Goal: Task Accomplishment & Management: Complete application form

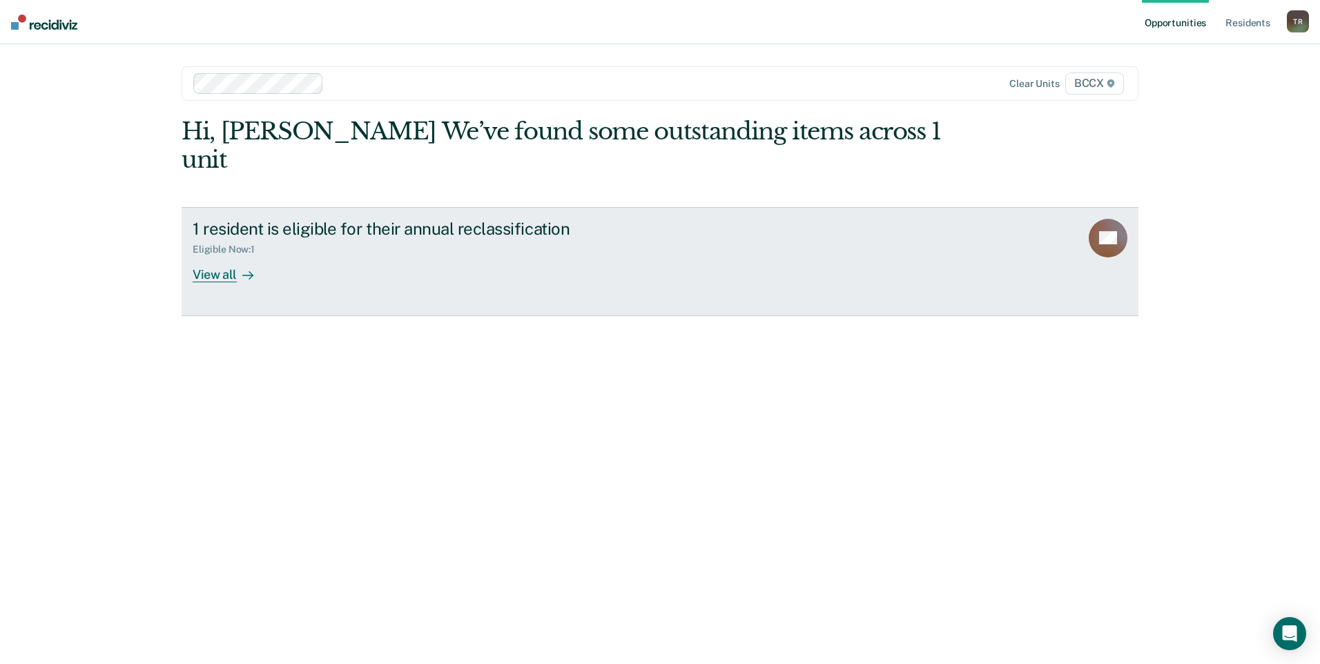
click at [215, 255] on div "View all" at bounding box center [231, 268] width 77 height 27
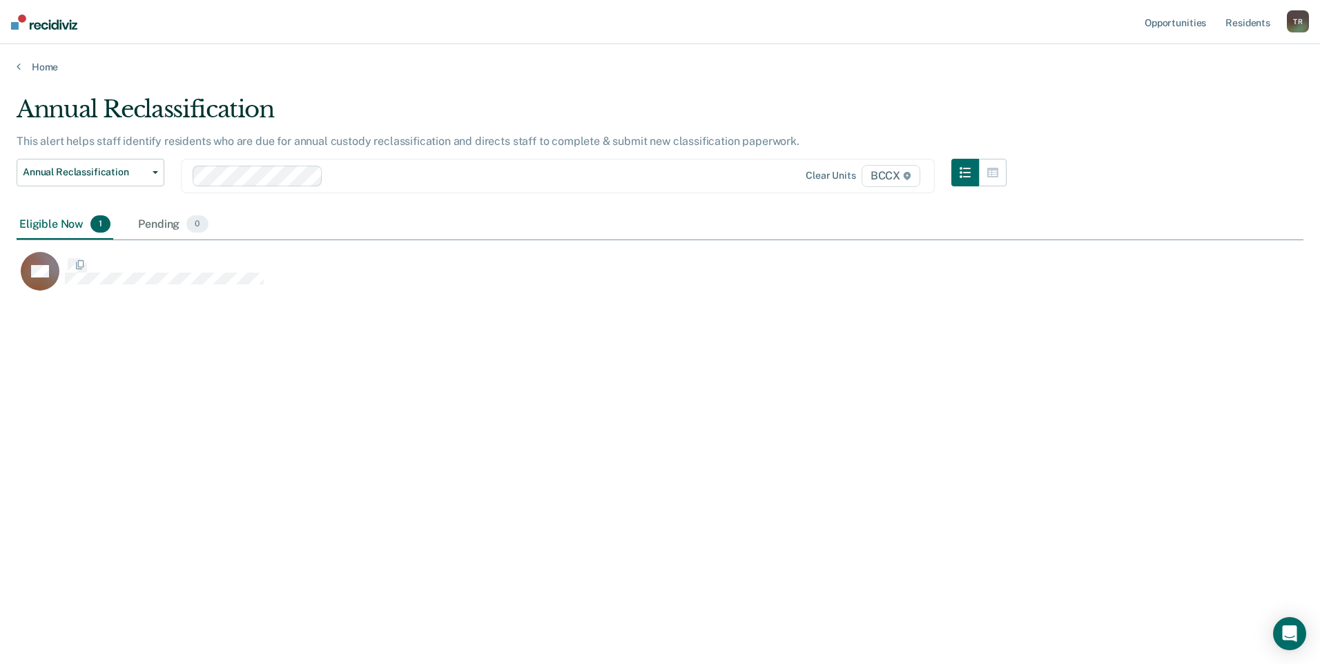
scroll to position [455, 1276]
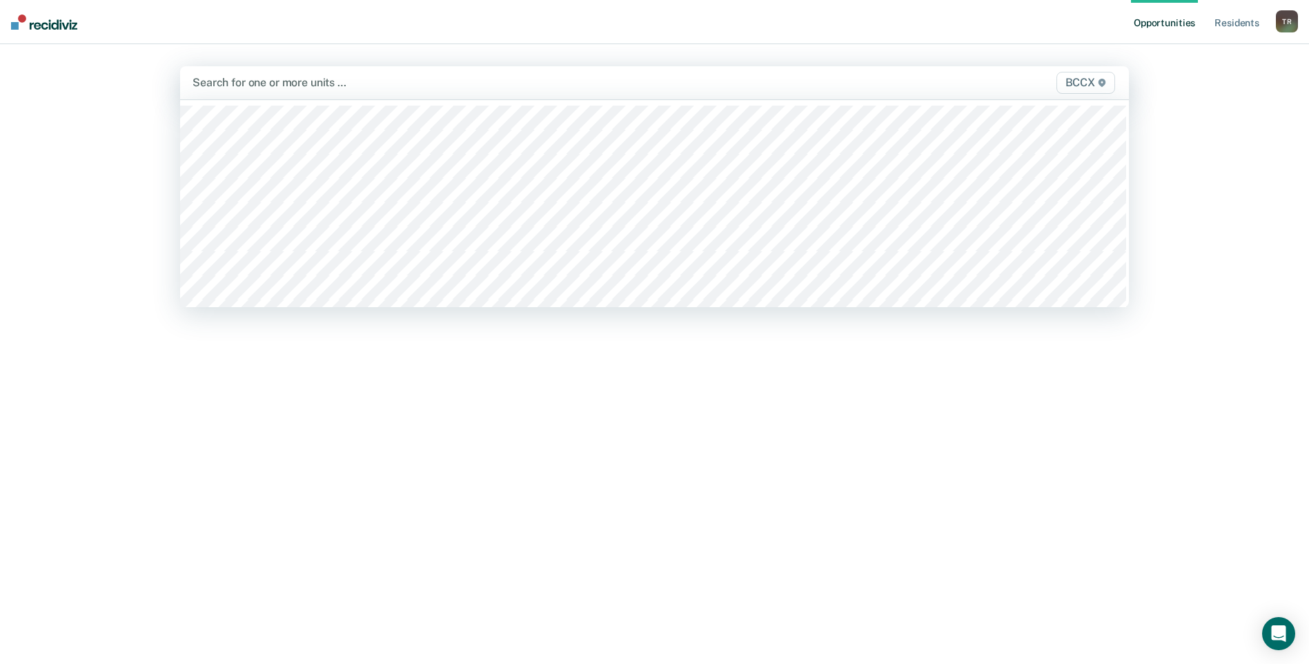
click at [297, 86] on div at bounding box center [516, 83] width 646 height 16
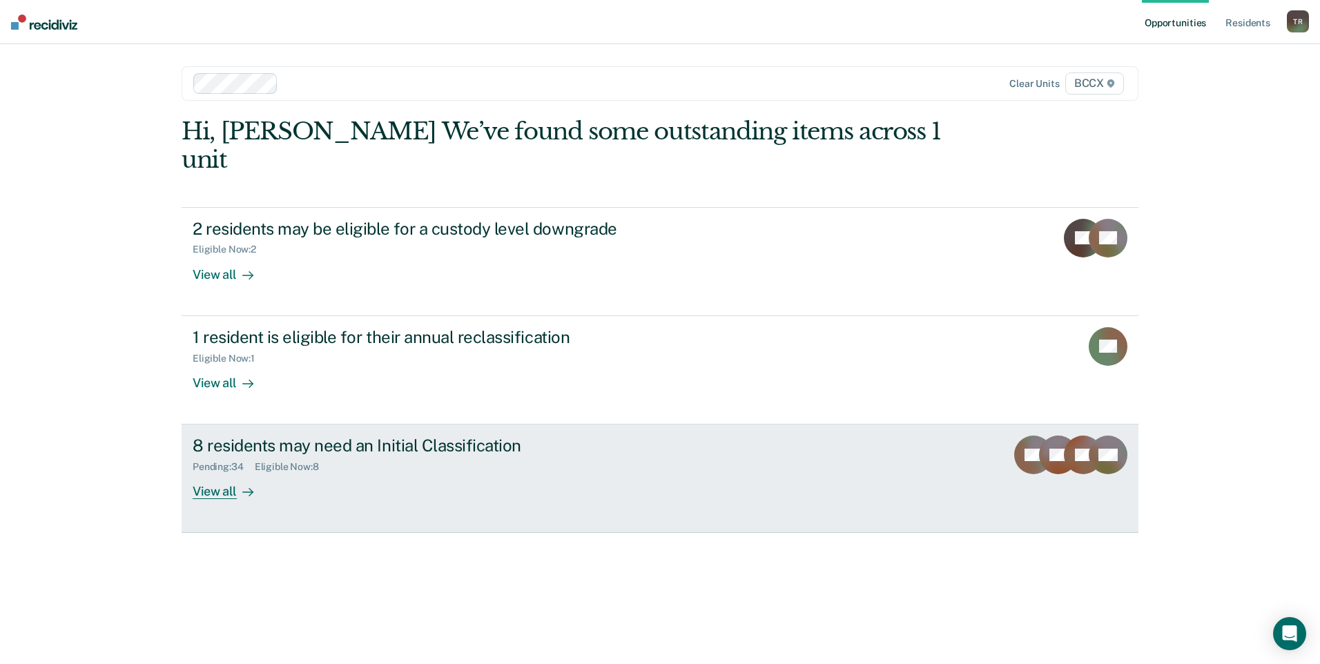
click at [225, 473] on div "View all" at bounding box center [231, 486] width 77 height 27
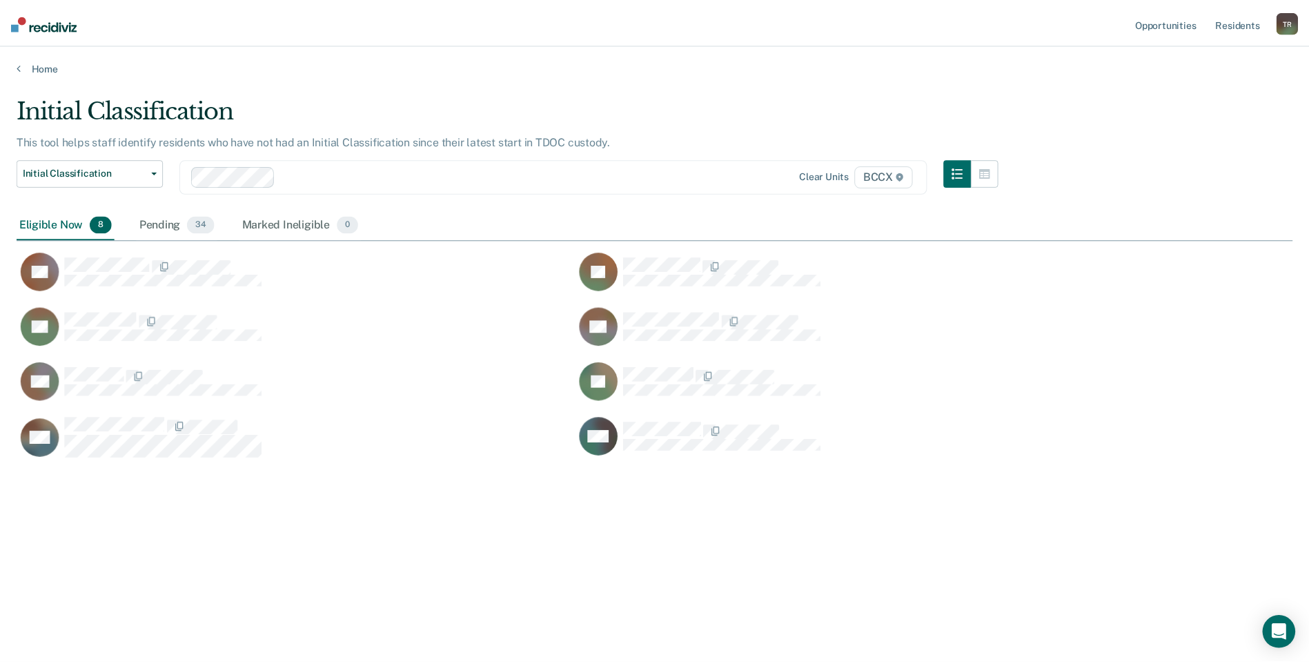
scroll to position [455, 1276]
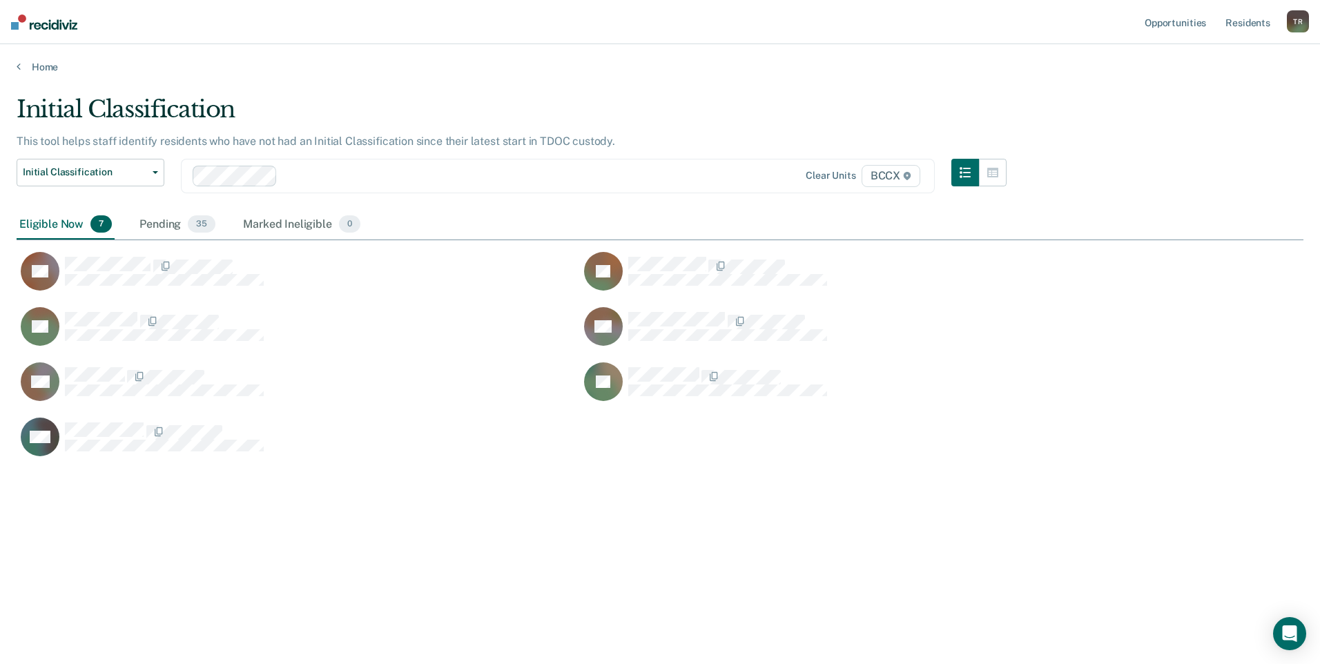
click at [184, 548] on div "Initial Classification This tool helps staff identify residents who have not ha…" at bounding box center [660, 327] width 1286 height 465
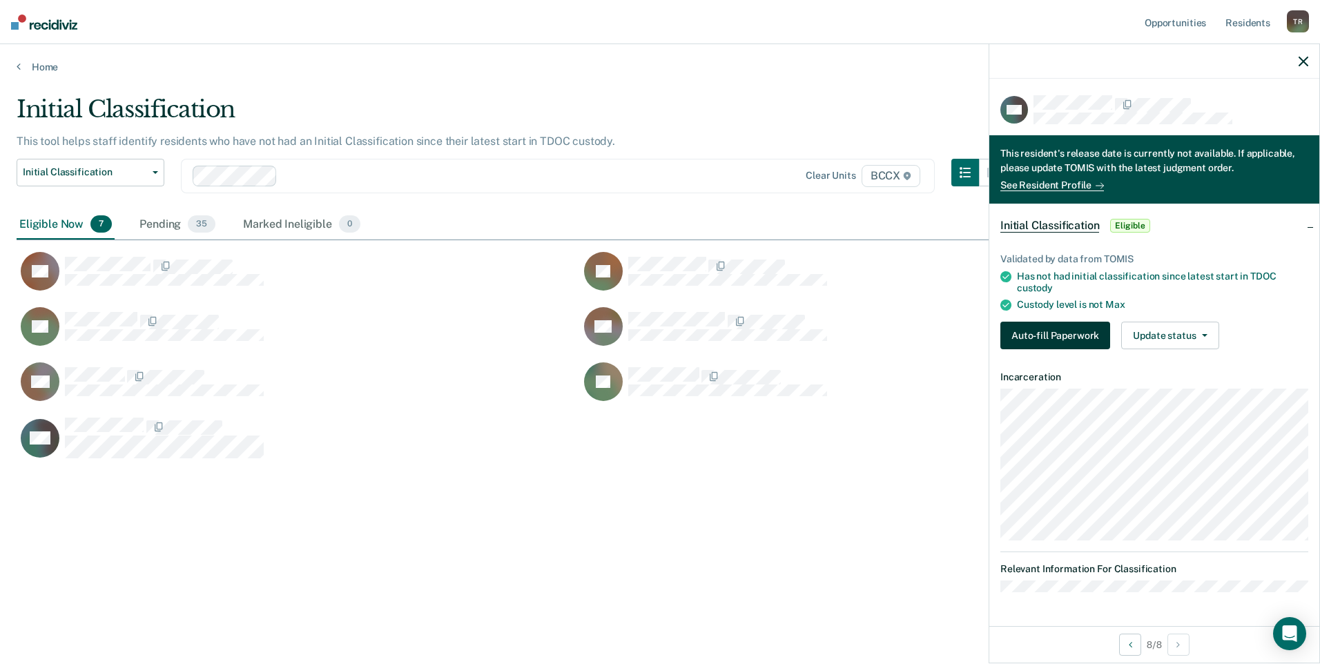
click at [1054, 324] on button "Auto-fill Paperwork" at bounding box center [1055, 336] width 110 height 28
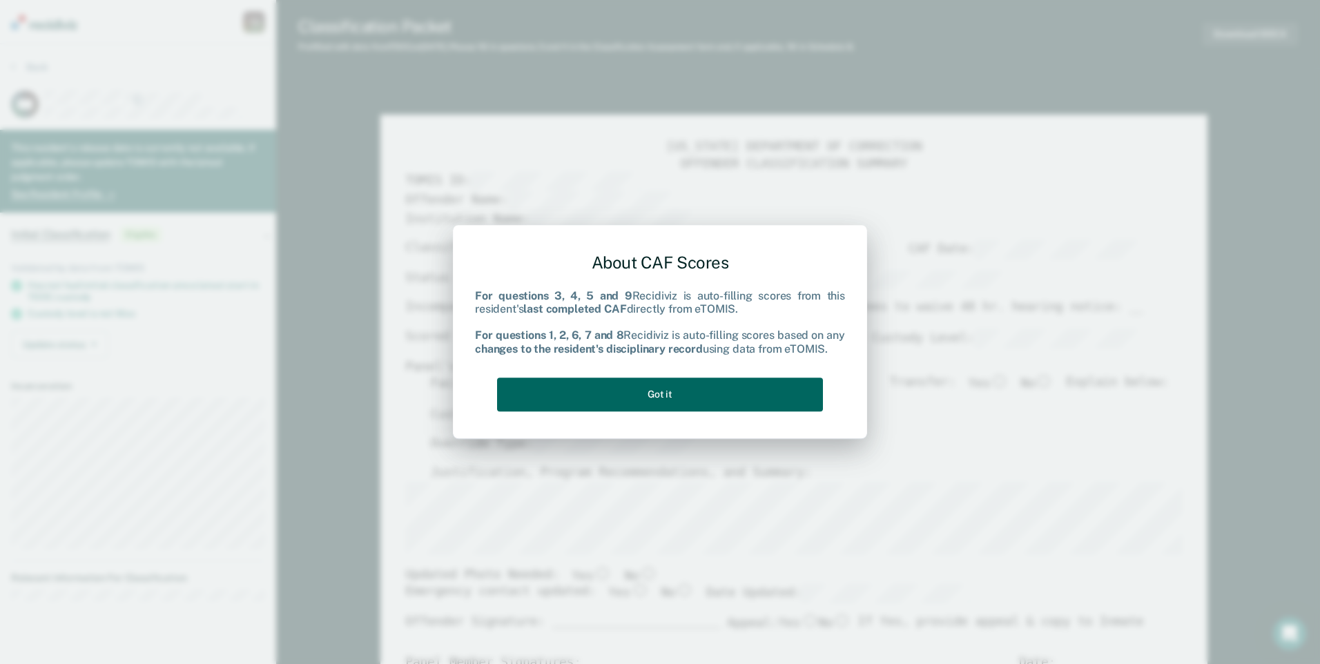
click at [785, 386] on button "Got it" at bounding box center [660, 394] width 326 height 34
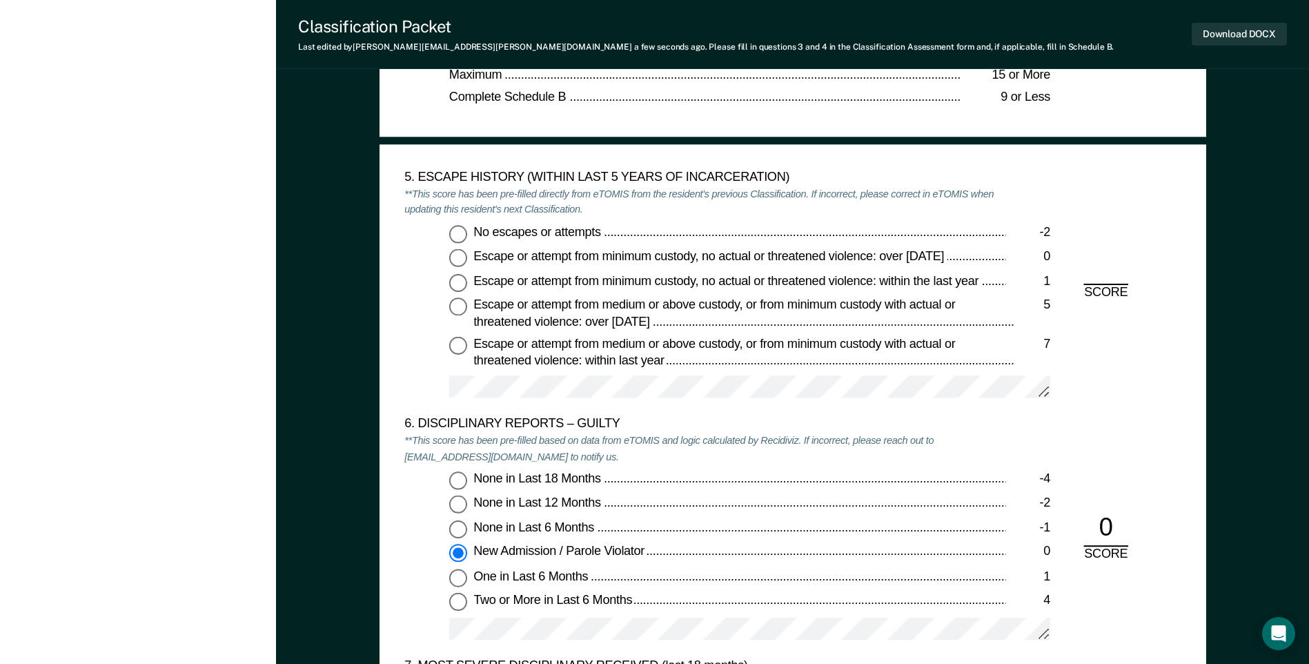
scroll to position [2139, 0]
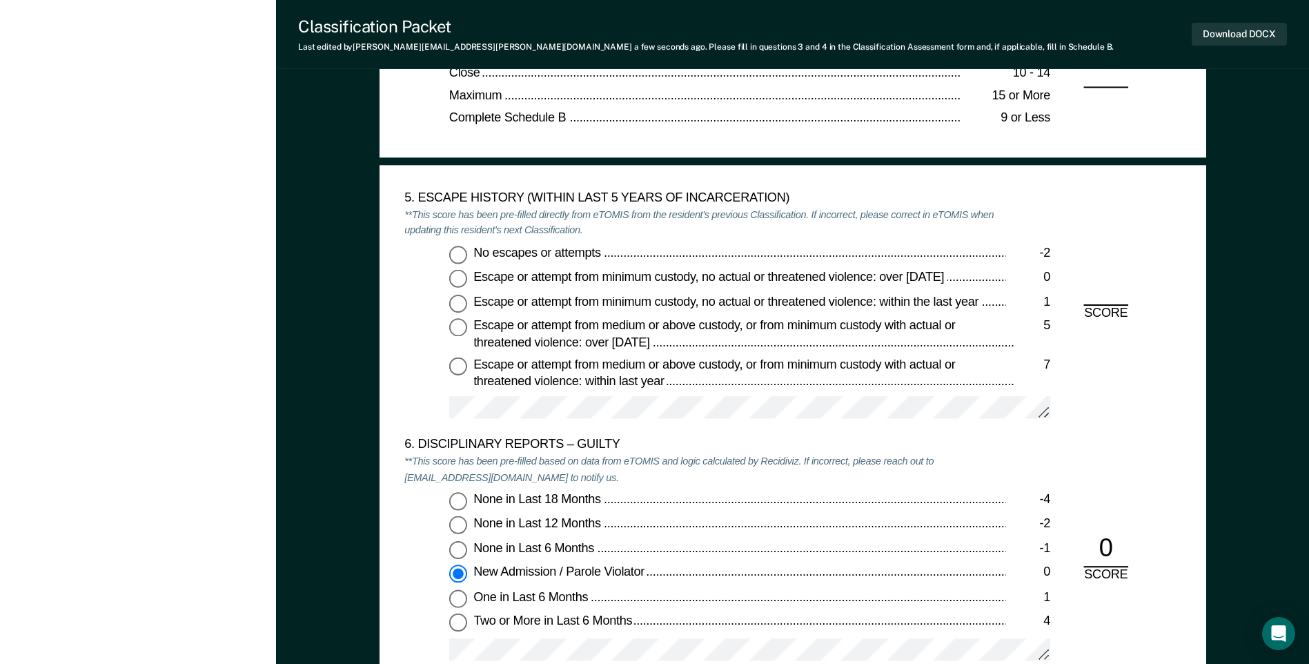
click at [460, 256] on input "No escapes or attempts -2" at bounding box center [458, 255] width 18 height 18
type textarea "x"
radio input "true"
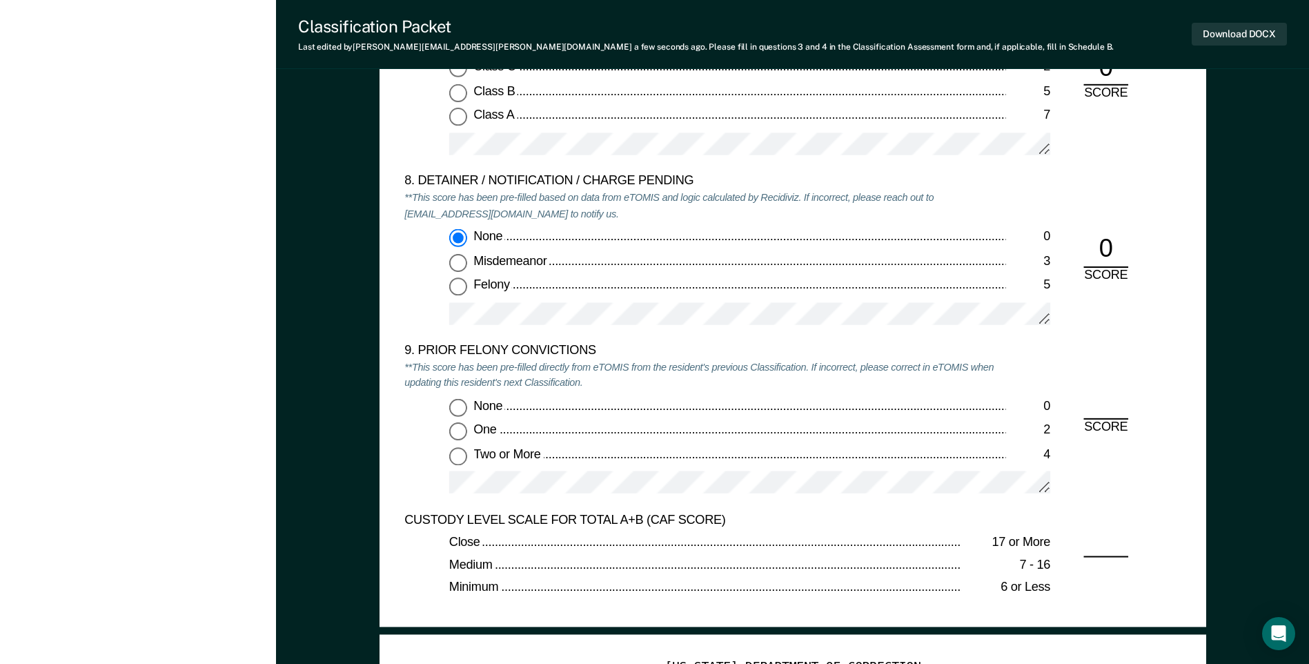
scroll to position [2899, 0]
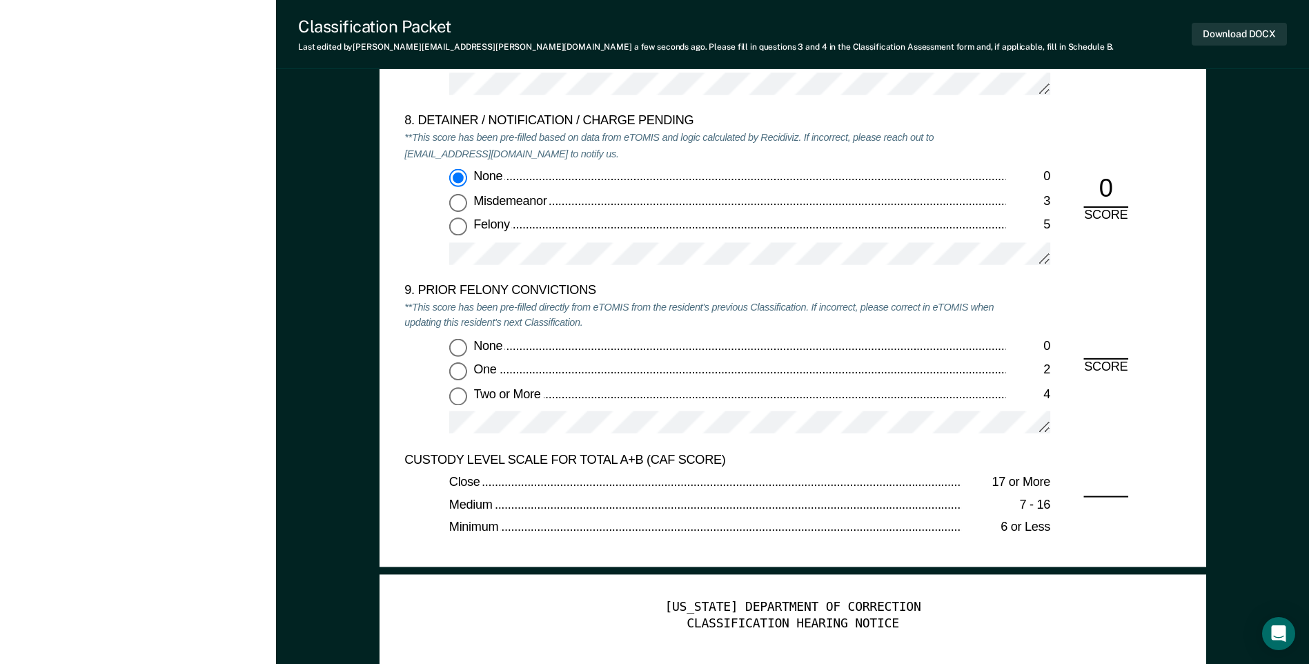
click at [460, 347] on input "None 0" at bounding box center [458, 347] width 18 height 18
type textarea "x"
radio input "true"
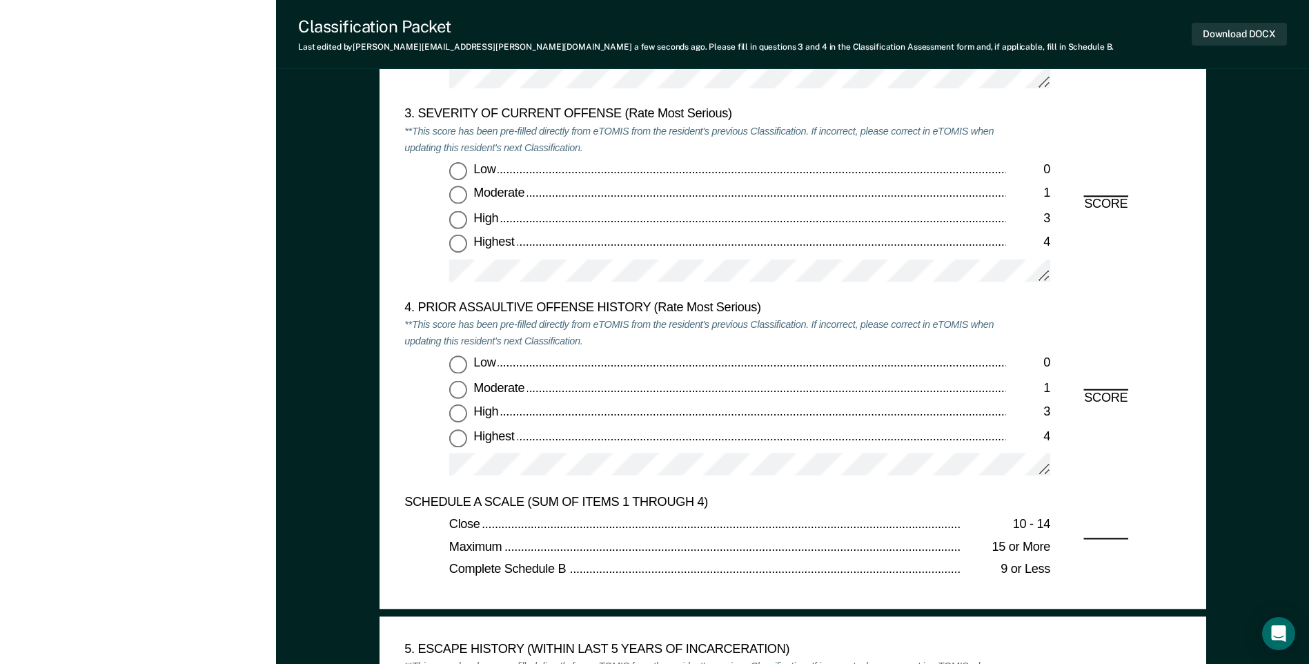
scroll to position [1587, 0]
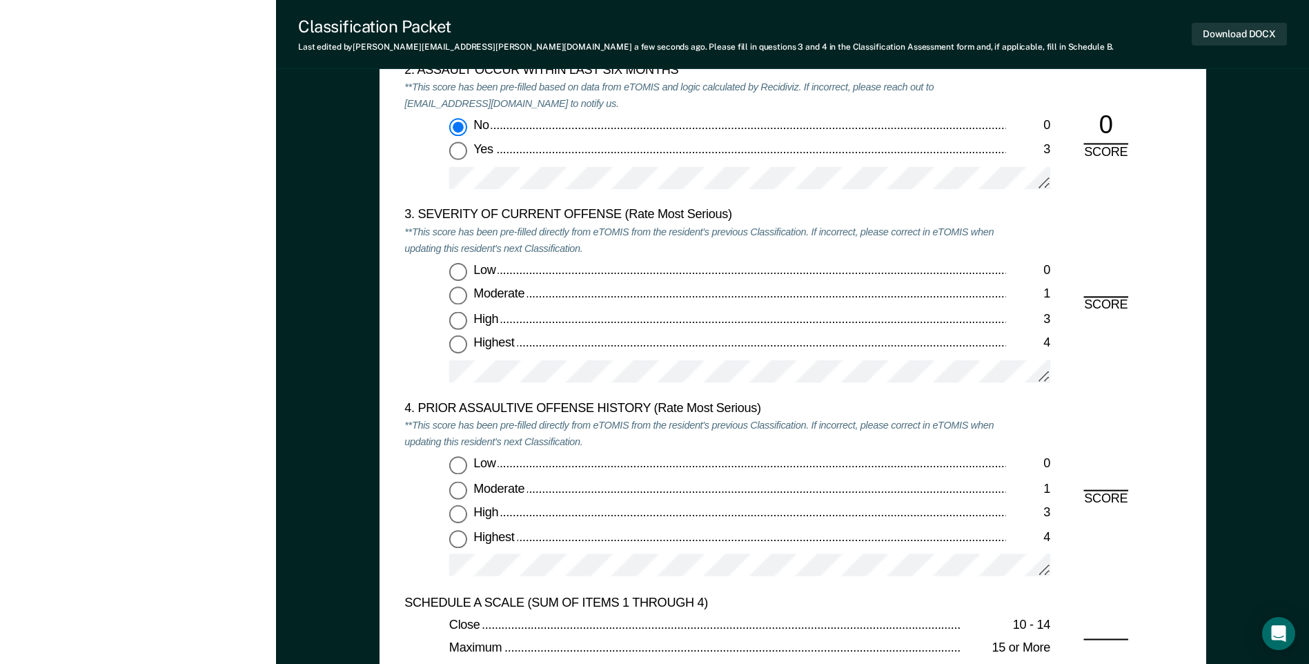
click at [464, 462] on input "Low 0" at bounding box center [458, 466] width 18 height 18
type textarea "x"
radio input "true"
click at [453, 348] on input "Highest 4" at bounding box center [458, 345] width 18 height 18
type textarea "x"
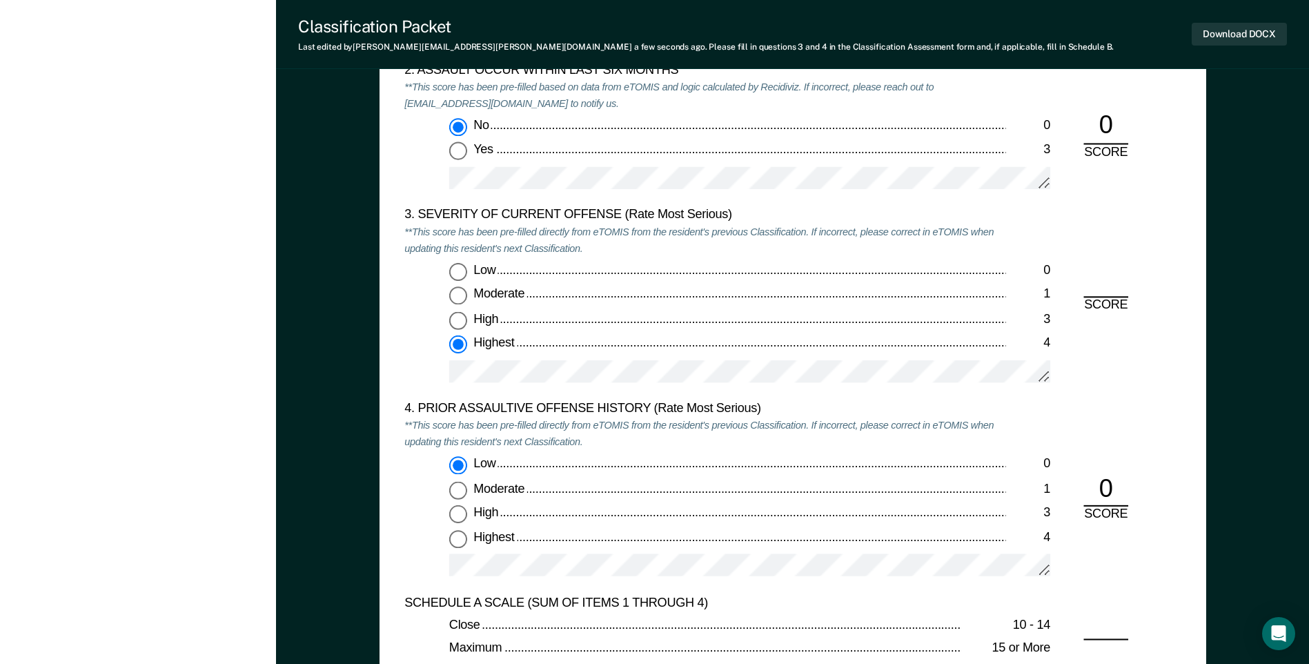
radio input "true"
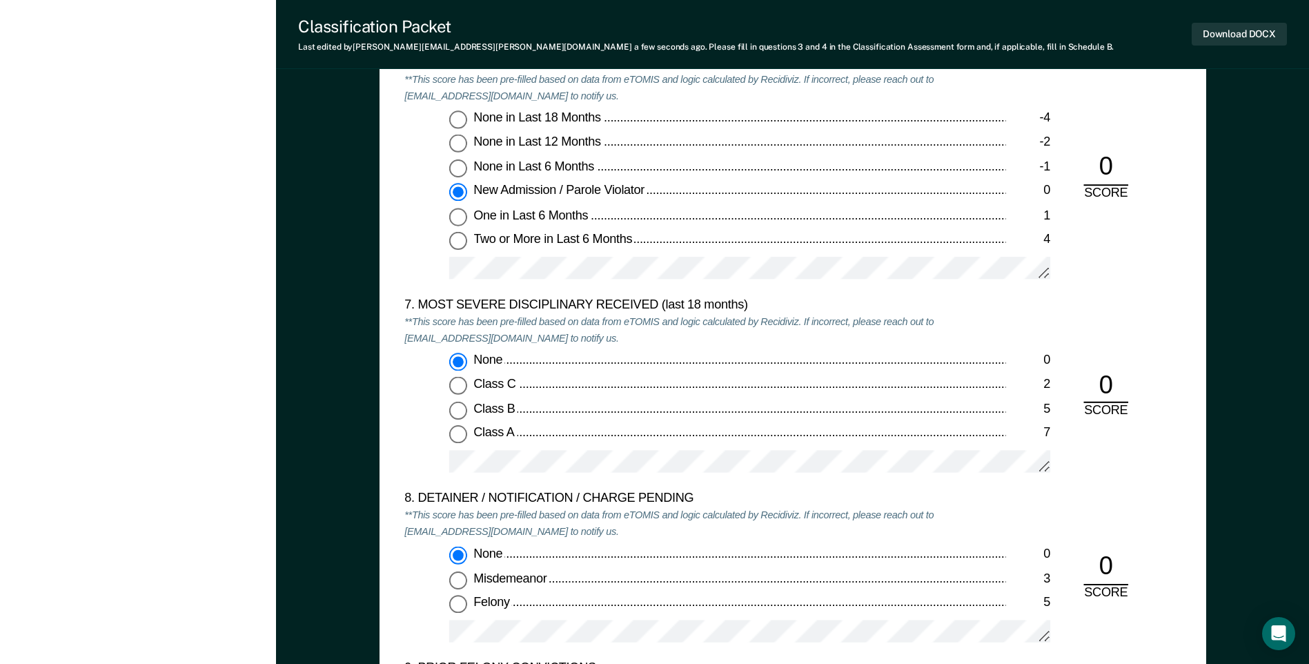
scroll to position [2277, 0]
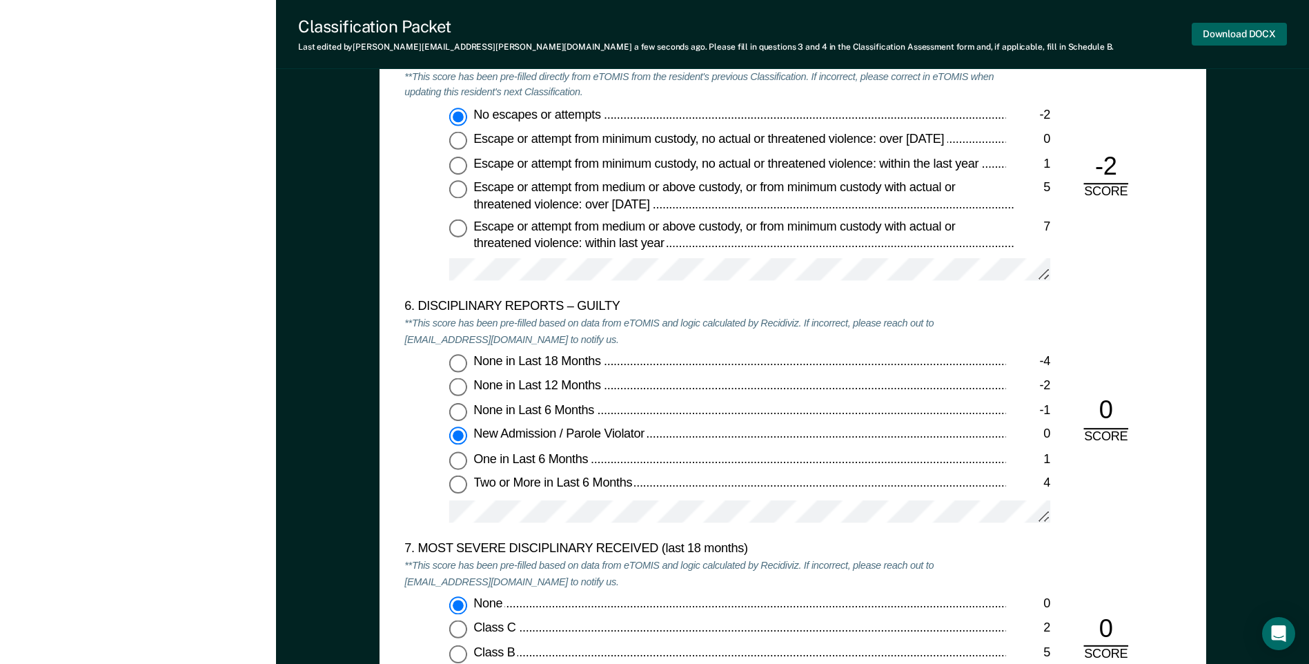
click at [1229, 32] on button "Download DOCX" at bounding box center [1239, 34] width 95 height 23
click at [28, 370] on div "[PERSON_NAME] T R Profile How it works Log Out Back CW This resident's release …" at bounding box center [138, 20] width 276 height 4595
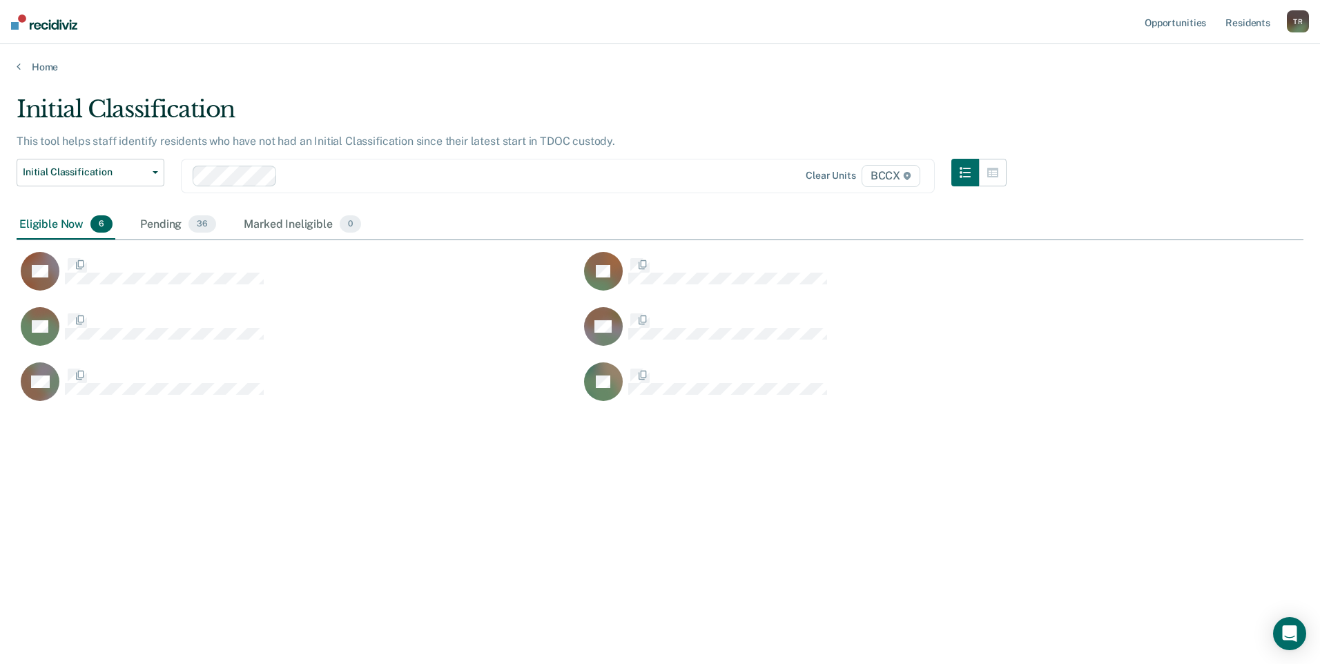
scroll to position [455, 1276]
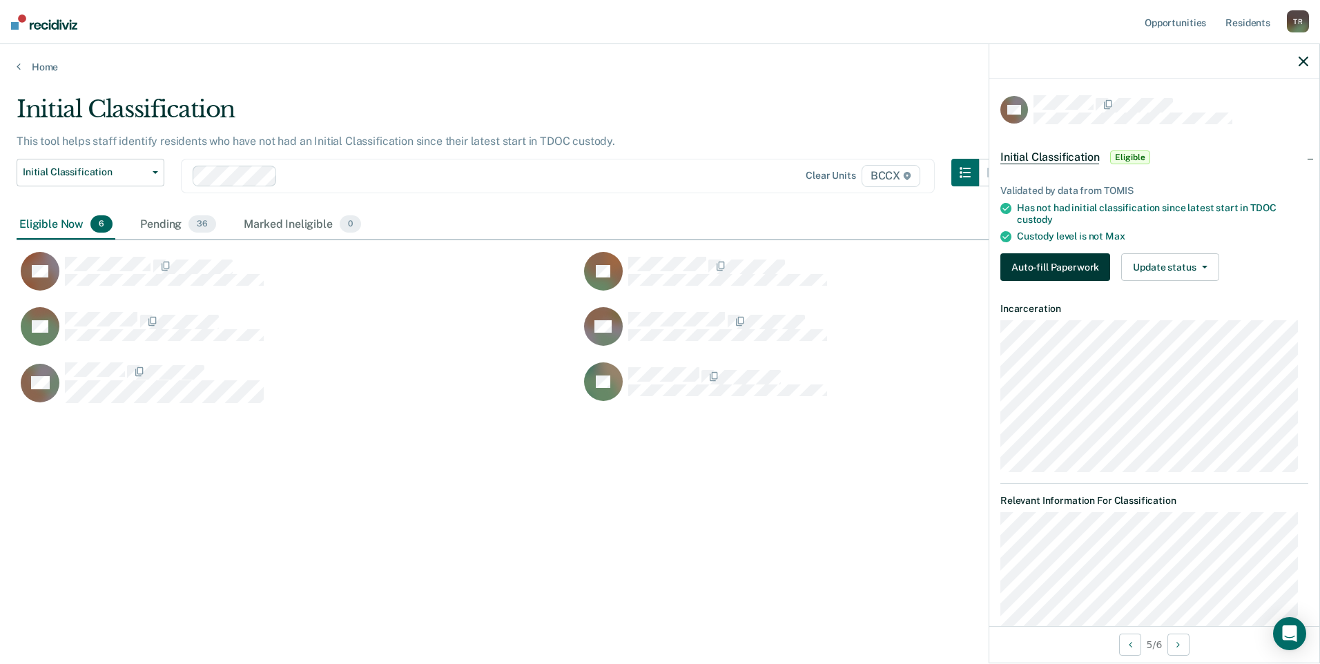
click at [1022, 266] on button "Auto-fill Paperwork" at bounding box center [1055, 267] width 110 height 28
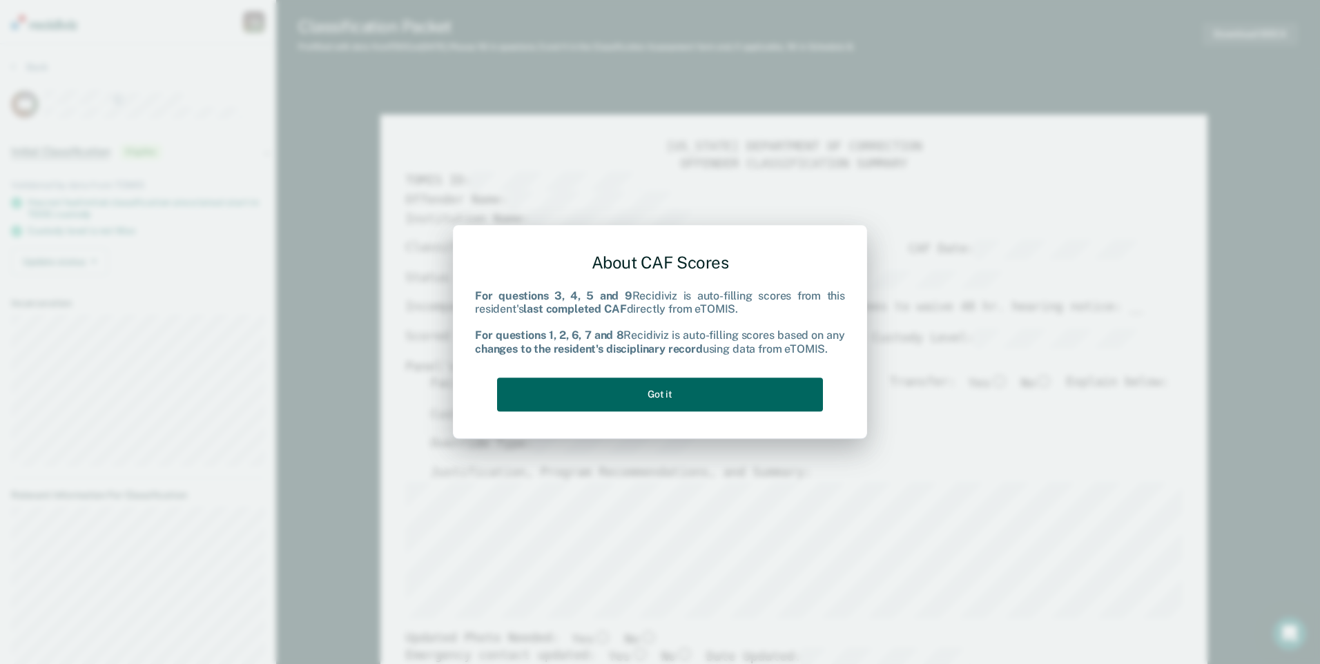
drag, startPoint x: 776, startPoint y: 393, endPoint x: 872, endPoint y: 413, distance: 98.1
click at [779, 392] on button "Got it" at bounding box center [660, 394] width 326 height 34
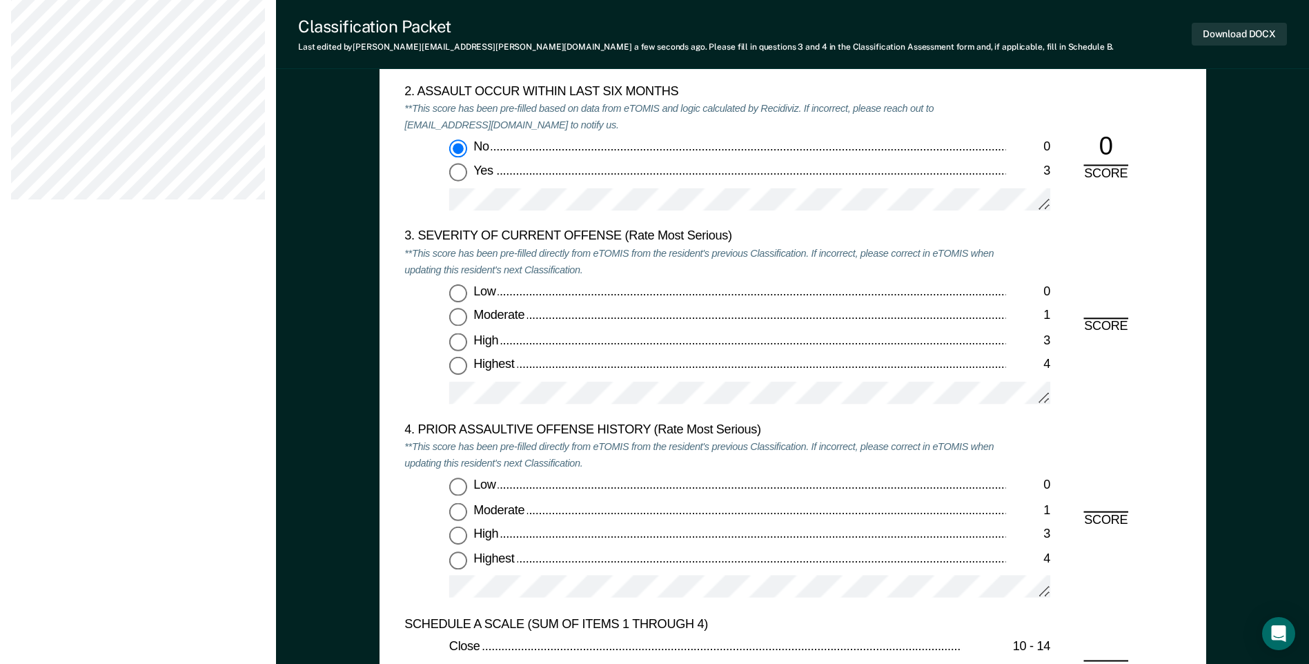
scroll to position [1587, 0]
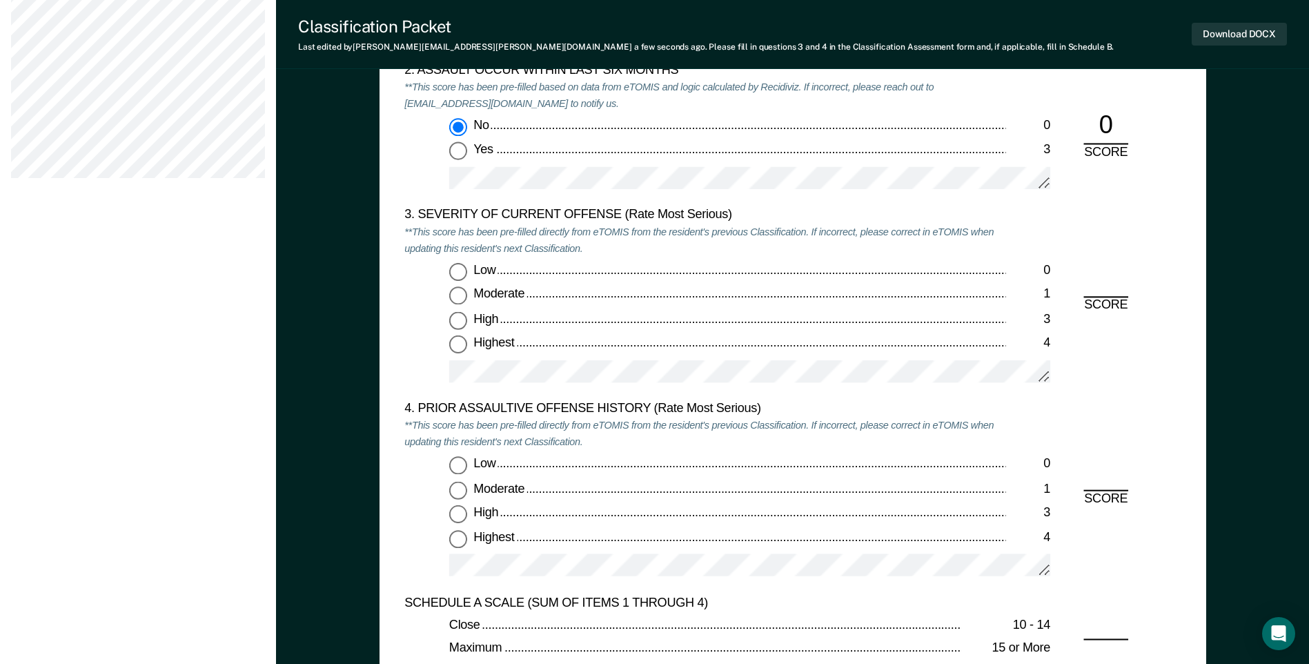
click at [468, 300] on label "Moderate 1" at bounding box center [749, 296] width 601 height 18
click at [467, 300] on input "Moderate 1" at bounding box center [458, 296] width 18 height 18
type textarea "x"
radio input "true"
click at [455, 467] on input "Low 0" at bounding box center [458, 466] width 18 height 18
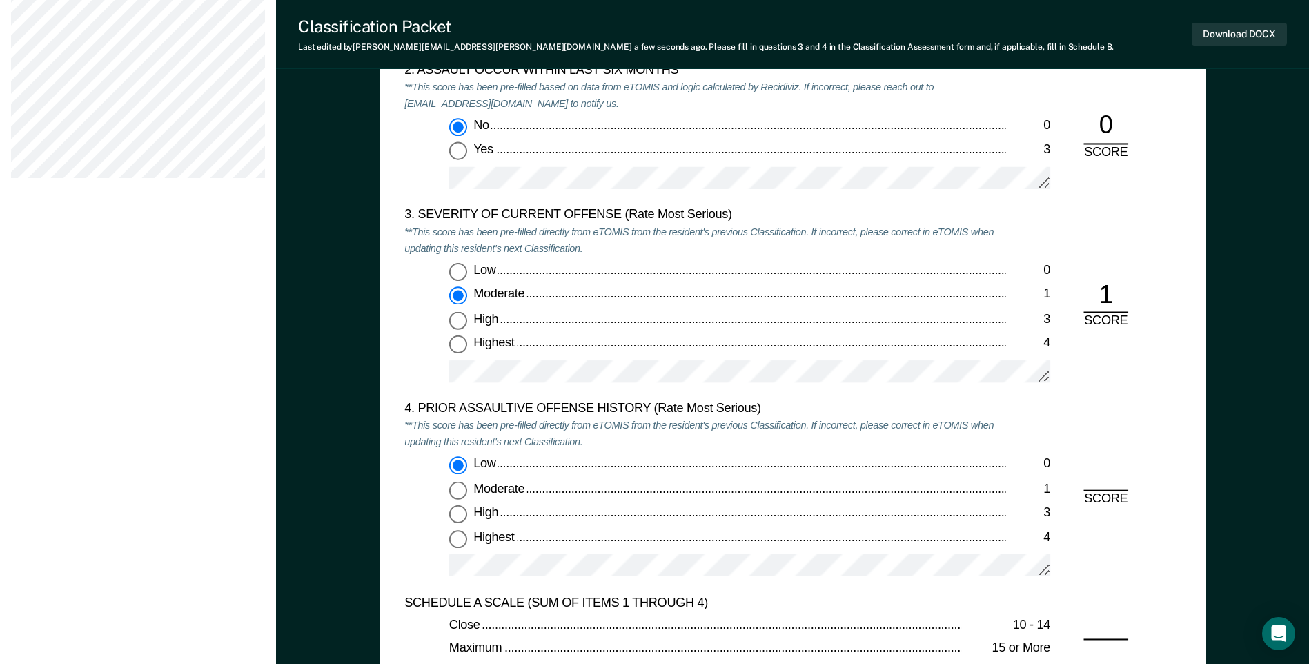
type textarea "x"
radio input "true"
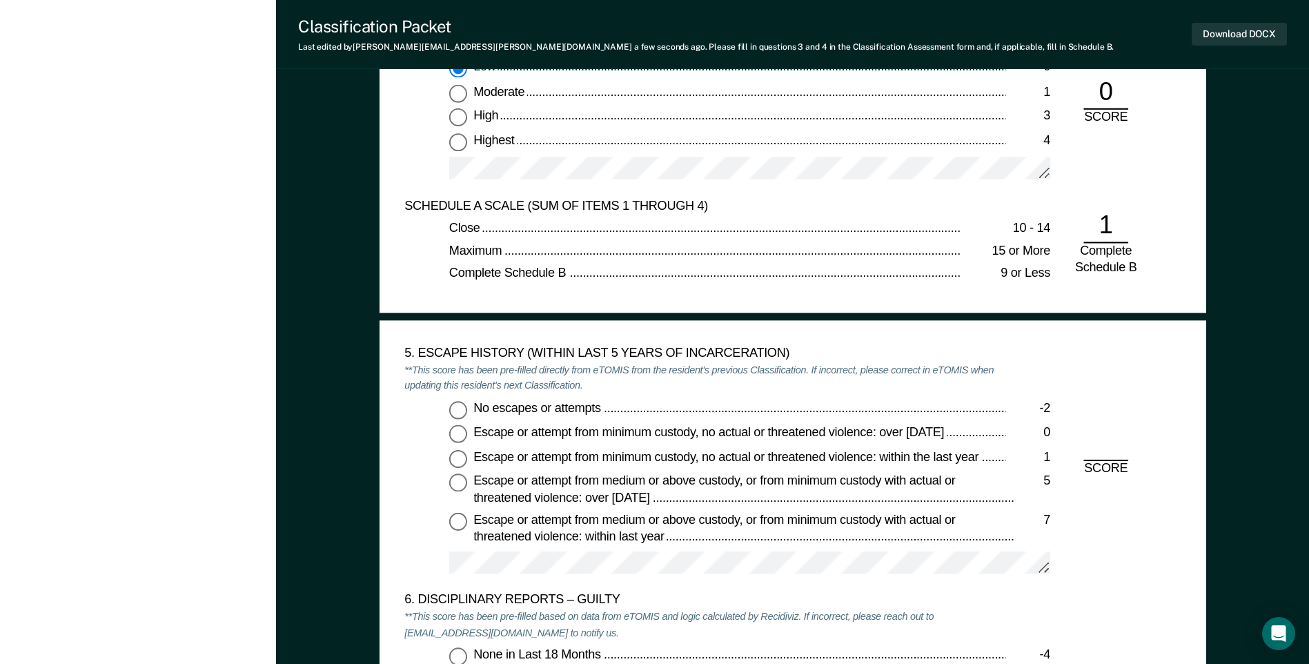
scroll to position [2001, 0]
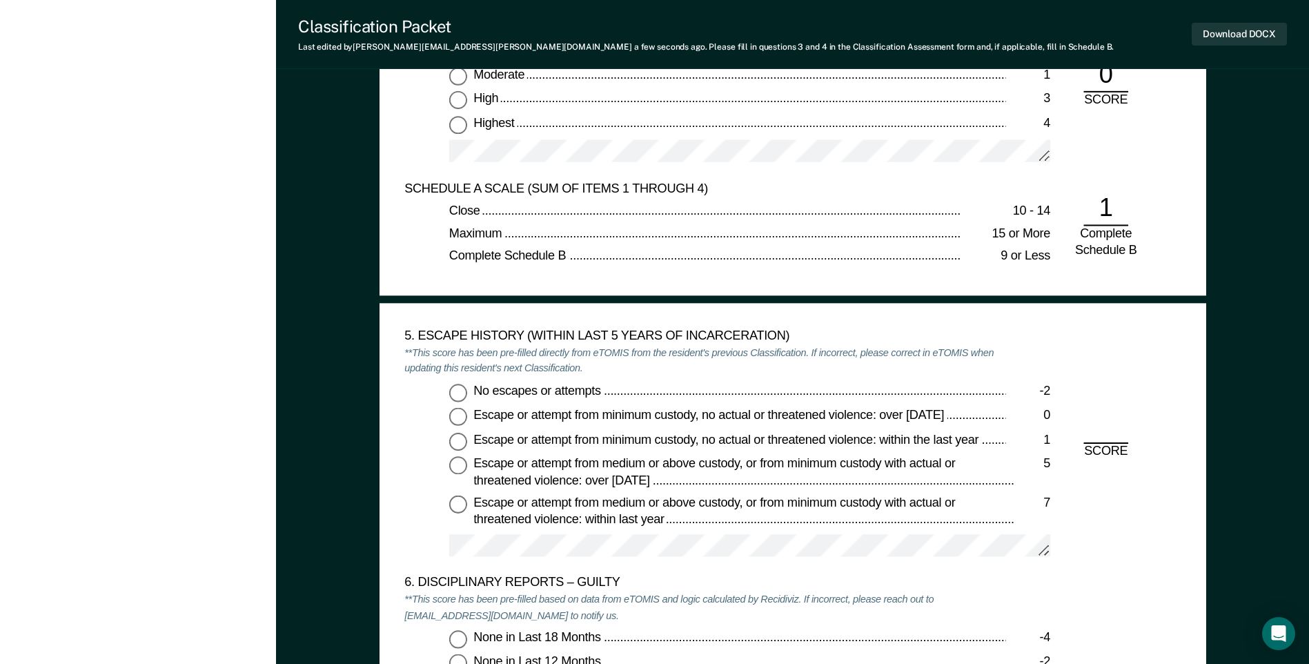
click at [451, 389] on input "No escapes or attempts -2" at bounding box center [458, 393] width 18 height 18
type textarea "x"
radio input "true"
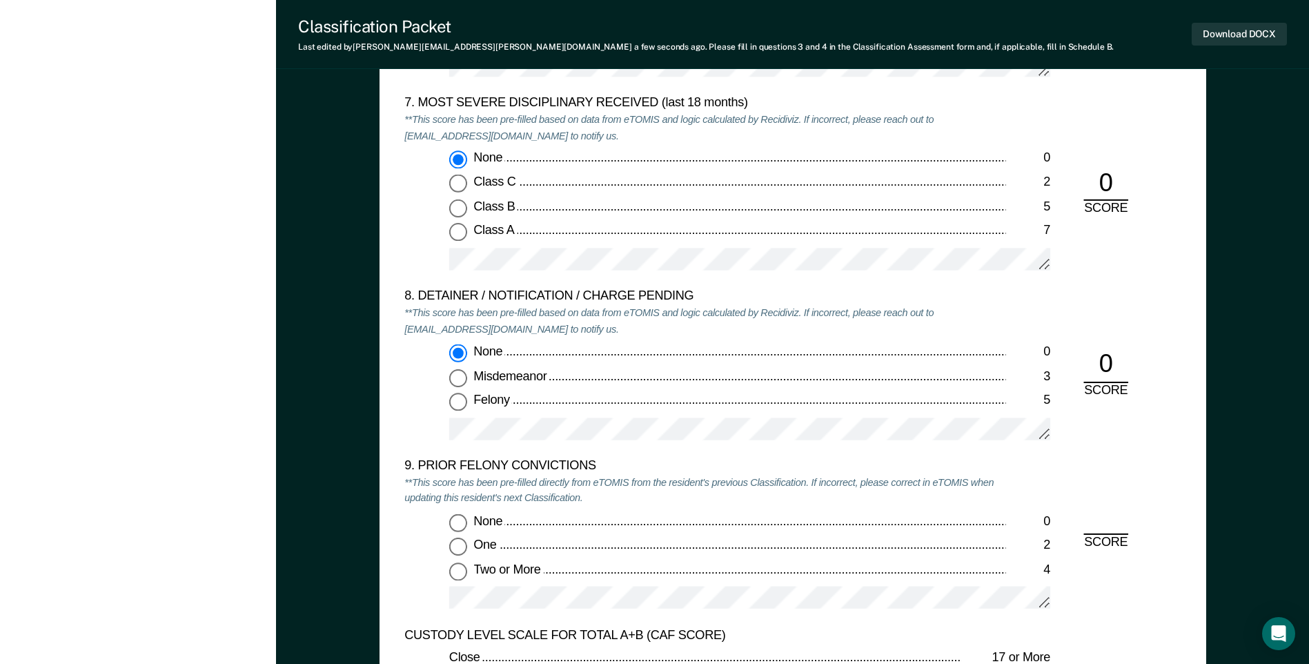
scroll to position [2761, 0]
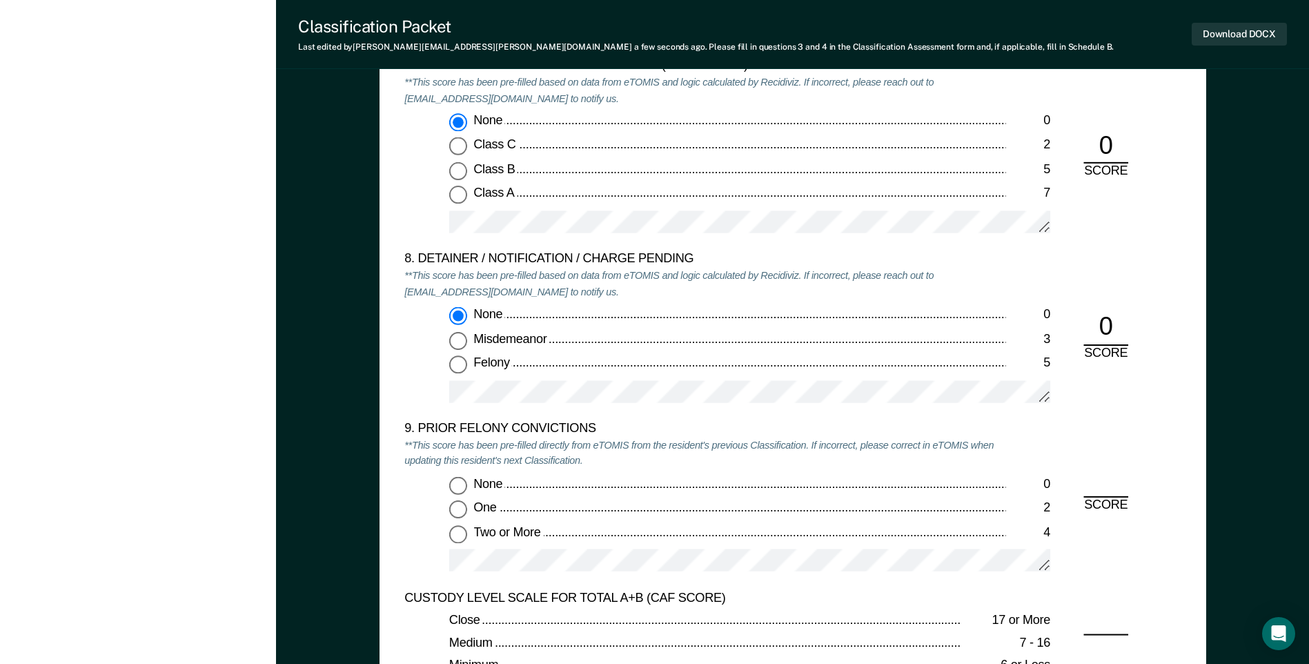
click at [463, 533] on input "Two or More 4" at bounding box center [458, 534] width 18 height 18
type textarea "x"
radio input "true"
click at [664, 549] on div "None 0 One 2 Two or More 4" at bounding box center [704, 530] width 601 height 108
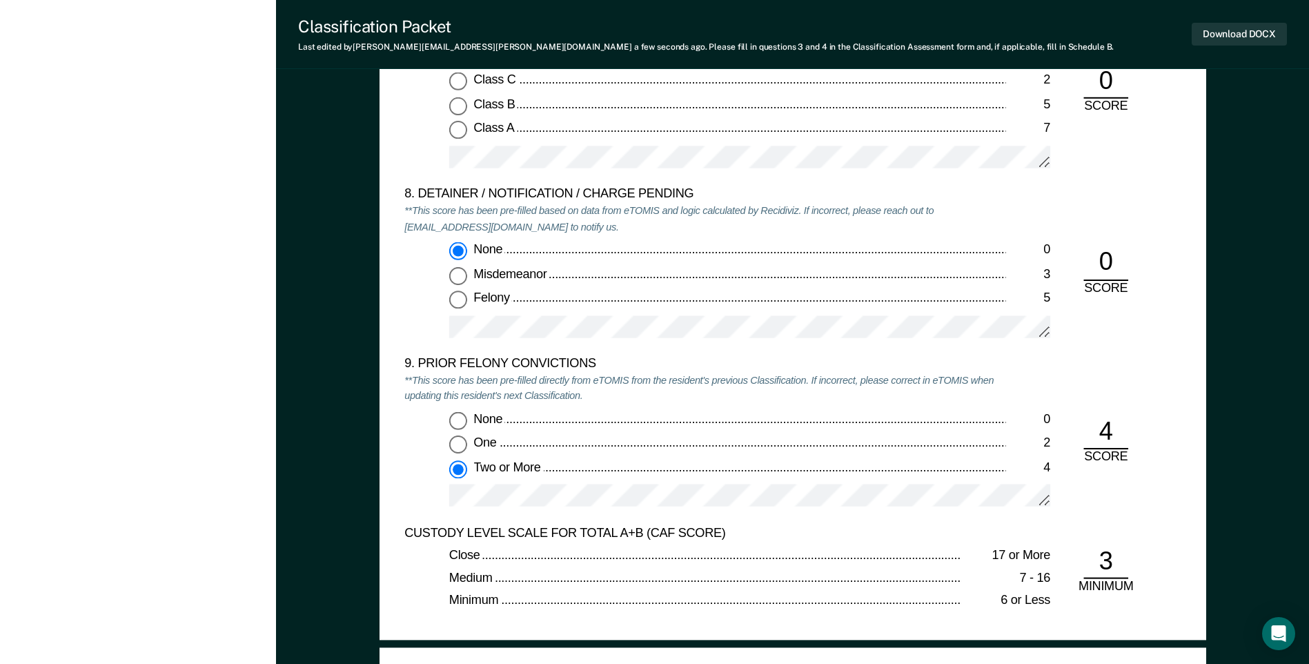
scroll to position [3037, 0]
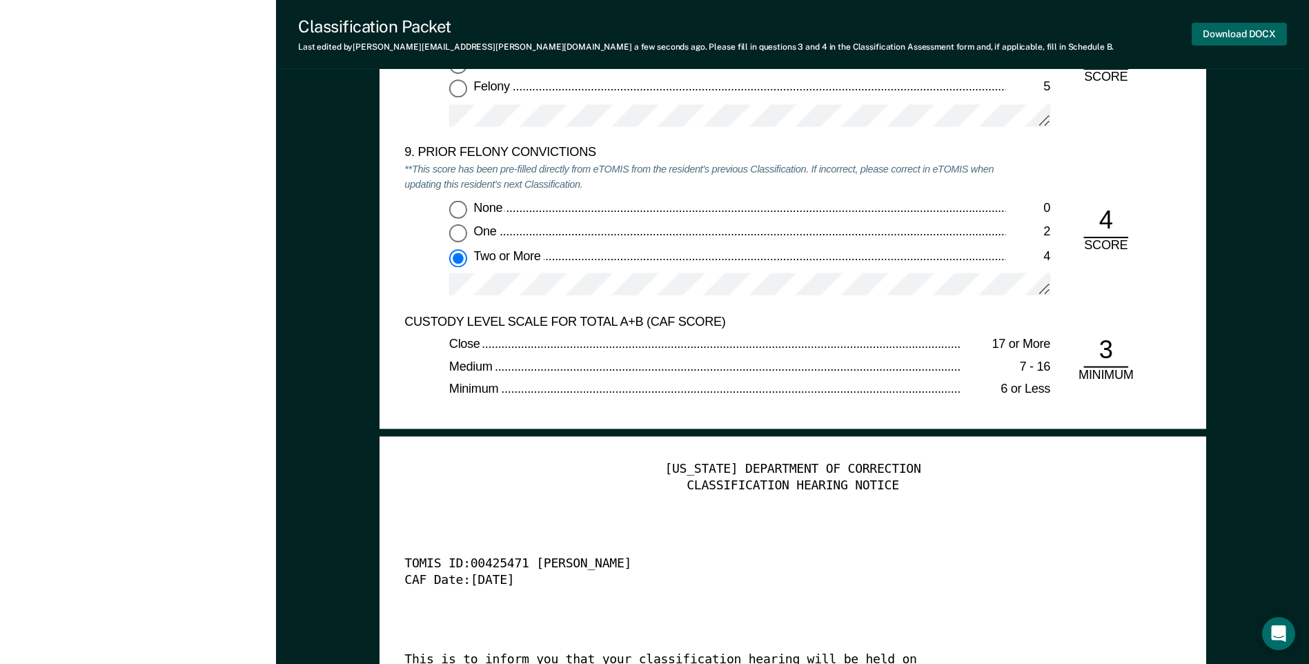
click at [1222, 34] on button "Download DOCX" at bounding box center [1239, 34] width 95 height 23
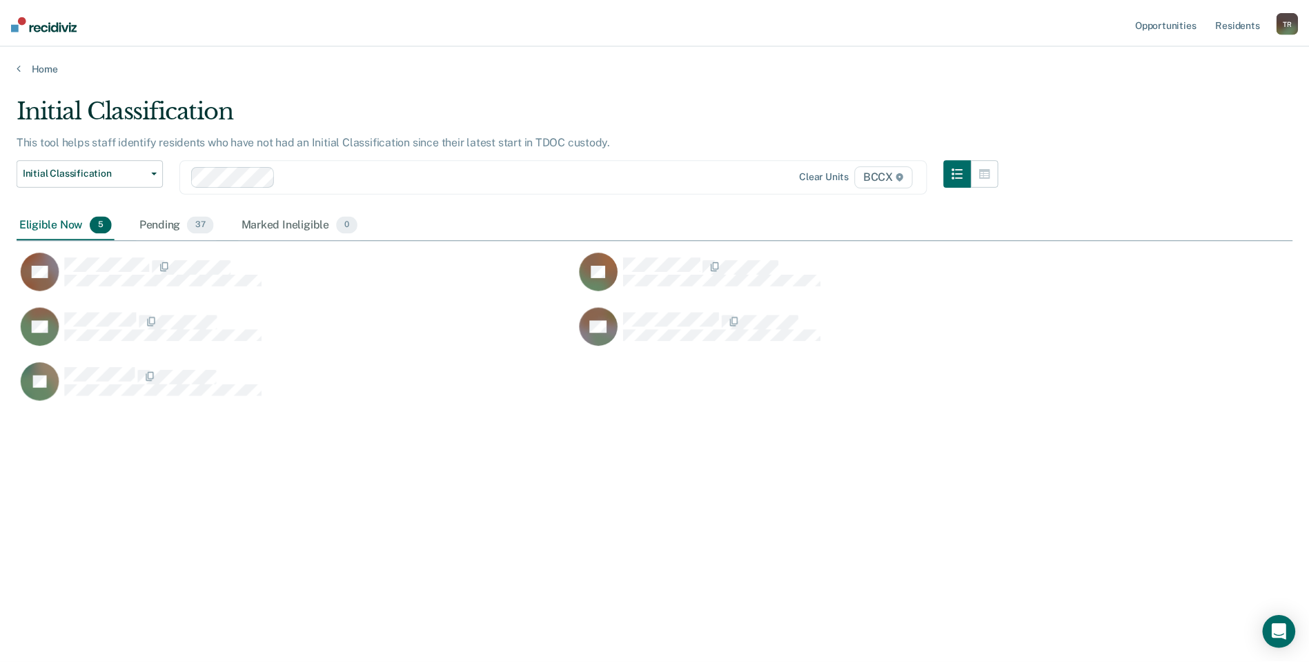
scroll to position [455, 1276]
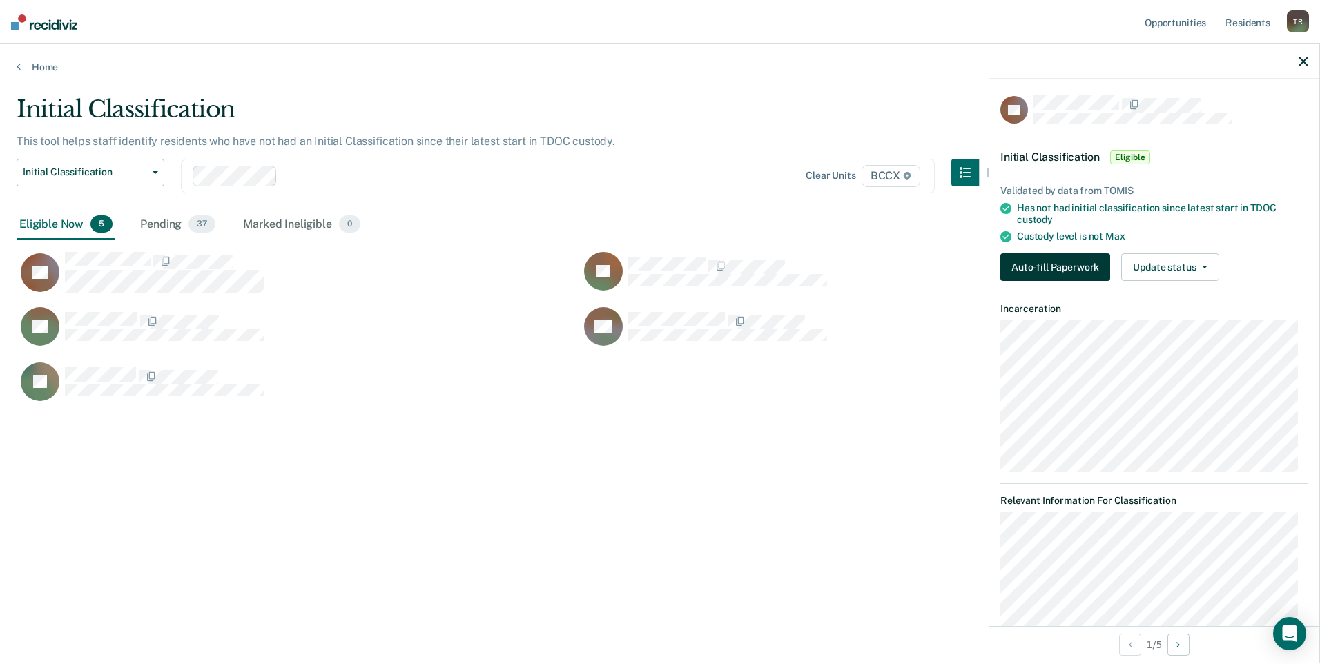
click at [1017, 260] on button "Auto-fill Paperwork" at bounding box center [1055, 267] width 110 height 28
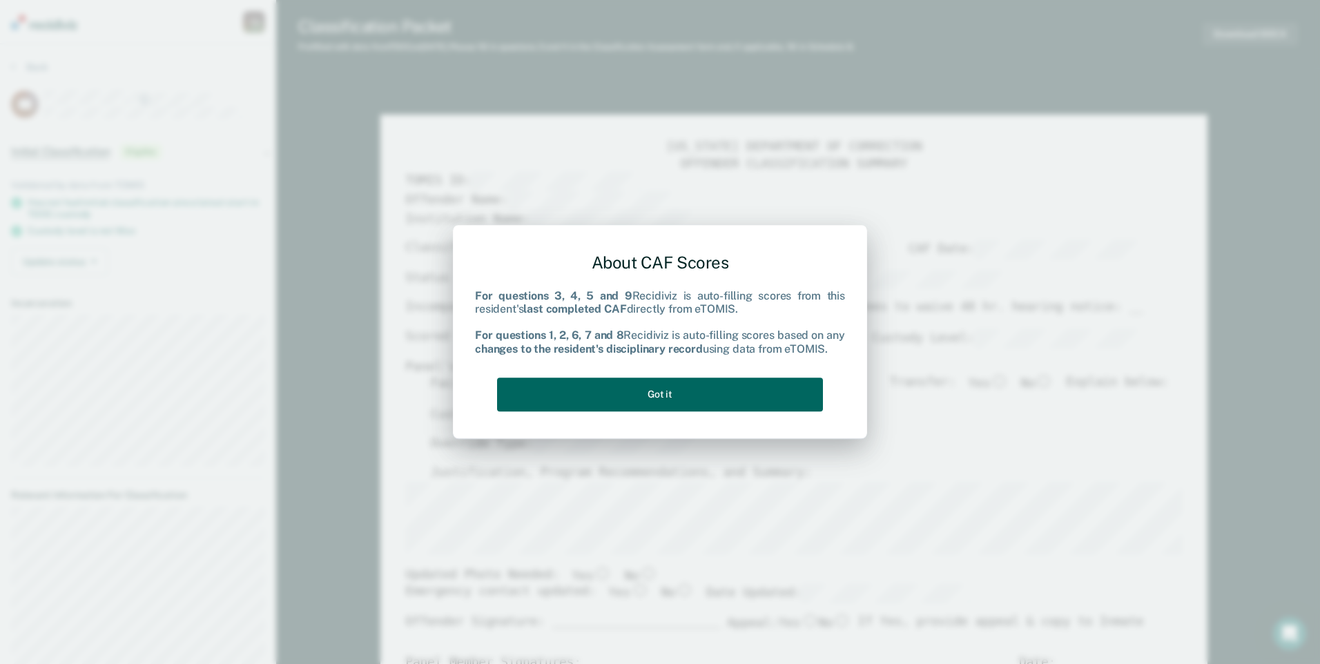
click at [763, 383] on button "Got it" at bounding box center [660, 394] width 326 height 34
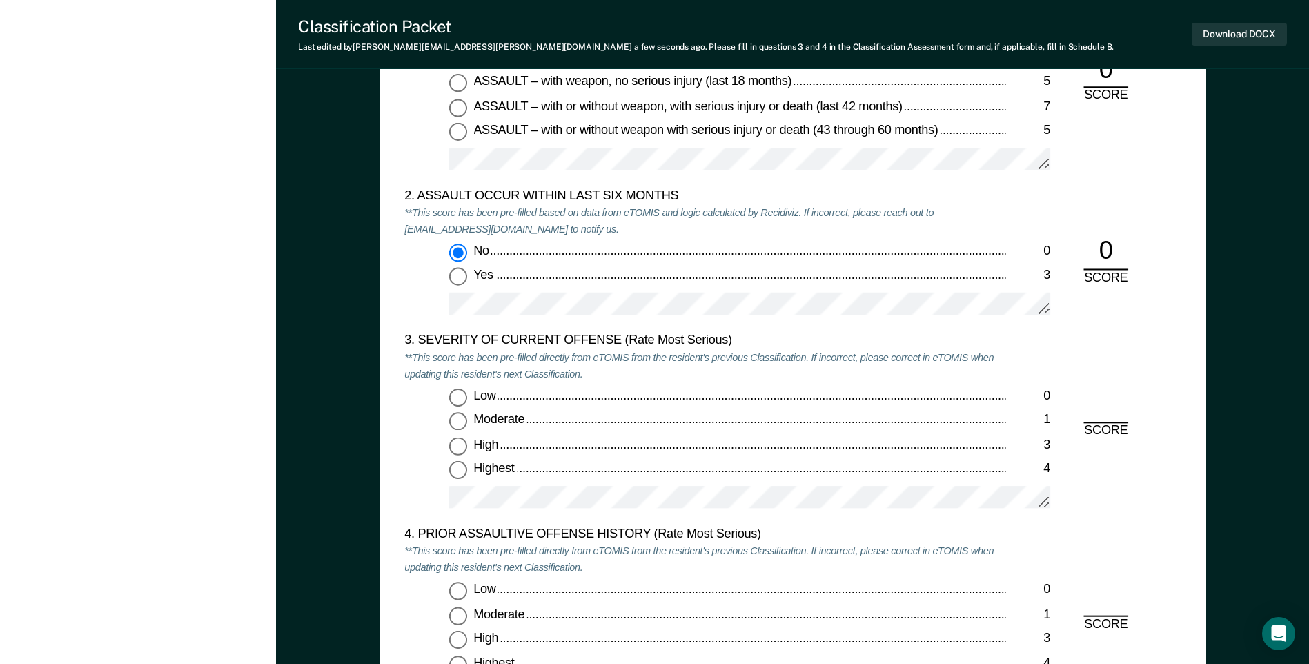
scroll to position [1518, 0]
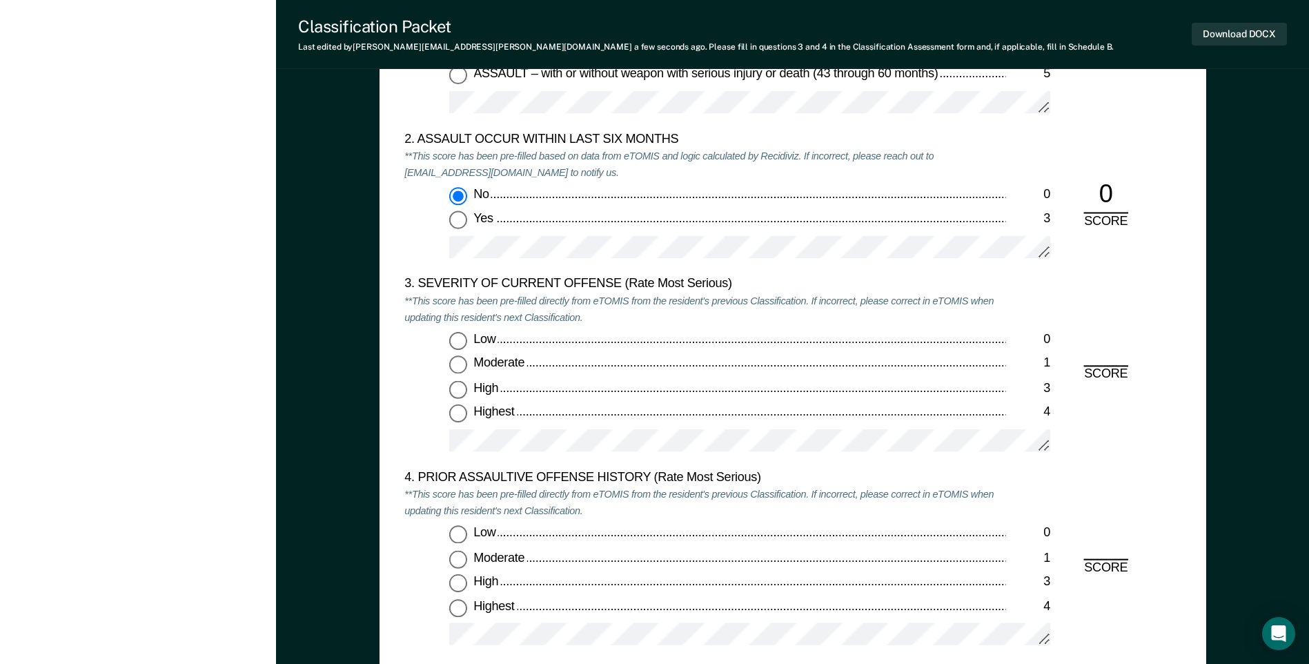
click at [459, 368] on input "Moderate 1" at bounding box center [458, 365] width 18 height 18
type textarea "x"
radio input "true"
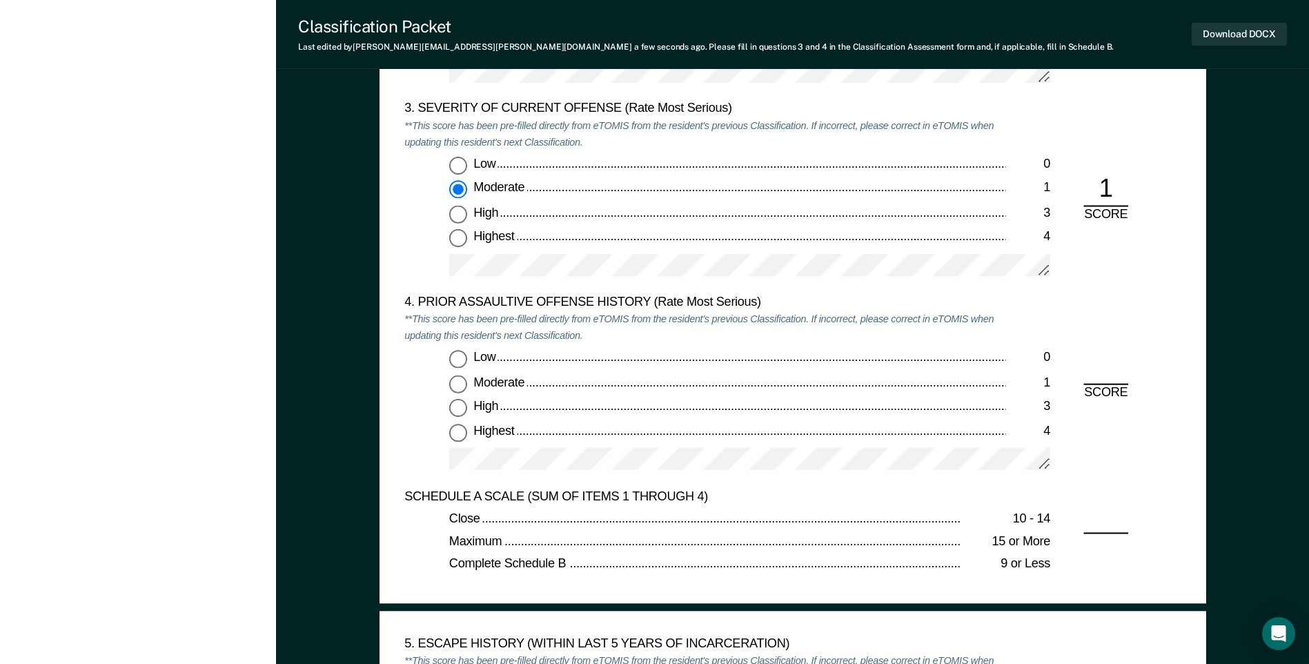
scroll to position [1794, 0]
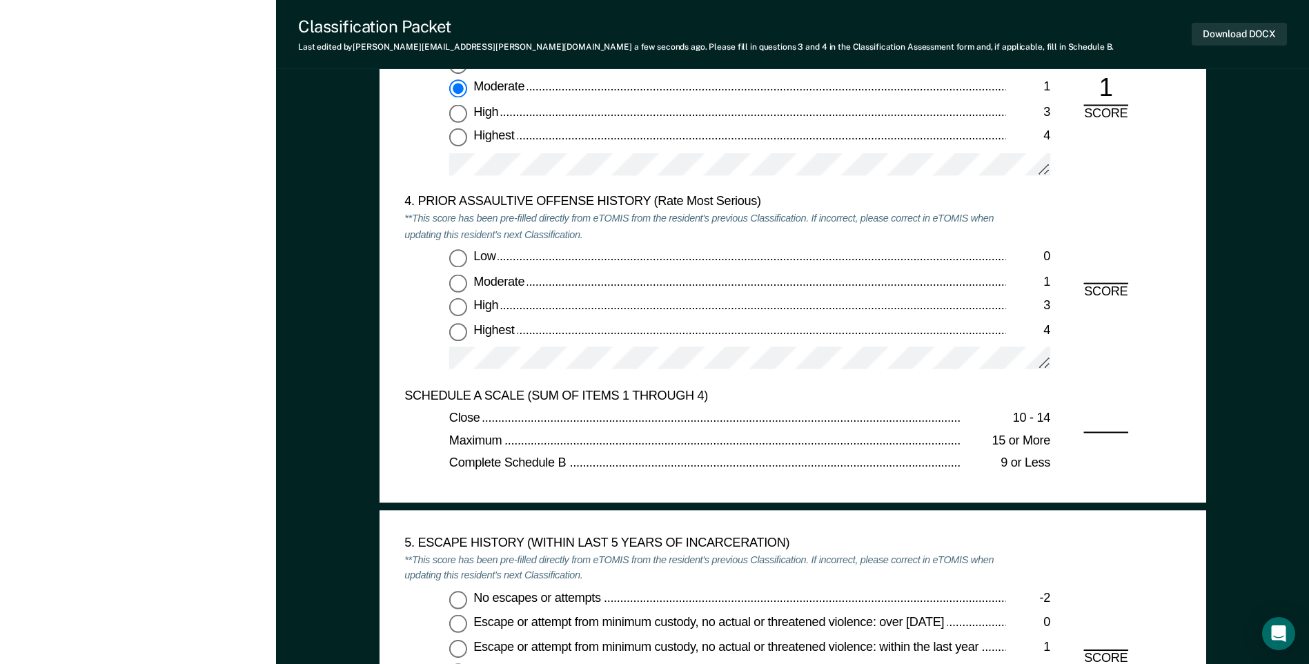
click at [454, 331] on input "Highest 4" at bounding box center [458, 331] width 18 height 18
type textarea "x"
radio input "true"
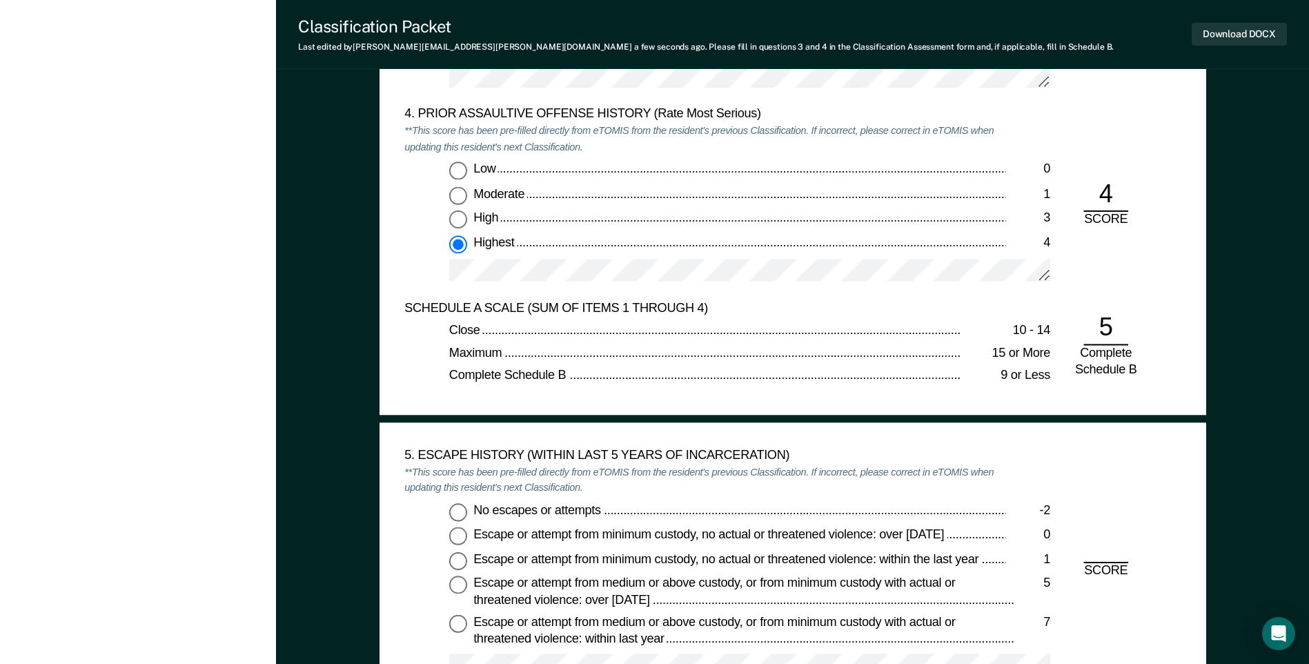
scroll to position [2001, 0]
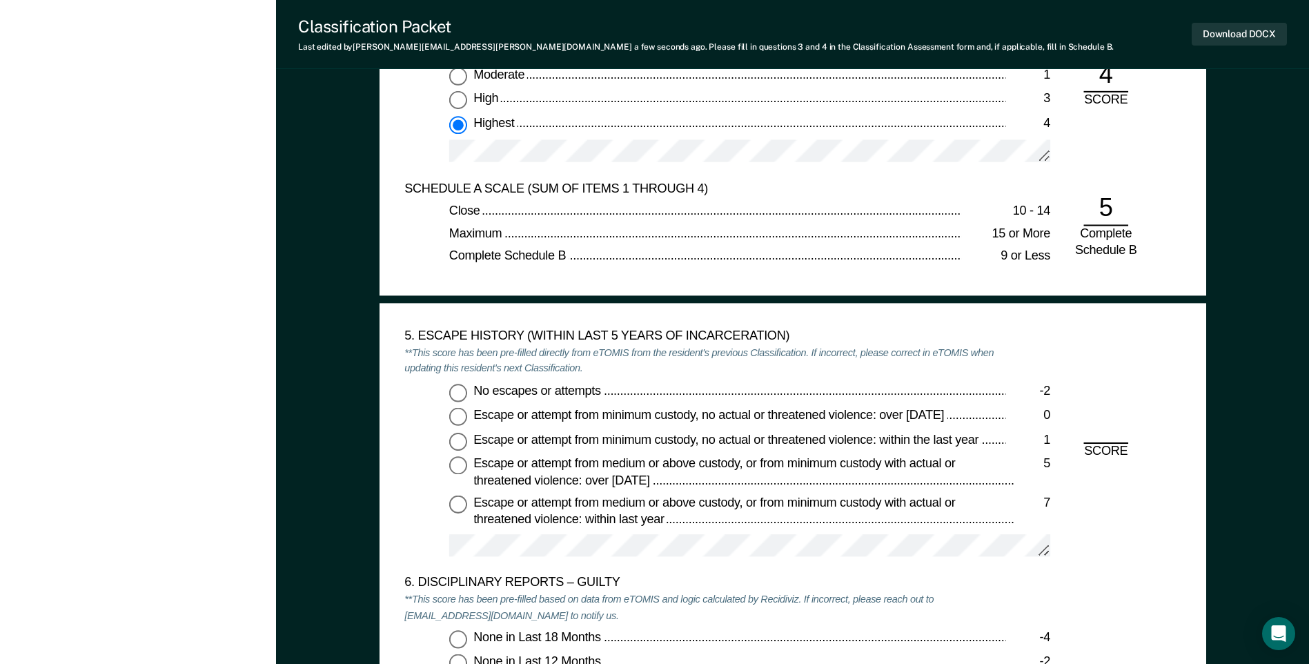
click at [459, 397] on input "No escapes or attempts -2" at bounding box center [458, 393] width 18 height 18
type textarea "x"
radio input "true"
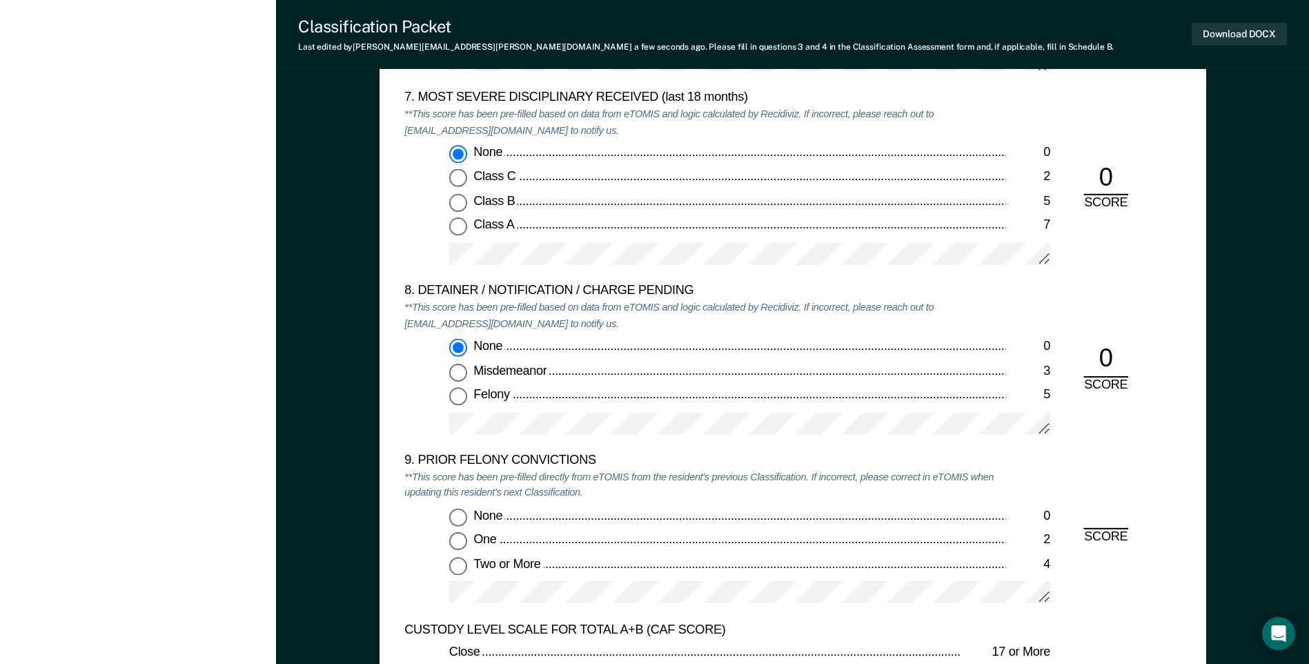
scroll to position [2761, 0]
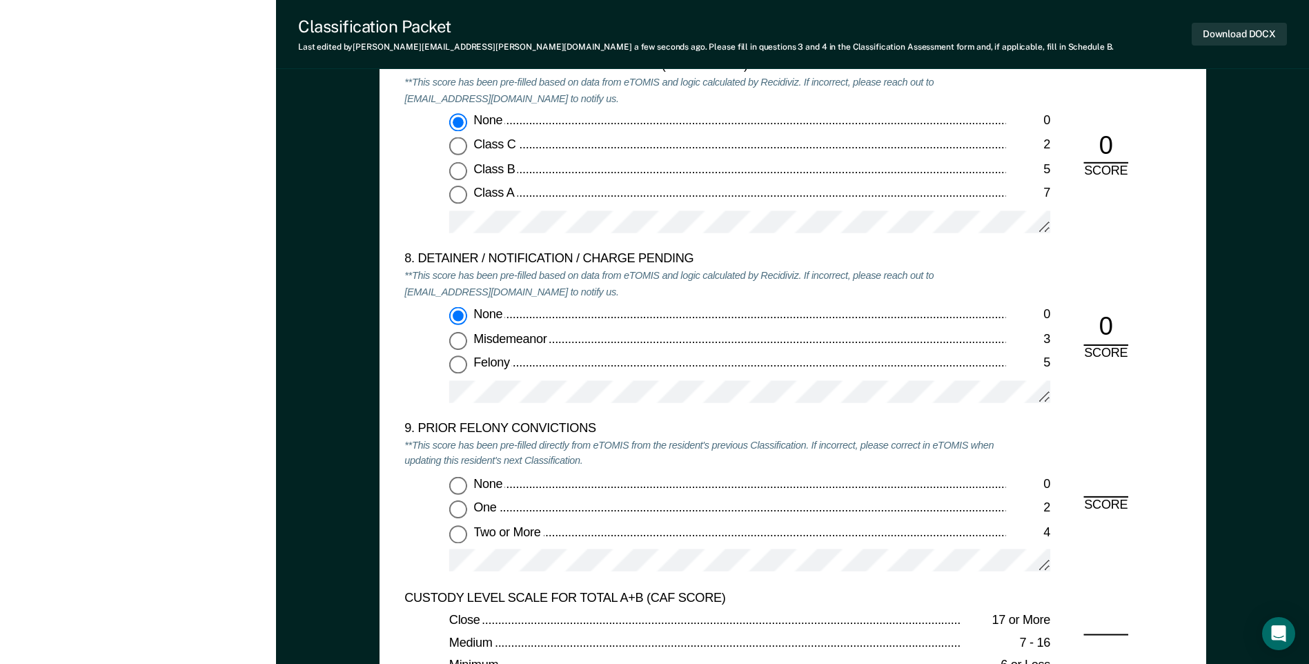
click at [462, 487] on input "None 0" at bounding box center [458, 485] width 18 height 18
type textarea "x"
radio input "true"
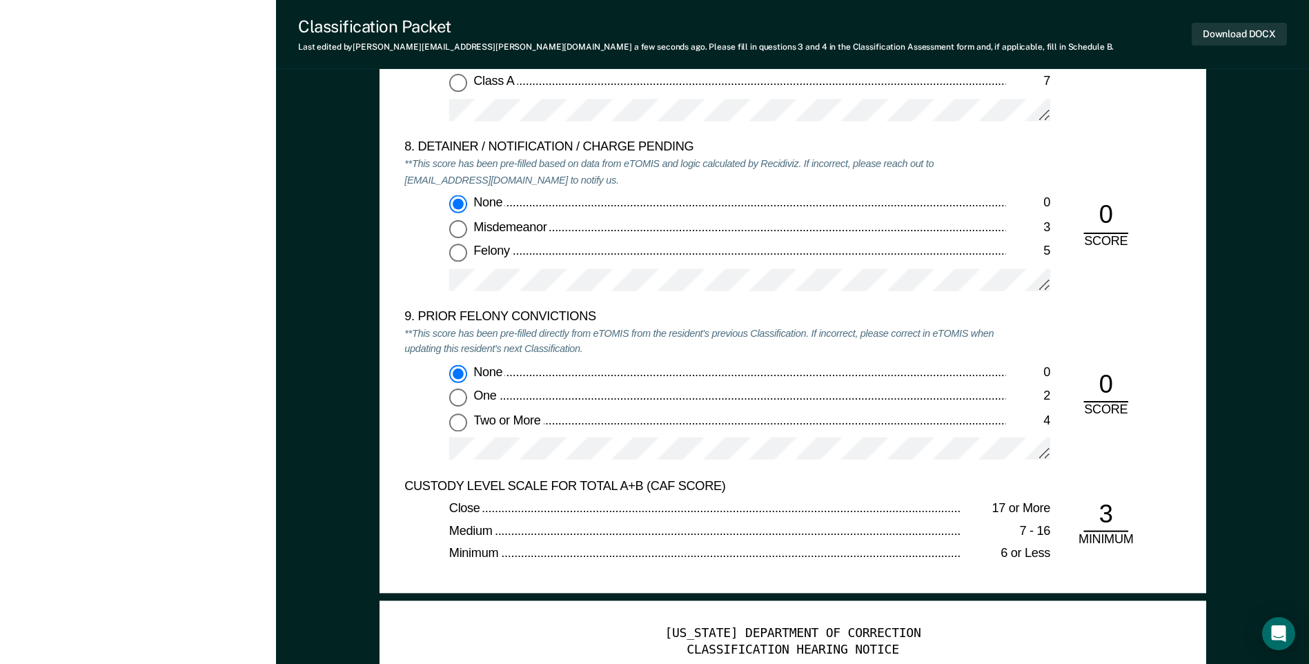
scroll to position [2899, 0]
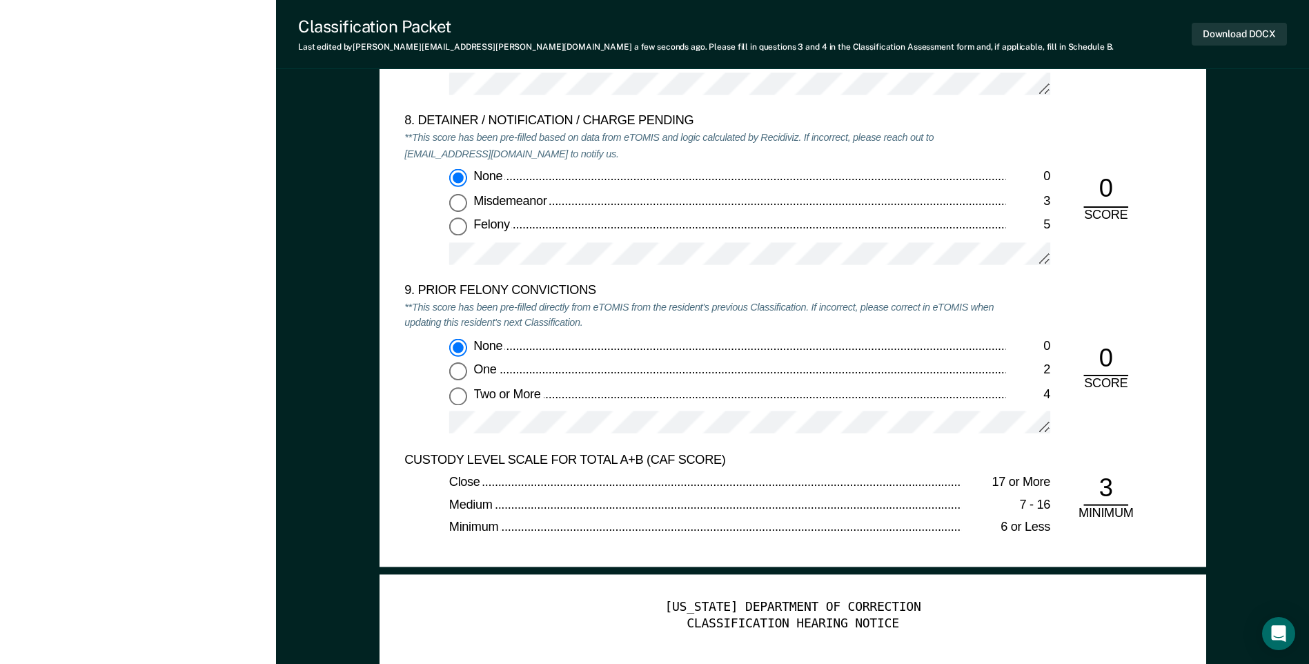
click at [453, 373] on input "One 2" at bounding box center [458, 371] width 18 height 18
type textarea "x"
radio input "false"
radio input "true"
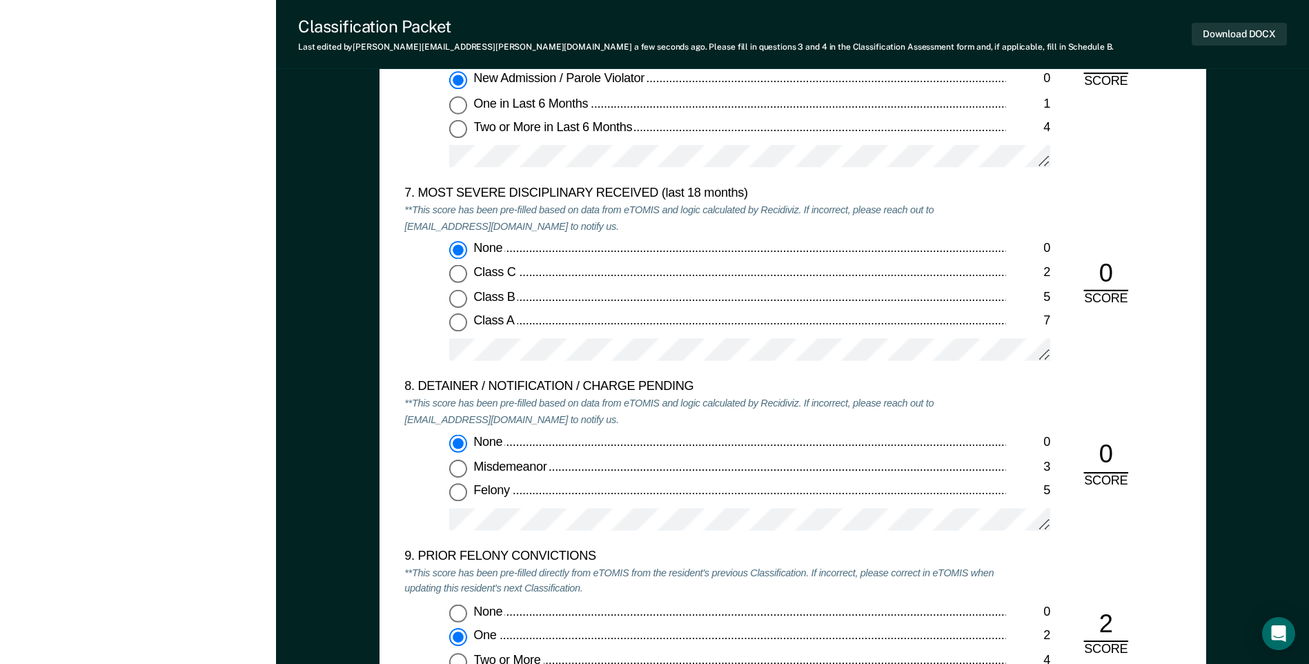
scroll to position [2622, 0]
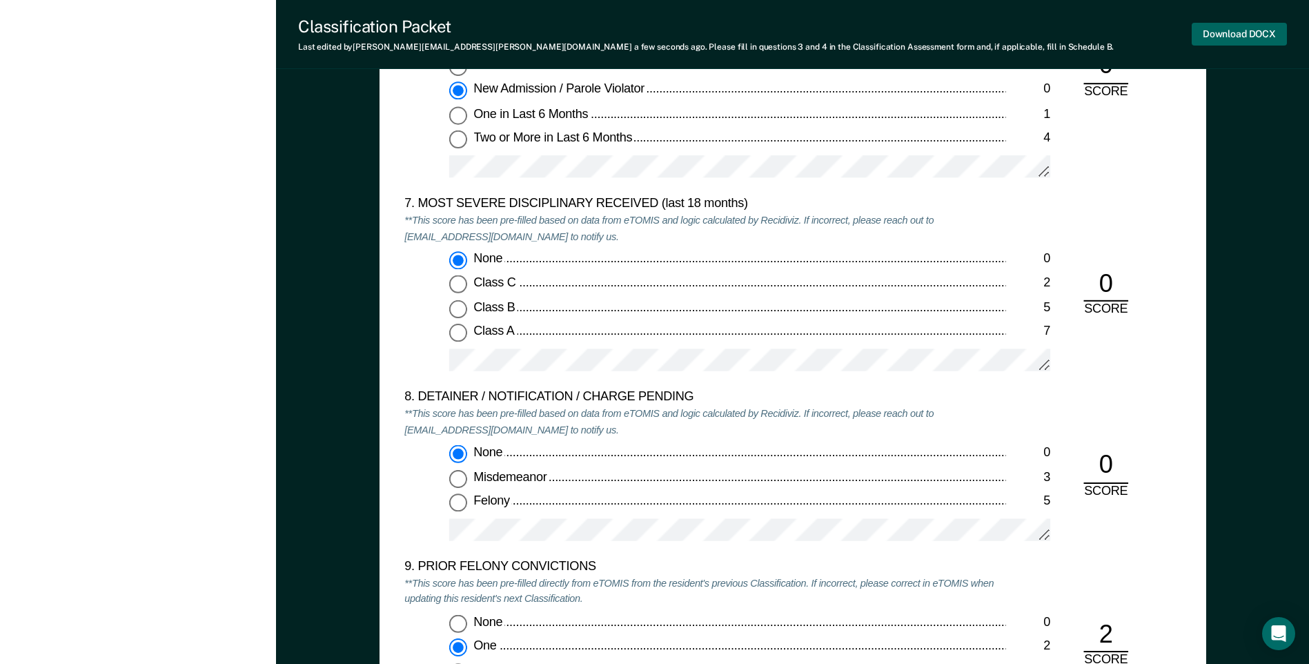
click at [1223, 37] on button "Download DOCX" at bounding box center [1239, 34] width 95 height 23
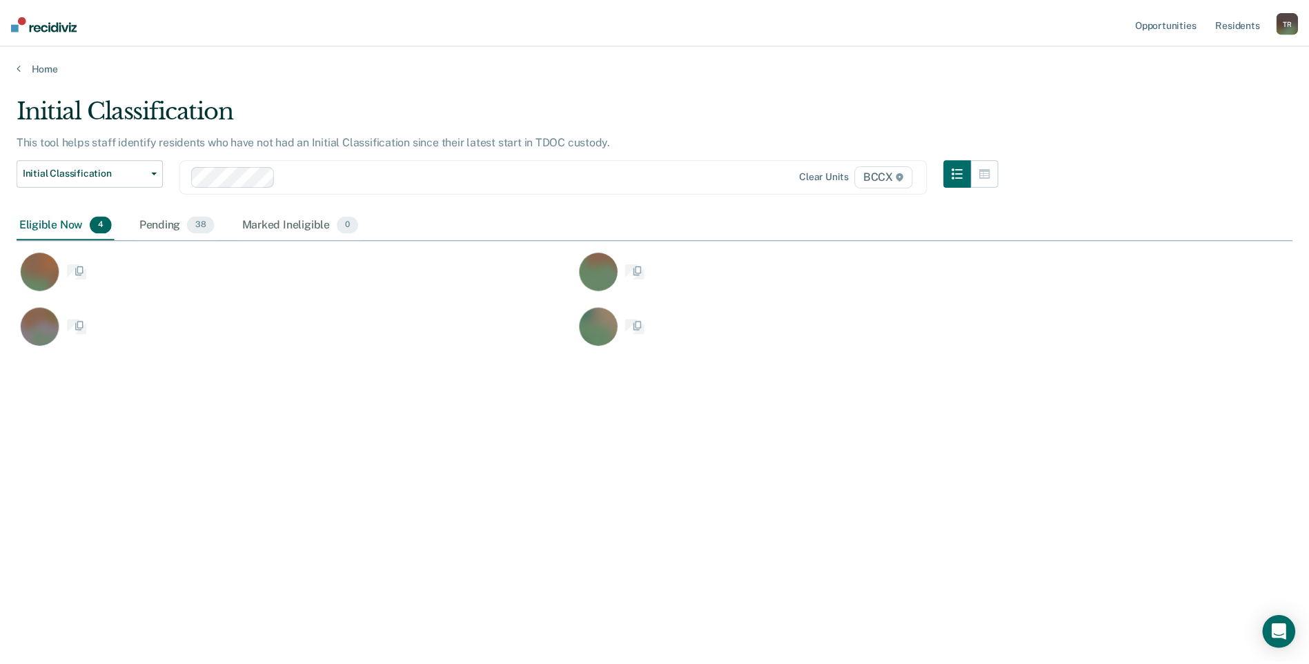
scroll to position [455, 1276]
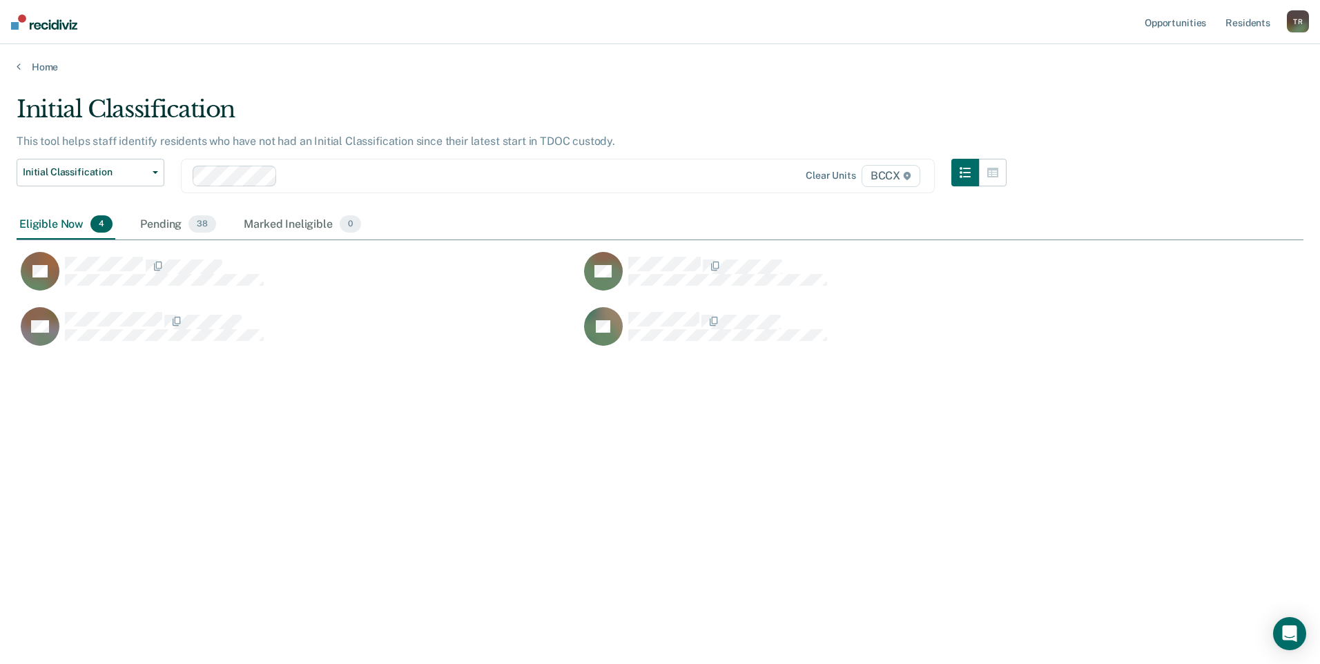
click at [242, 487] on div "Initial Classification This tool helps staff identify residents who have not ha…" at bounding box center [660, 327] width 1286 height 465
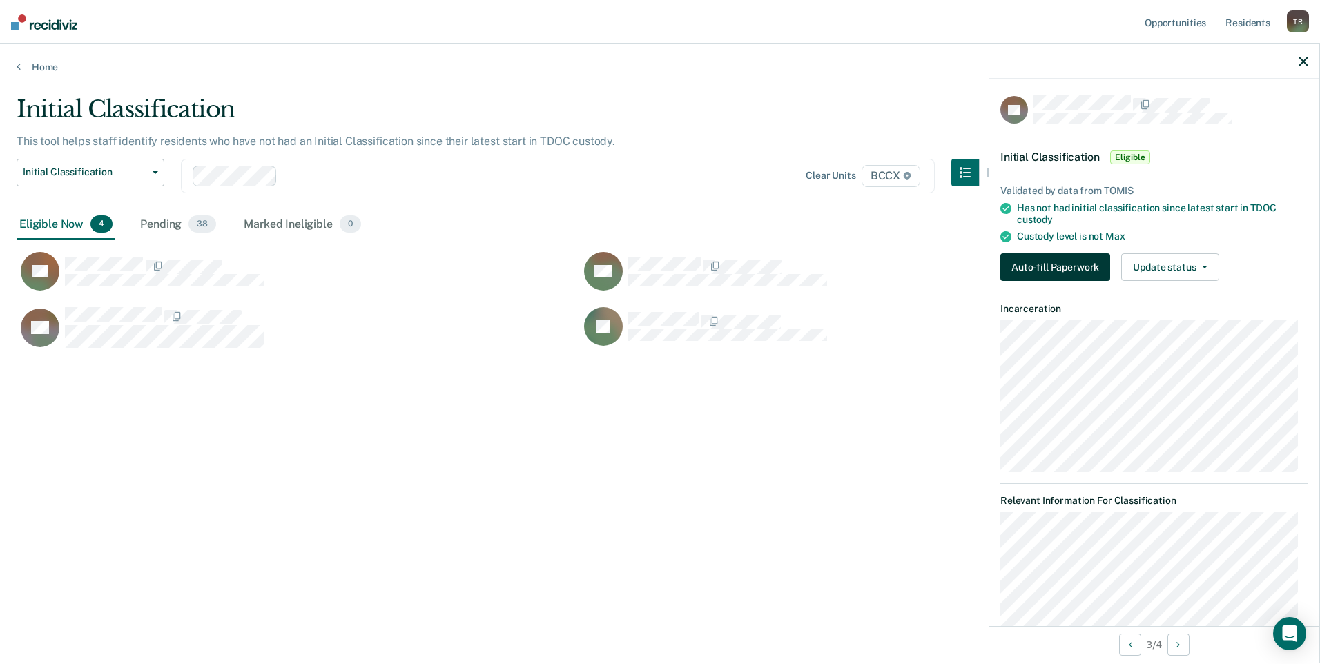
click at [1032, 264] on button "Auto-fill Paperwork" at bounding box center [1055, 267] width 110 height 28
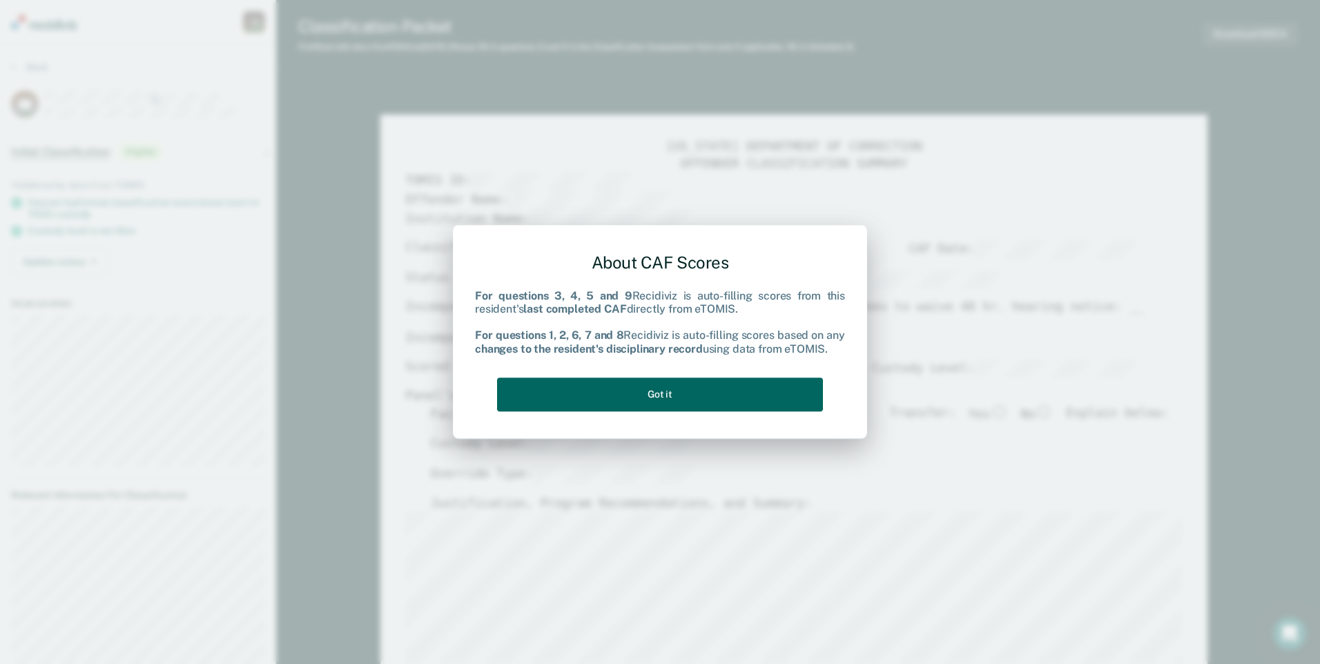
click at [723, 391] on button "Got it" at bounding box center [660, 394] width 326 height 34
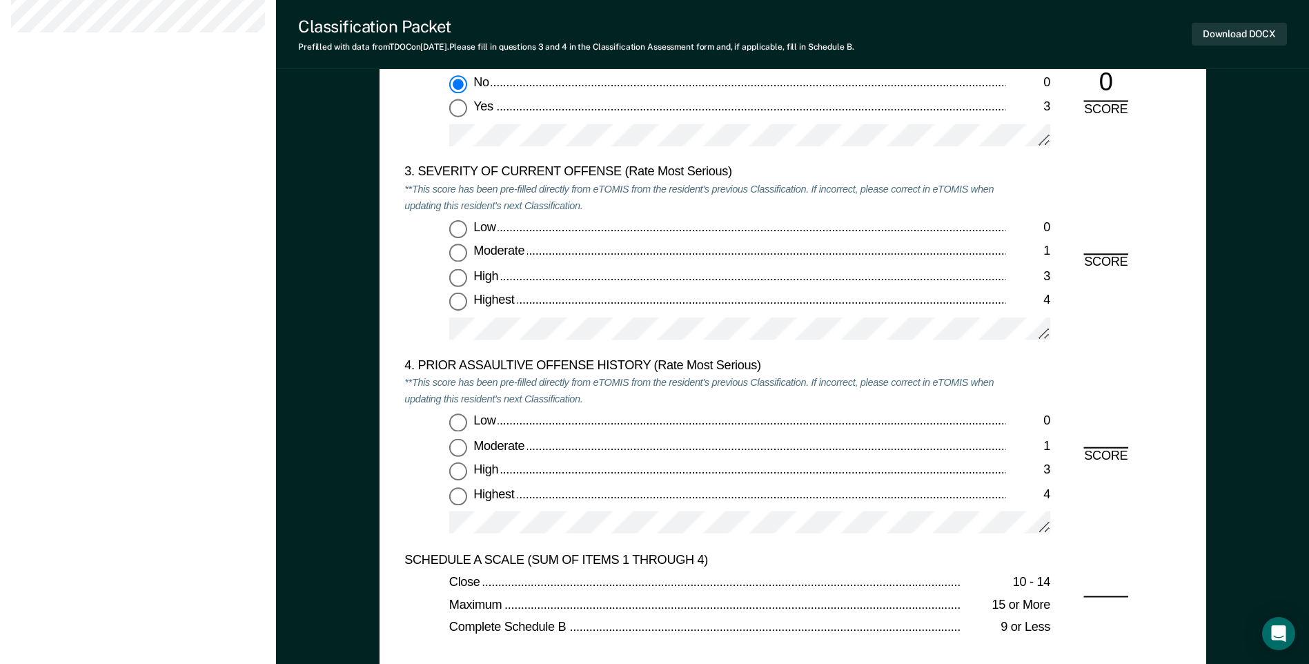
scroll to position [1656, 0]
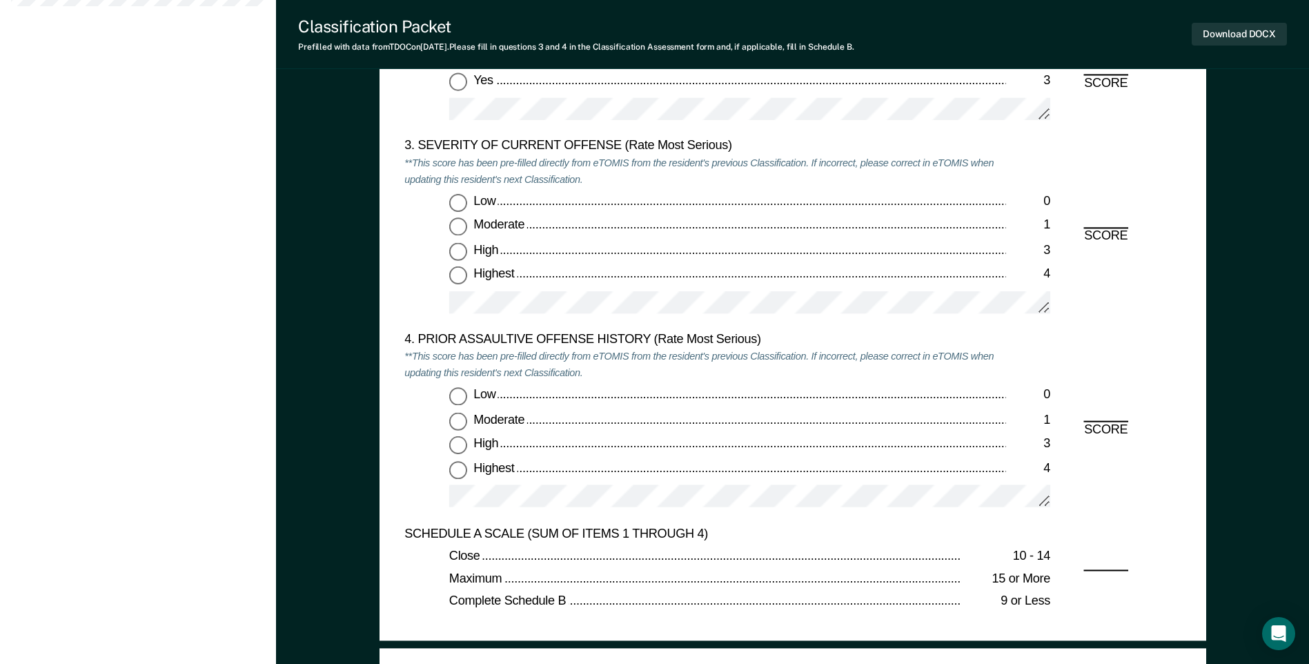
click at [466, 233] on input "Moderate 1" at bounding box center [458, 227] width 18 height 18
type textarea "x"
radio input "true"
click at [459, 397] on input "Low 0" at bounding box center [458, 397] width 18 height 18
type textarea "x"
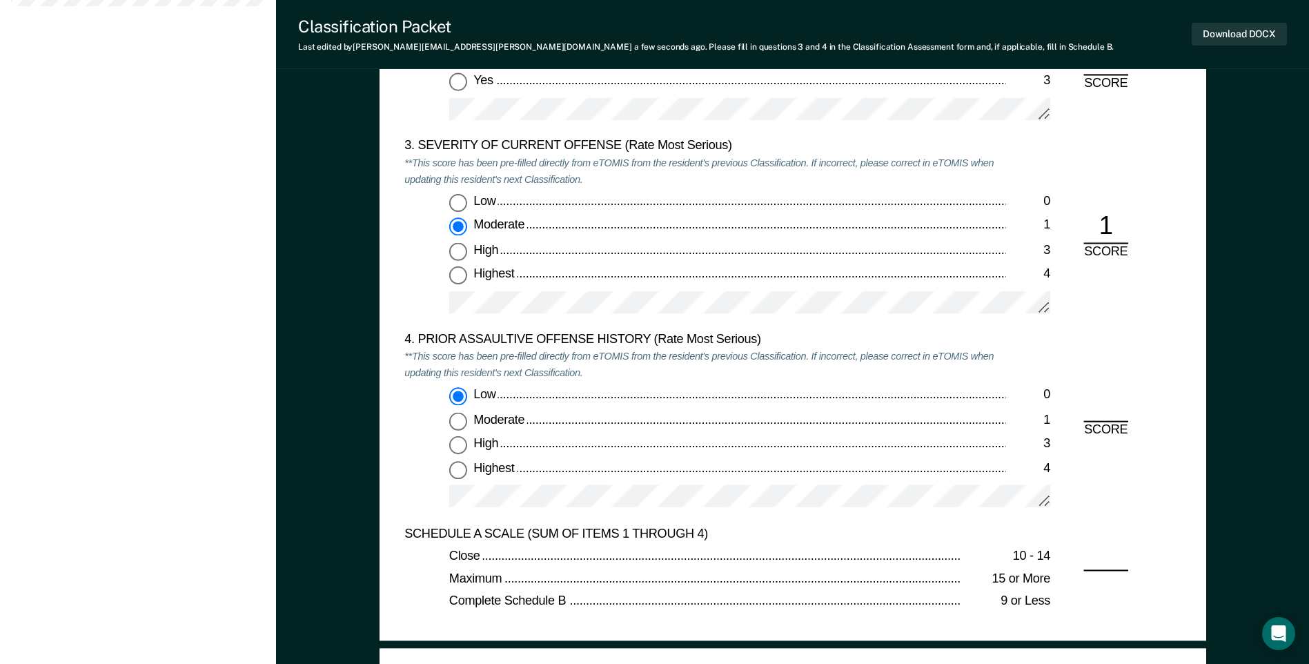
radio input "true"
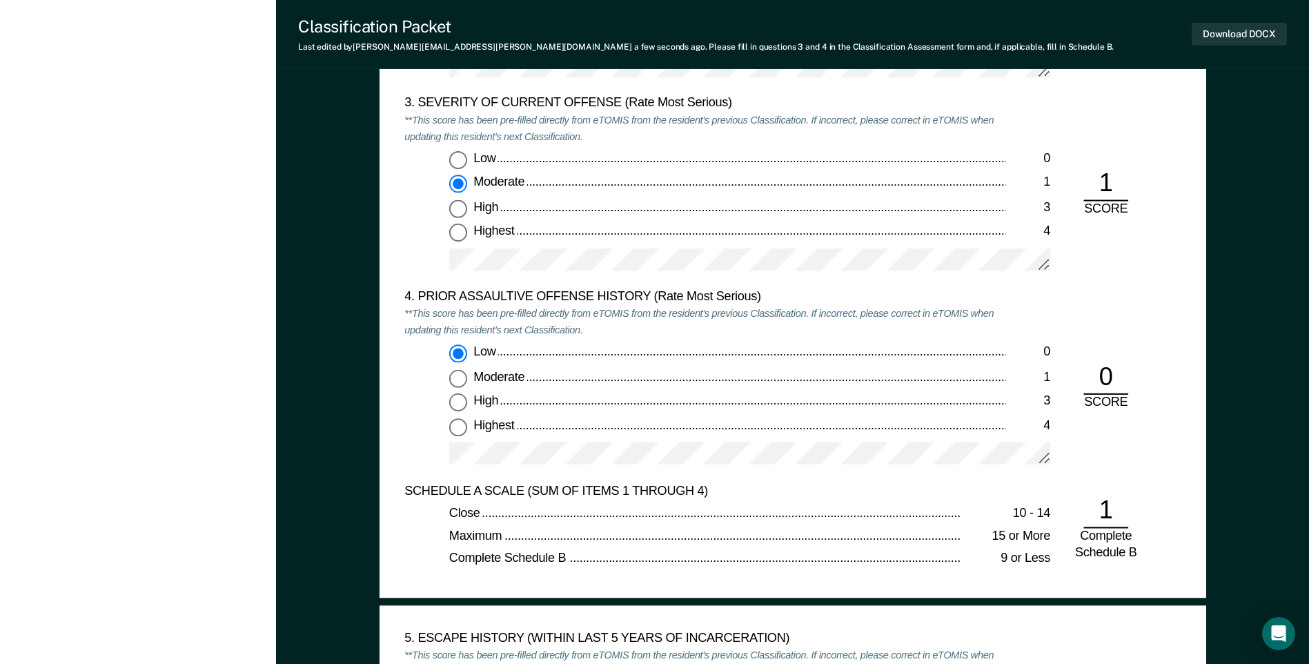
scroll to position [2070, 0]
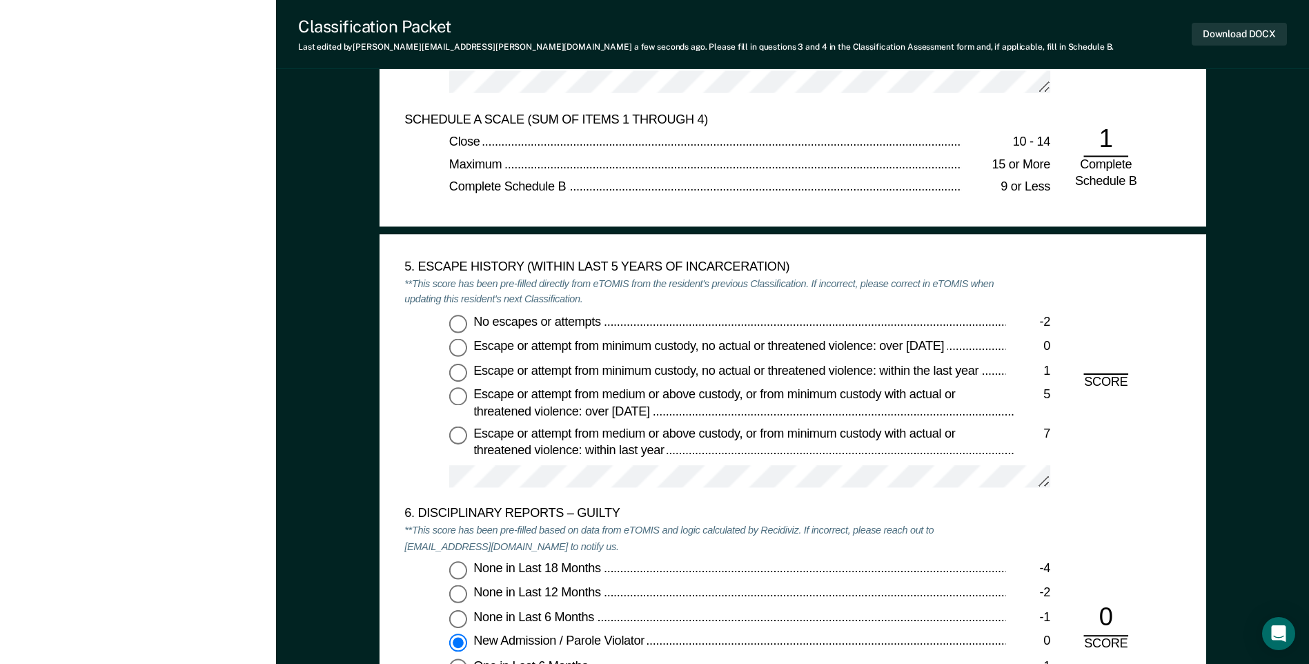
click at [467, 329] on input "No escapes or attempts -2" at bounding box center [458, 324] width 18 height 18
type textarea "x"
radio input "true"
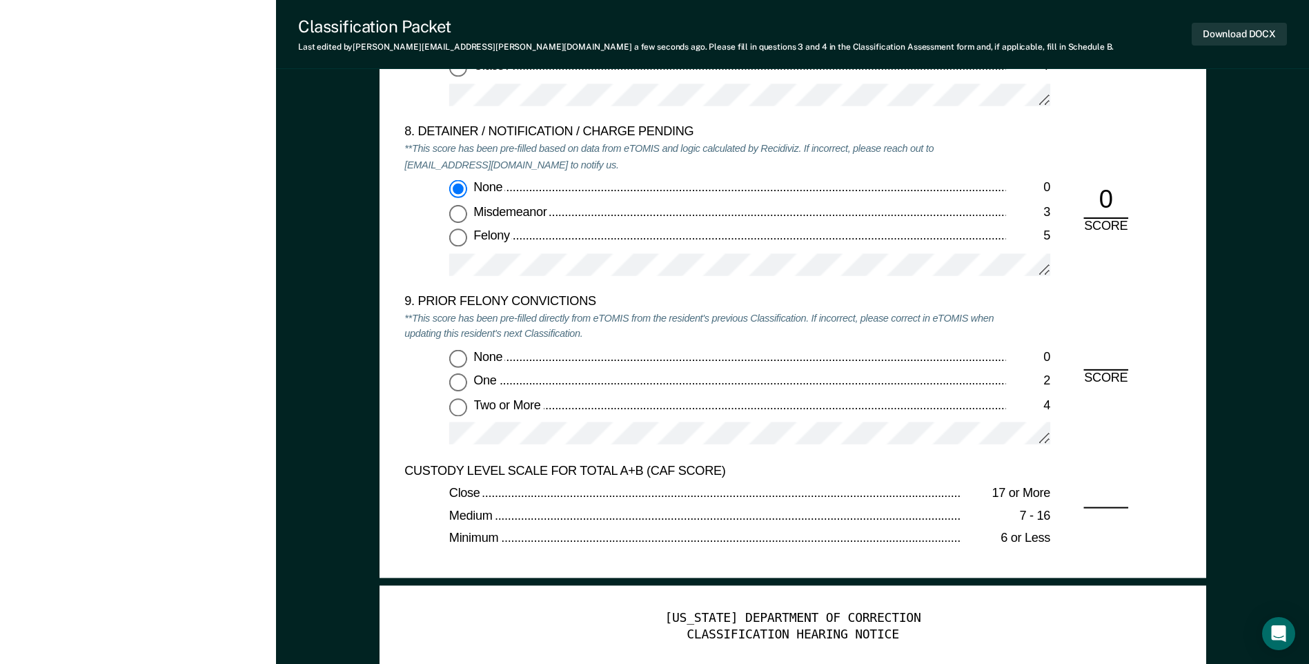
scroll to position [2899, 0]
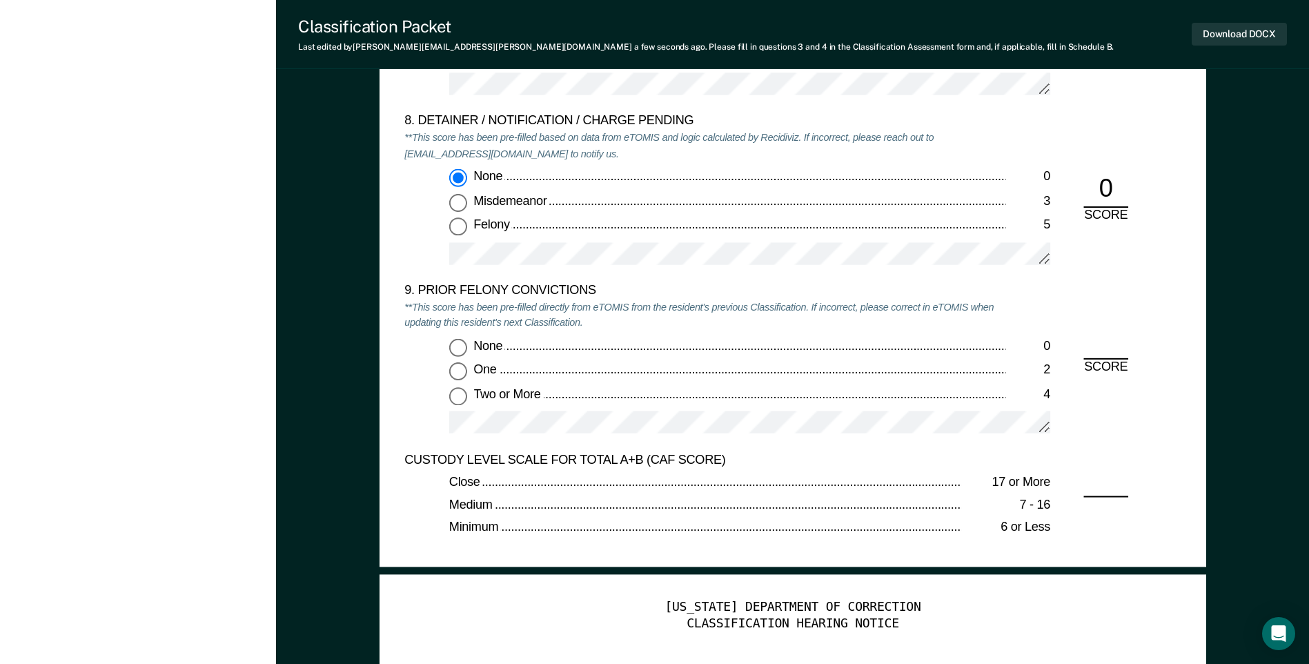
click at [458, 394] on input "Two or More 4" at bounding box center [458, 396] width 18 height 18
type textarea "x"
radio input "true"
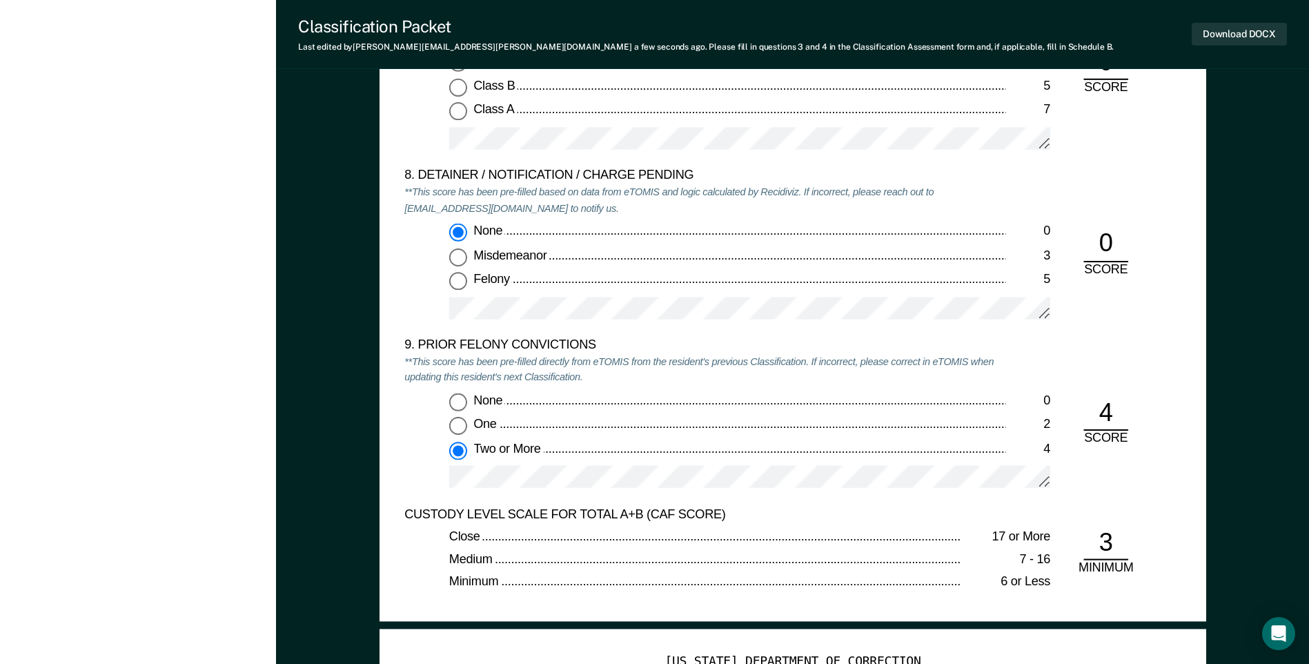
scroll to position [2761, 0]
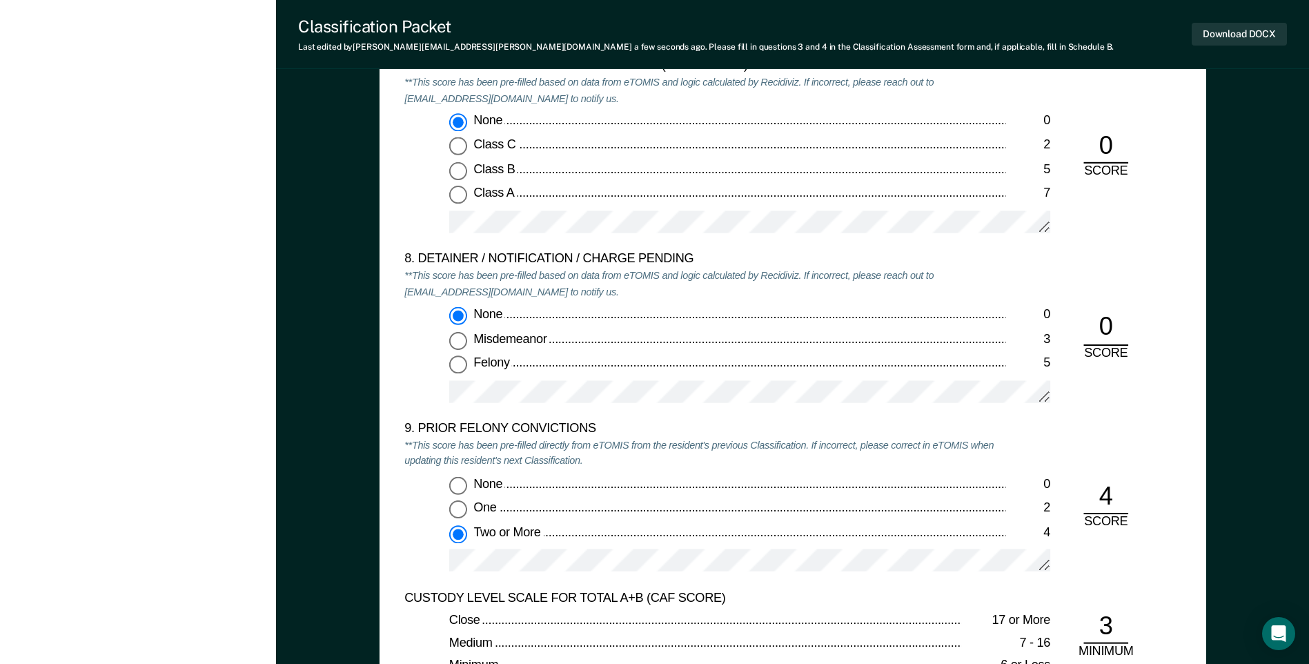
click at [466, 366] on input "Felony 5" at bounding box center [458, 365] width 18 height 18
type textarea "x"
radio input "false"
radio input "true"
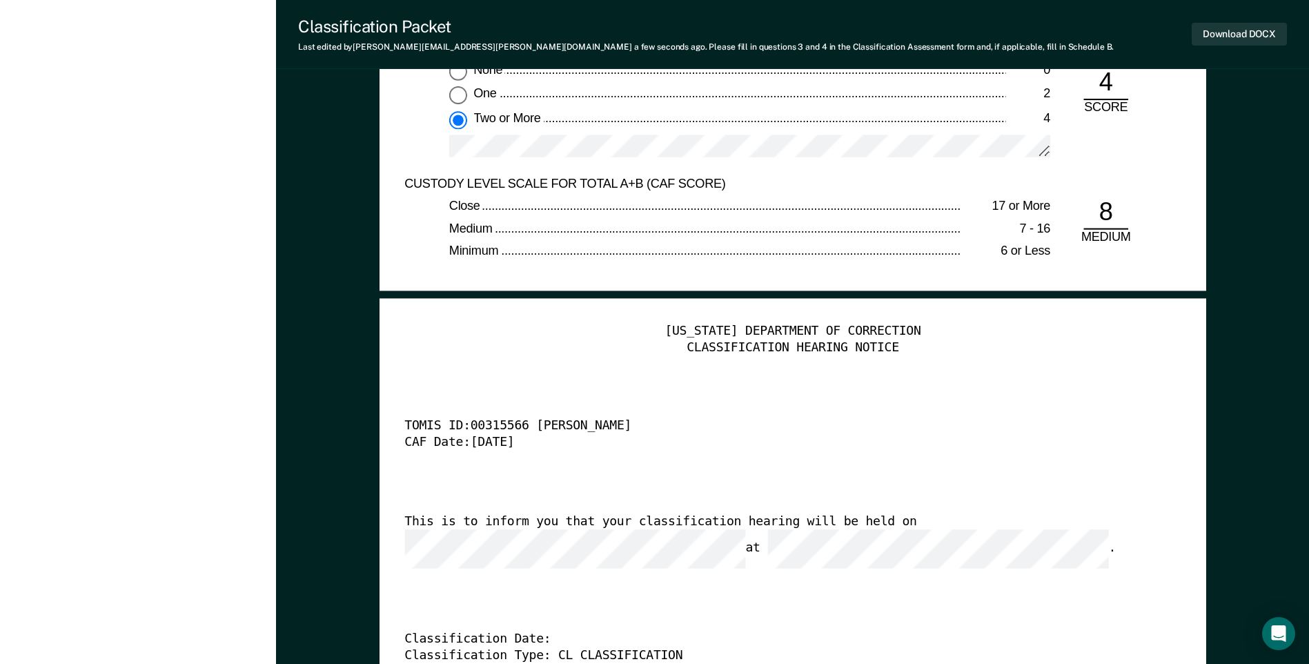
scroll to position [3382, 0]
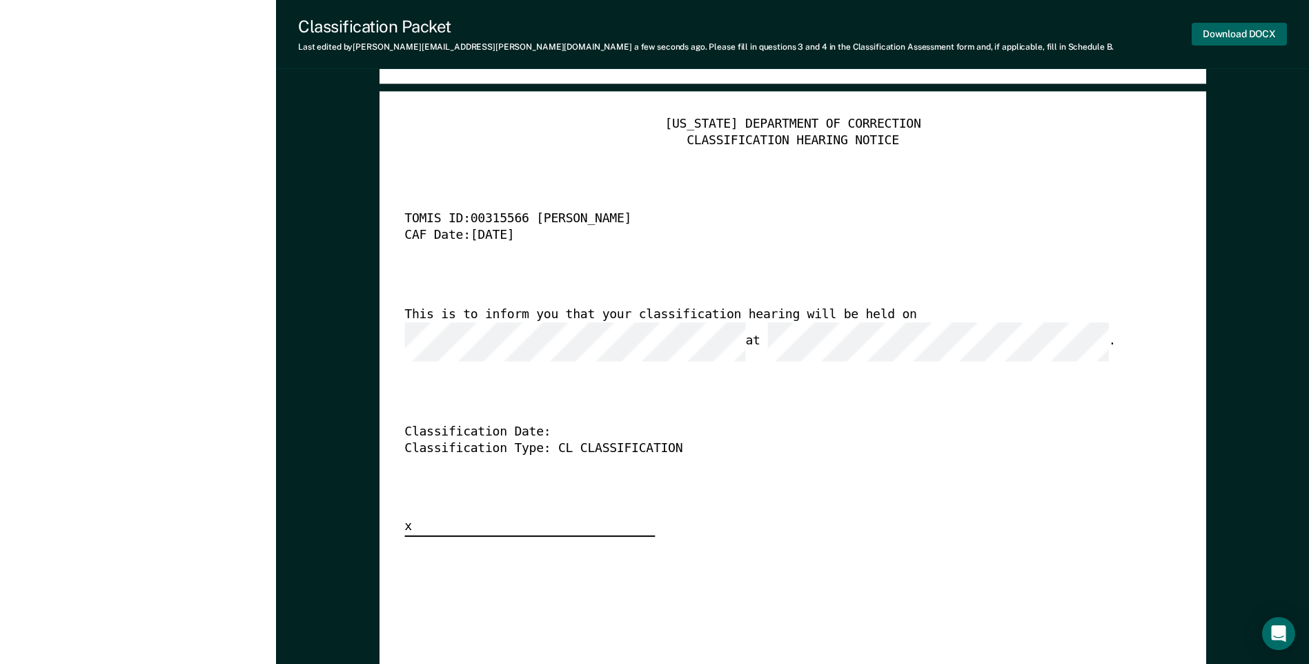
click at [1220, 37] on button "Download DOCX" at bounding box center [1239, 34] width 95 height 23
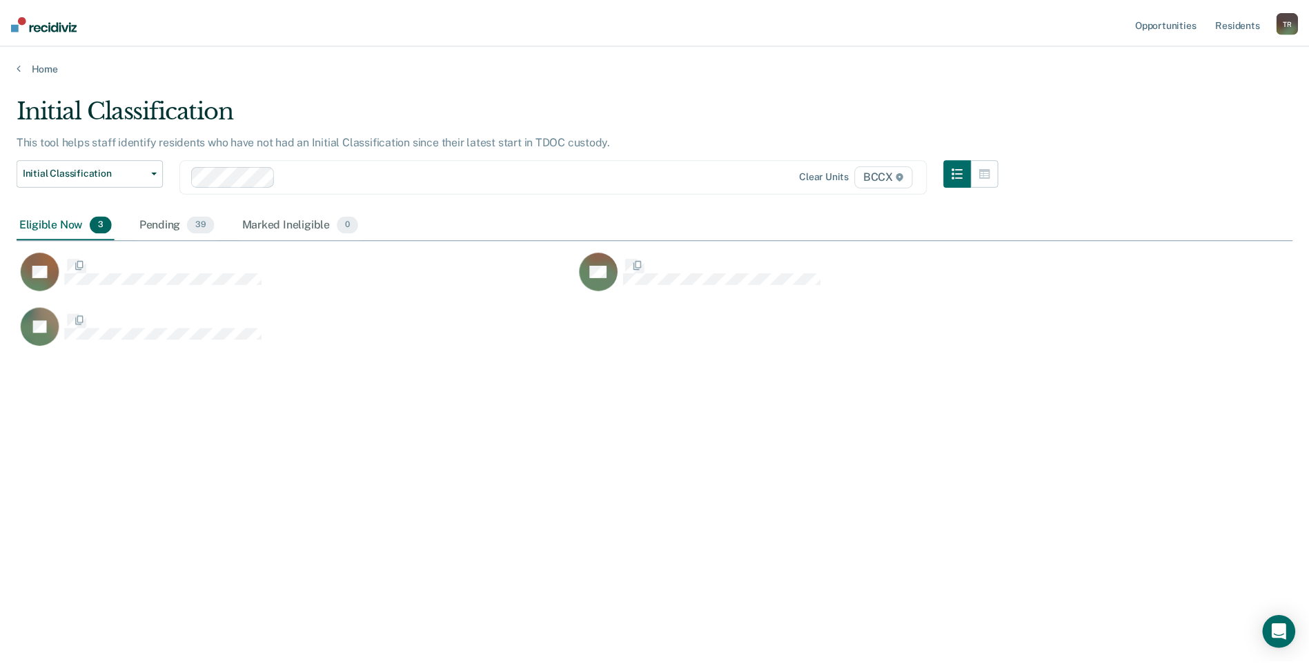
scroll to position [455, 1276]
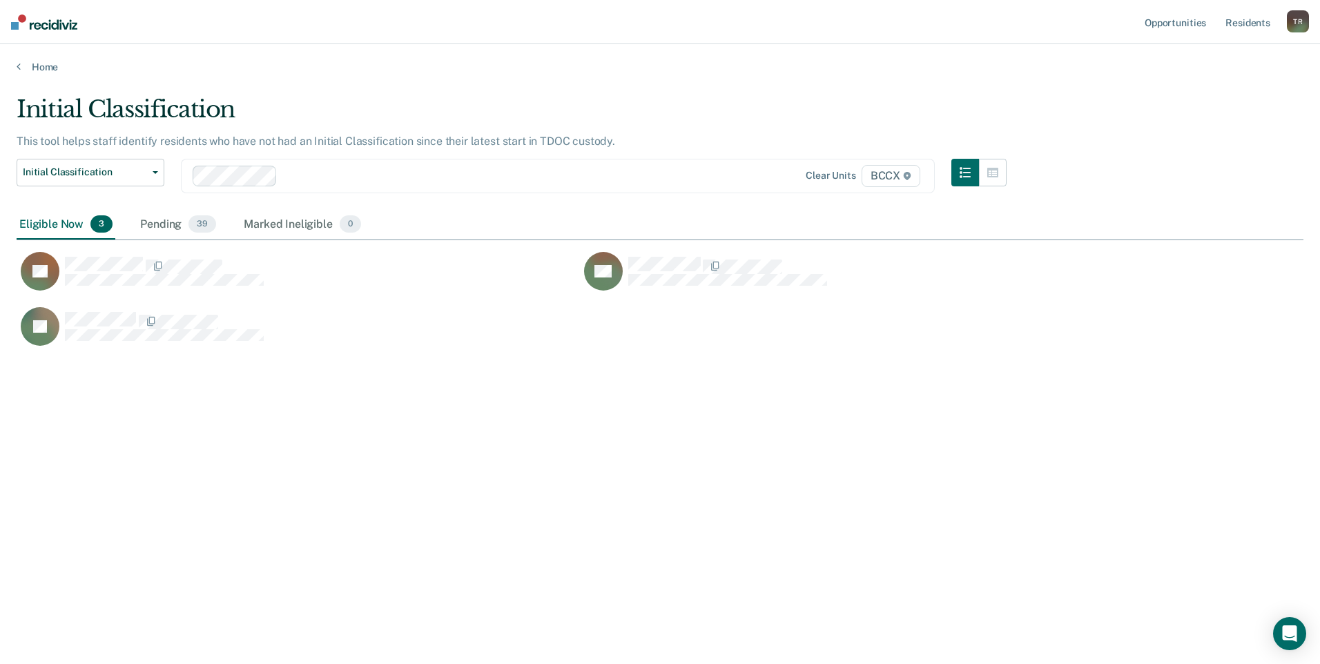
click at [155, 460] on div "Initial Classification This tool helps staff identify residents who have not ha…" at bounding box center [660, 327] width 1286 height 465
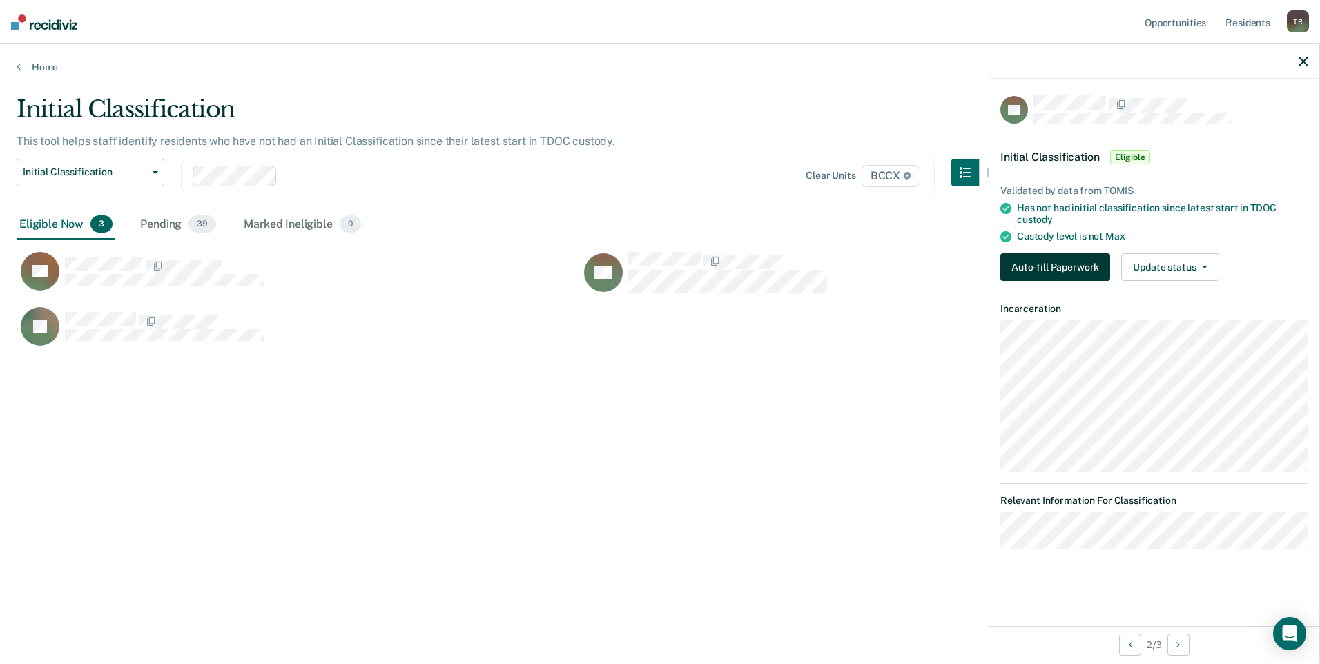
click at [1033, 264] on button "Auto-fill Paperwork" at bounding box center [1055, 267] width 110 height 28
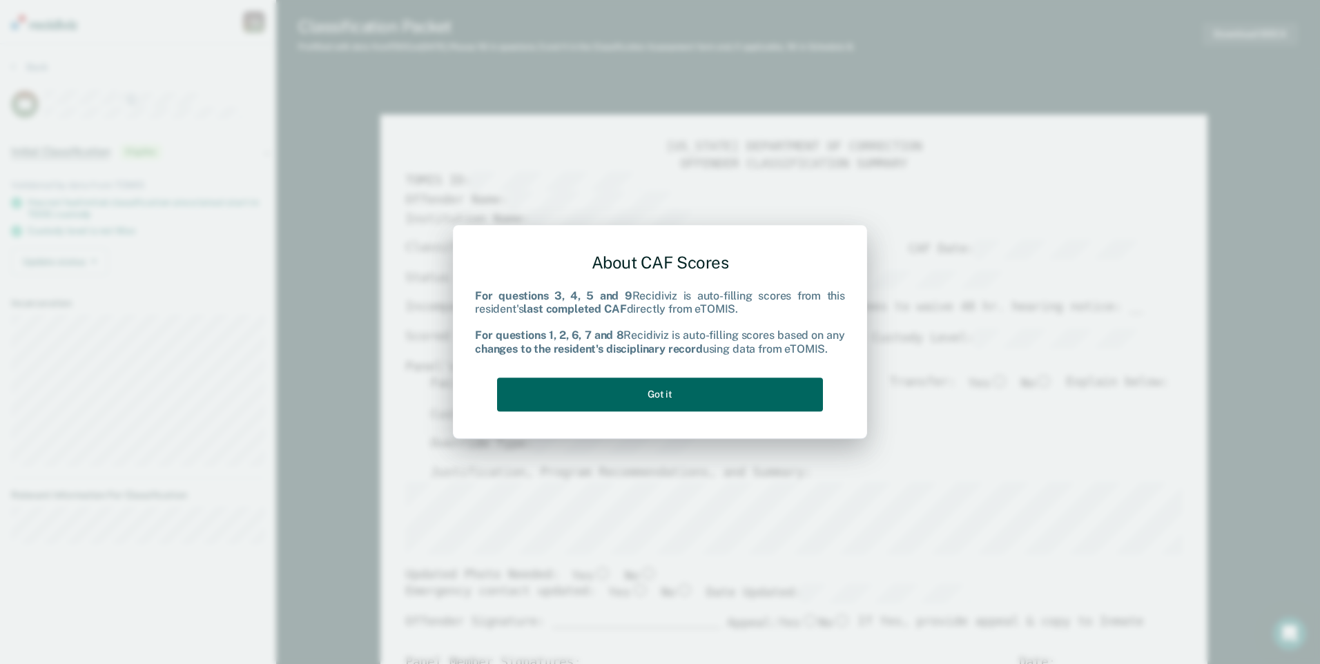
click at [788, 388] on button "Got it" at bounding box center [660, 394] width 326 height 34
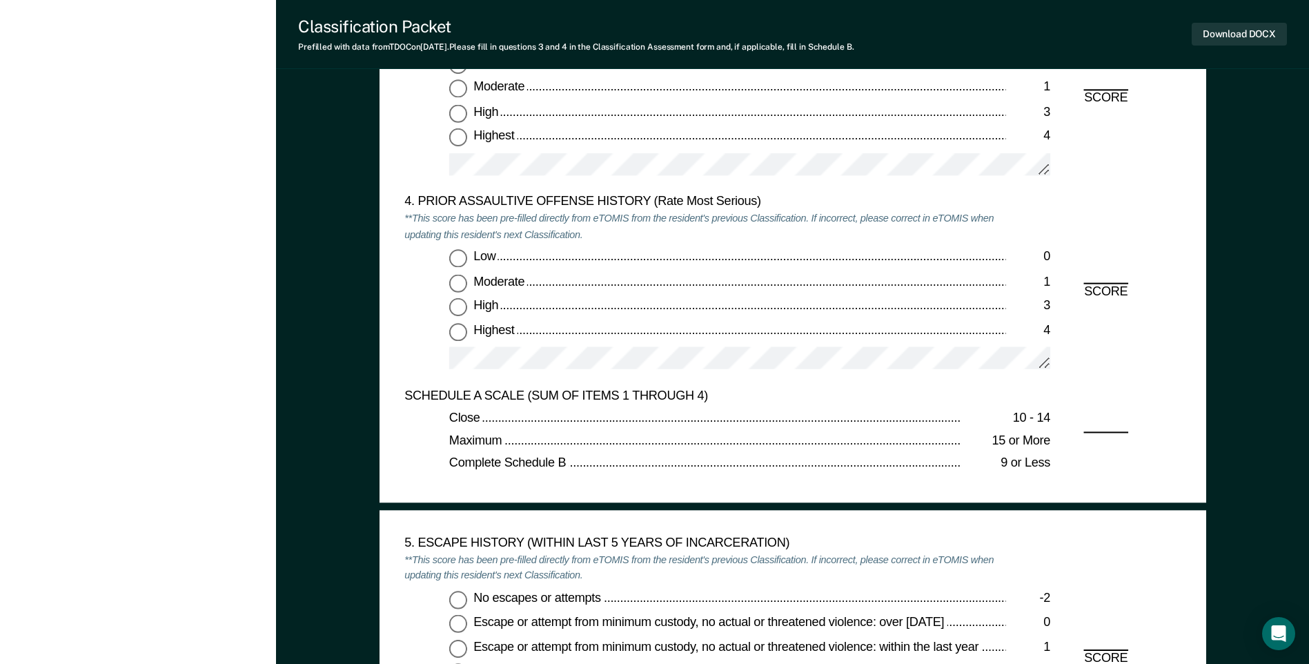
scroll to position [1863, 0]
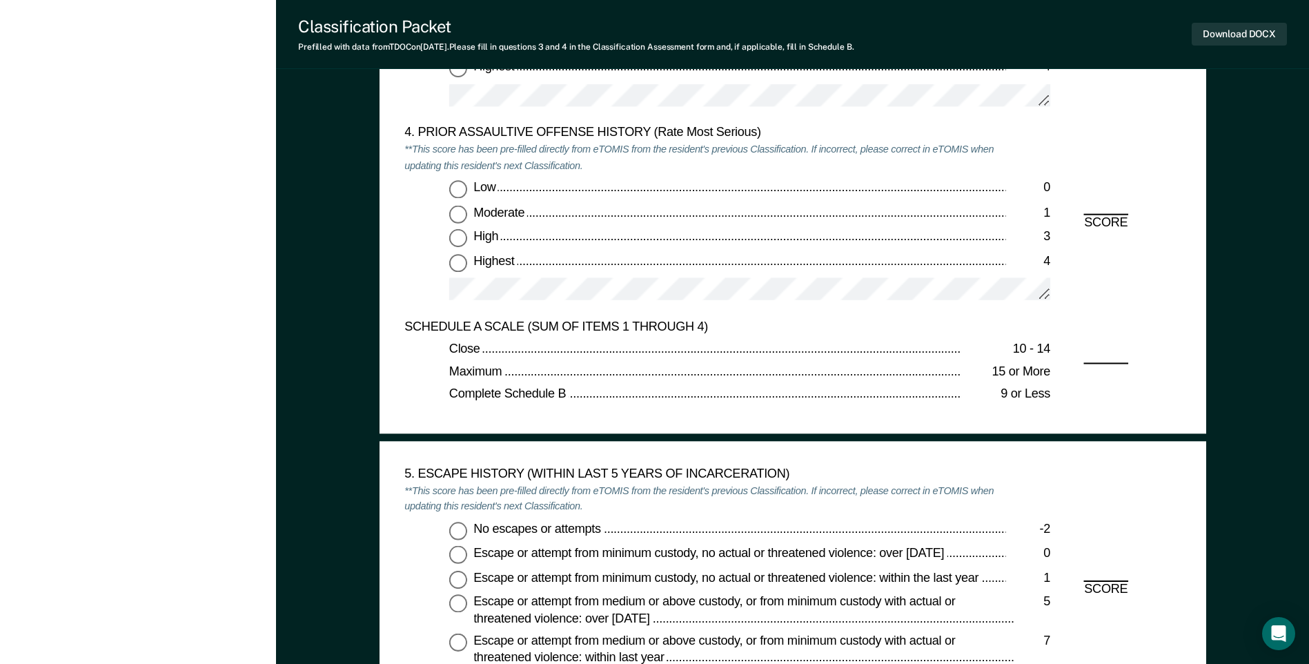
click at [460, 188] on input "Low 0" at bounding box center [458, 190] width 18 height 18
type textarea "x"
radio input "true"
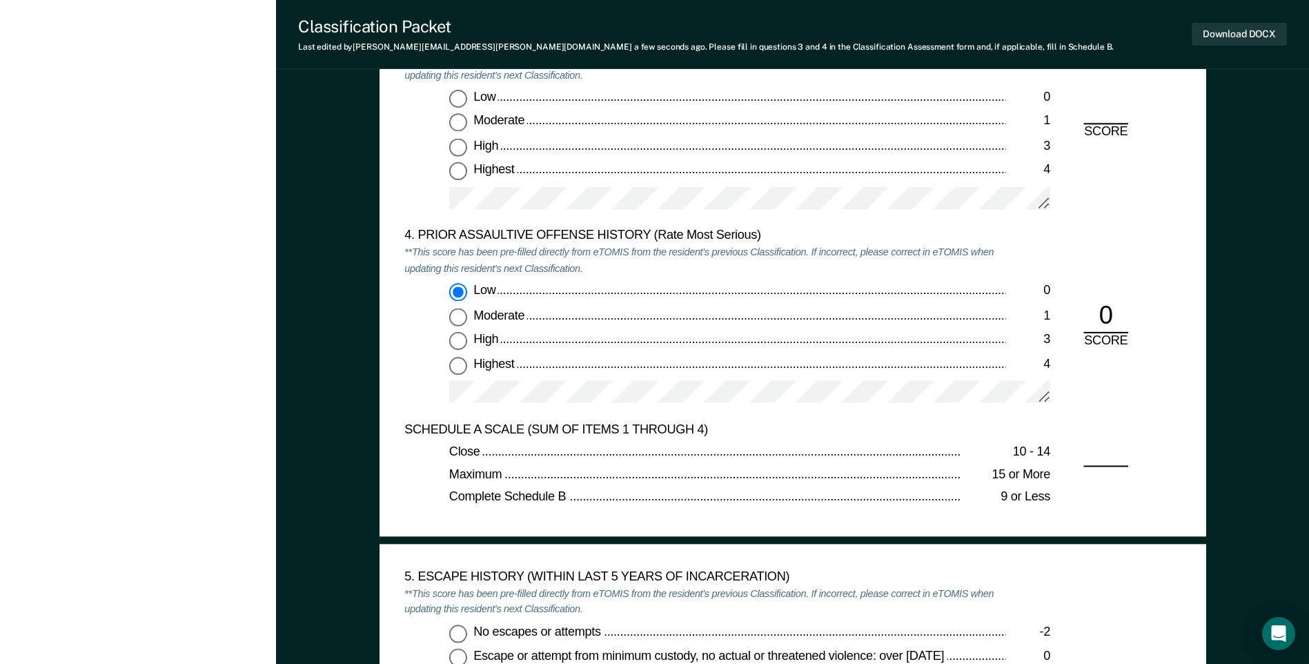
scroll to position [1518, 0]
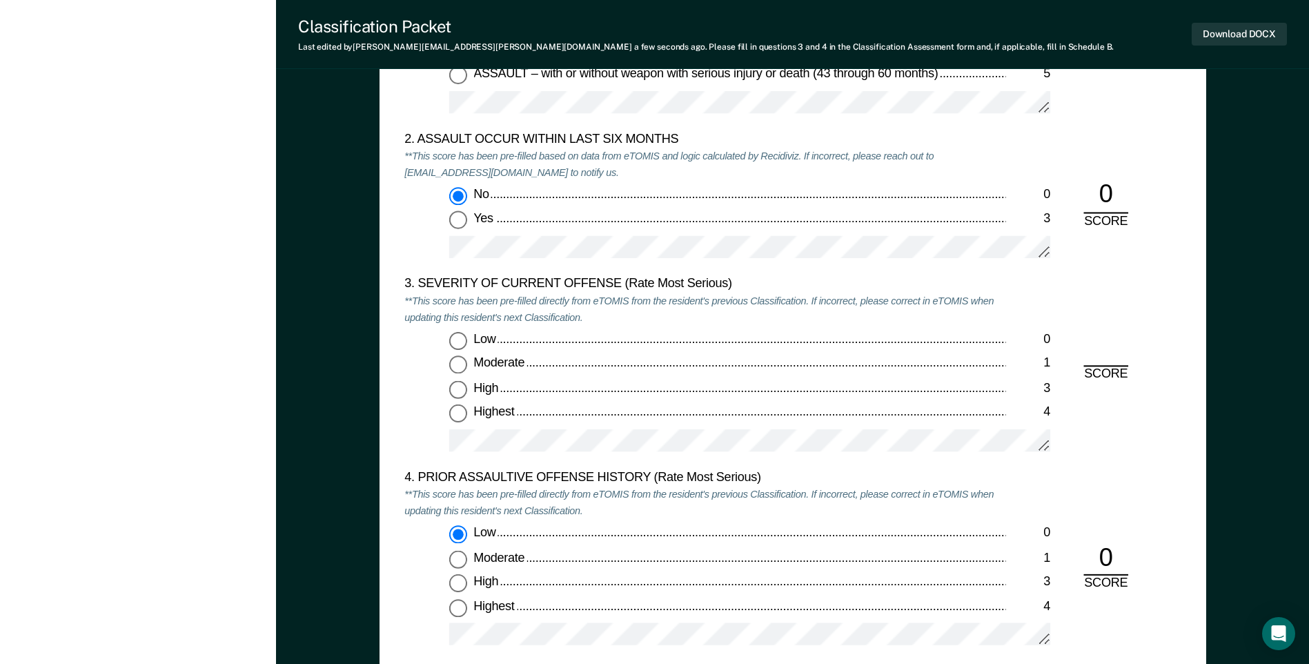
click at [464, 339] on input "Low 0" at bounding box center [458, 341] width 18 height 18
type textarea "x"
radio input "true"
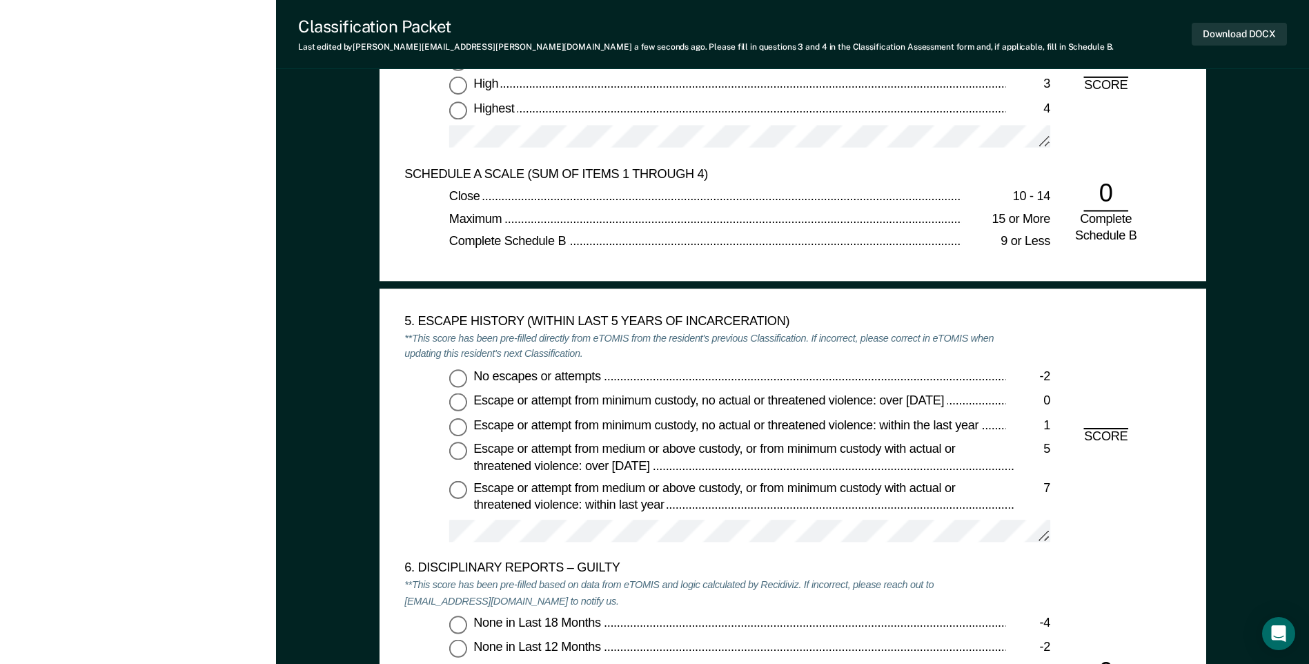
scroll to position [2139, 0]
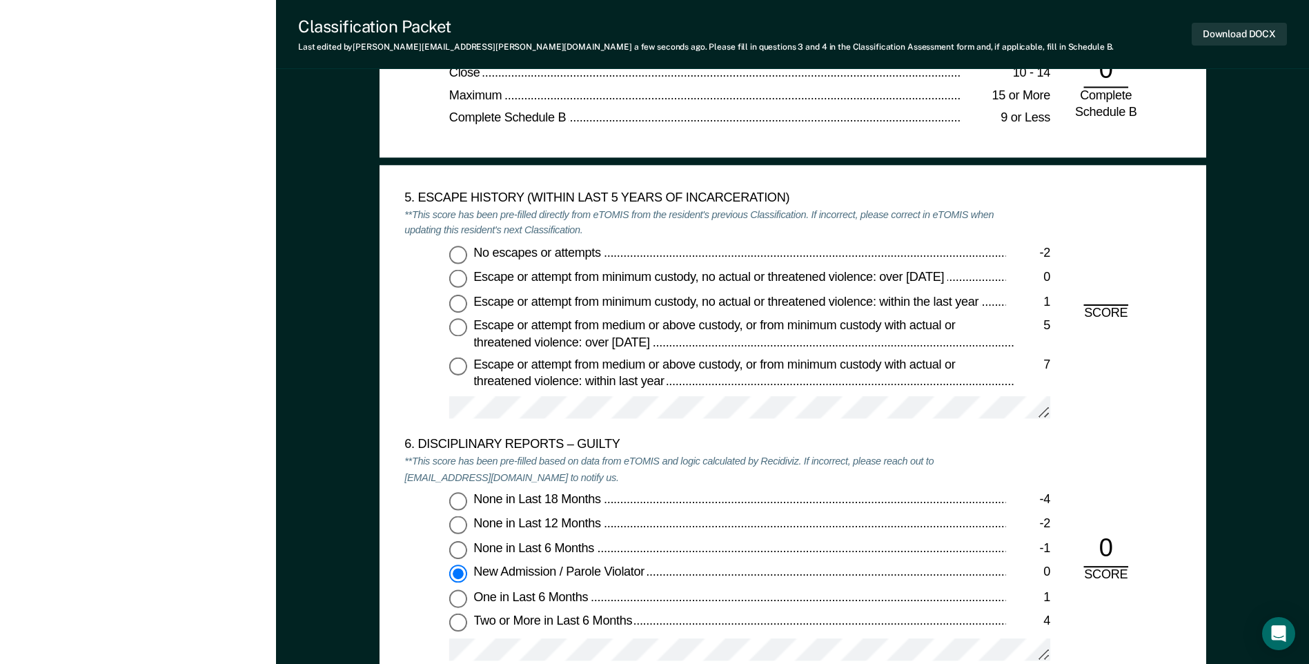
click at [458, 253] on input "No escapes or attempts -2" at bounding box center [458, 255] width 18 height 18
type textarea "x"
radio input "true"
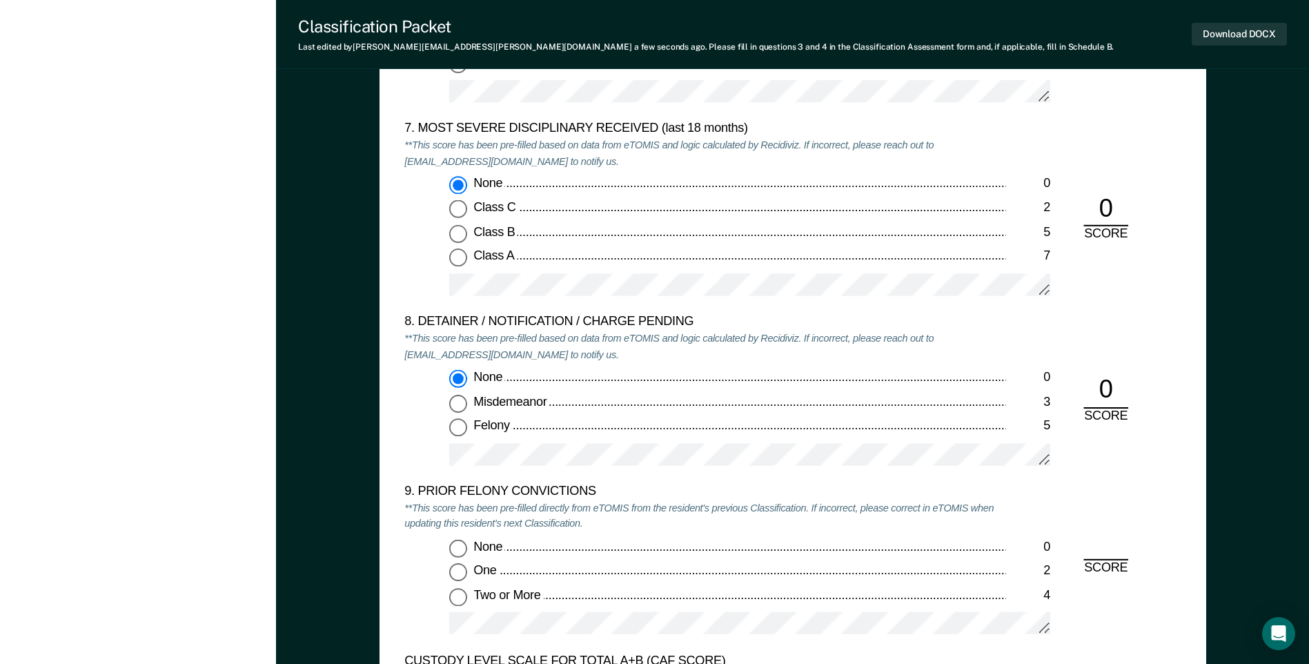
scroll to position [2830, 0]
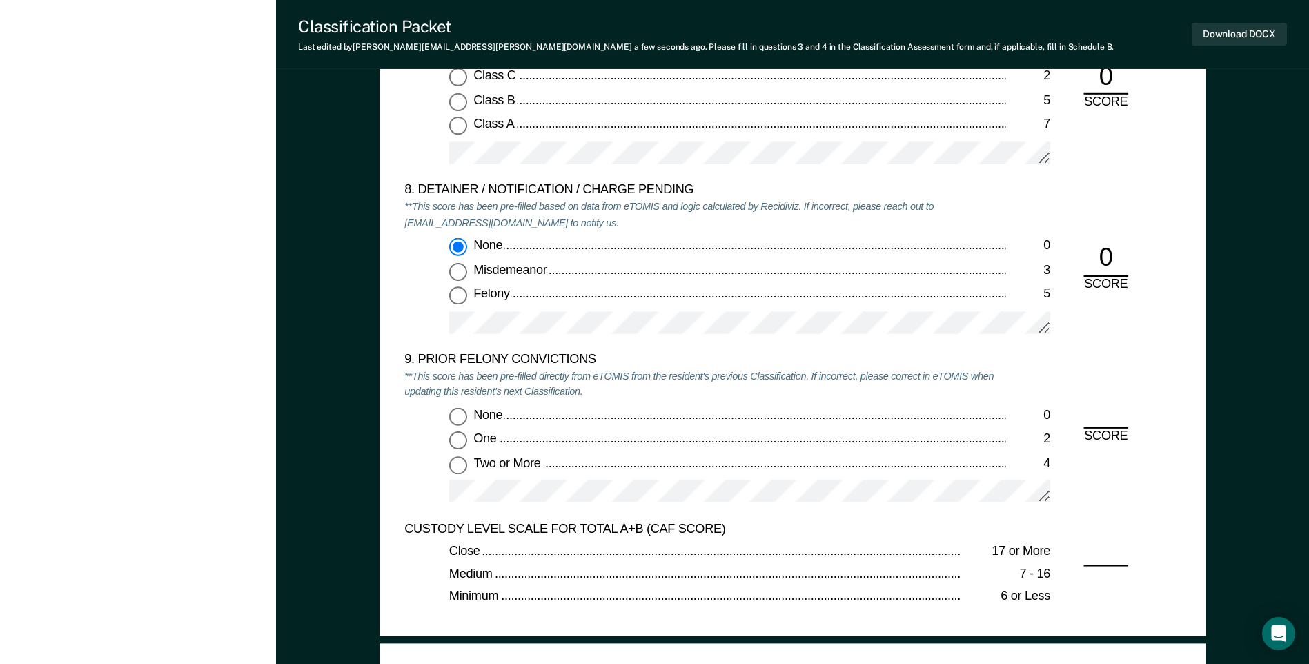
click at [464, 414] on input "None 0" at bounding box center [458, 416] width 18 height 18
type textarea "x"
radio input "true"
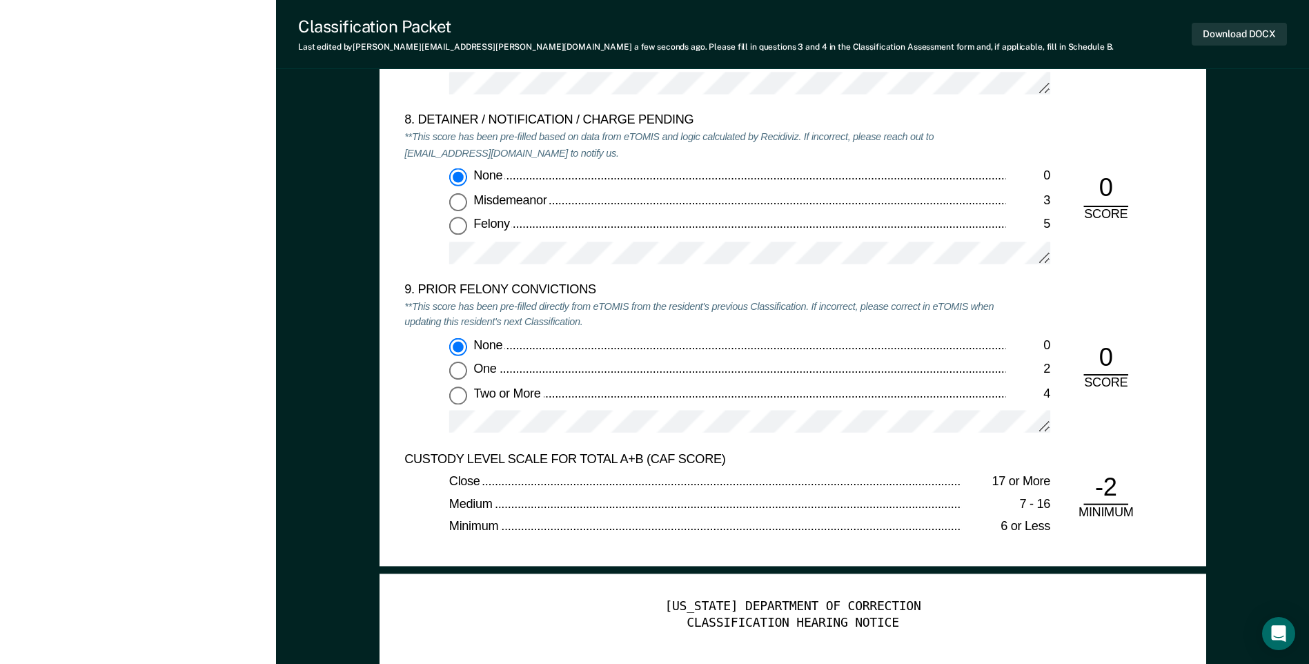
scroll to position [2899, 0]
click at [1219, 38] on button "Download DOCX" at bounding box center [1239, 34] width 95 height 23
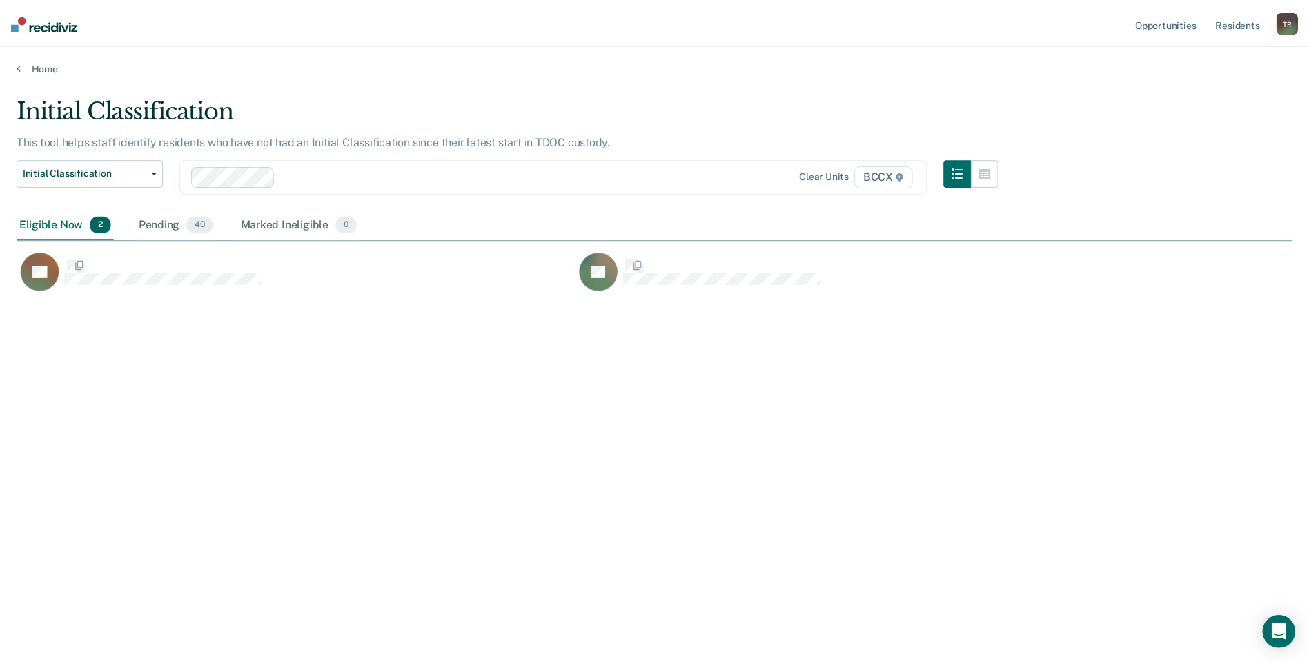
scroll to position [455, 1276]
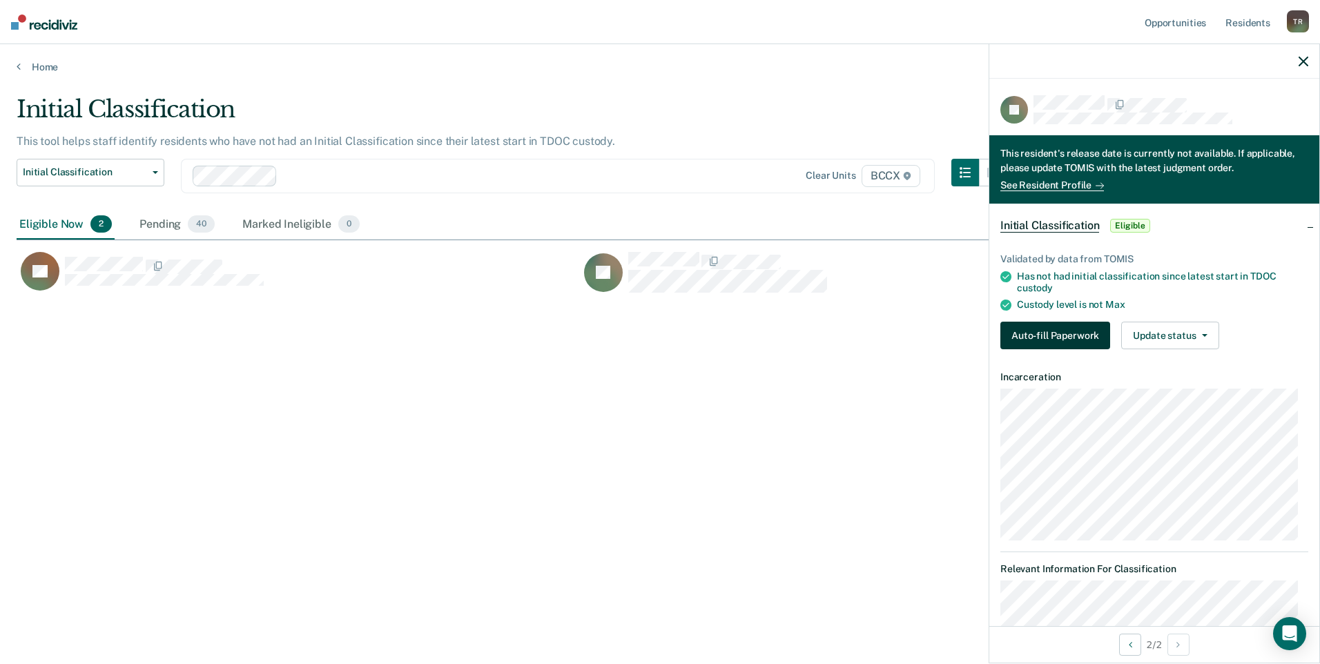
click at [1077, 341] on button "Auto-fill Paperwork" at bounding box center [1055, 336] width 110 height 28
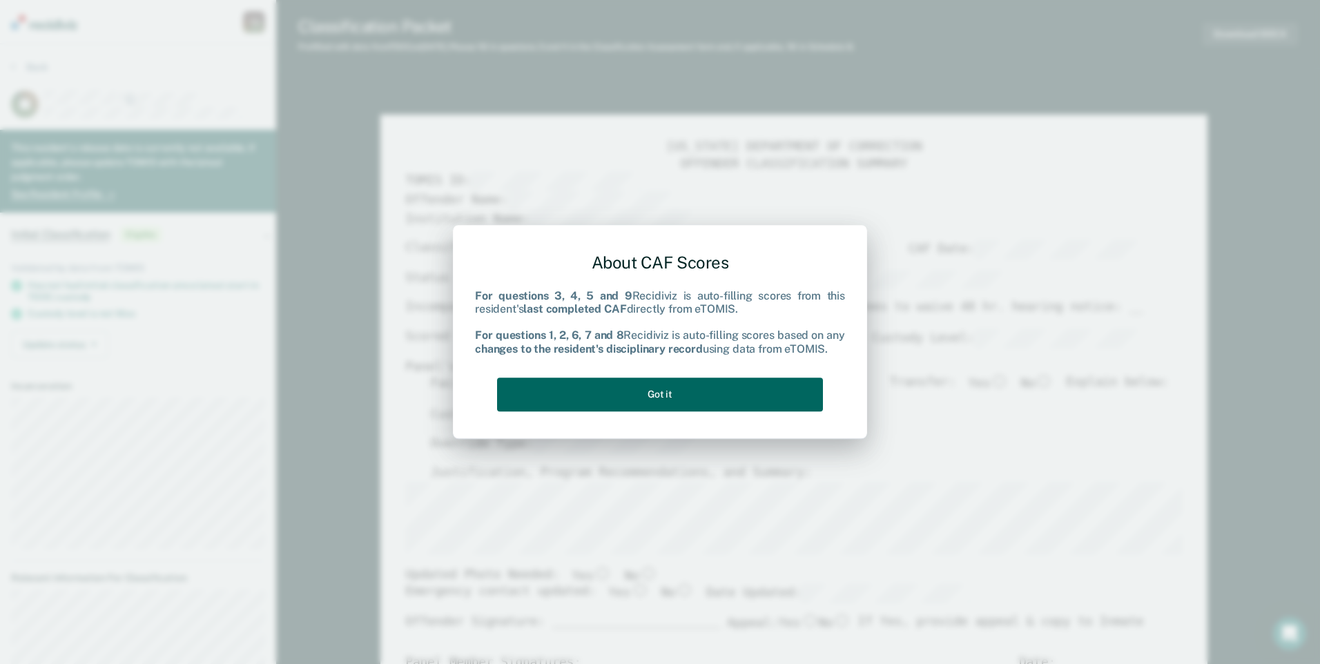
click at [773, 389] on button "Got it" at bounding box center [660, 394] width 326 height 34
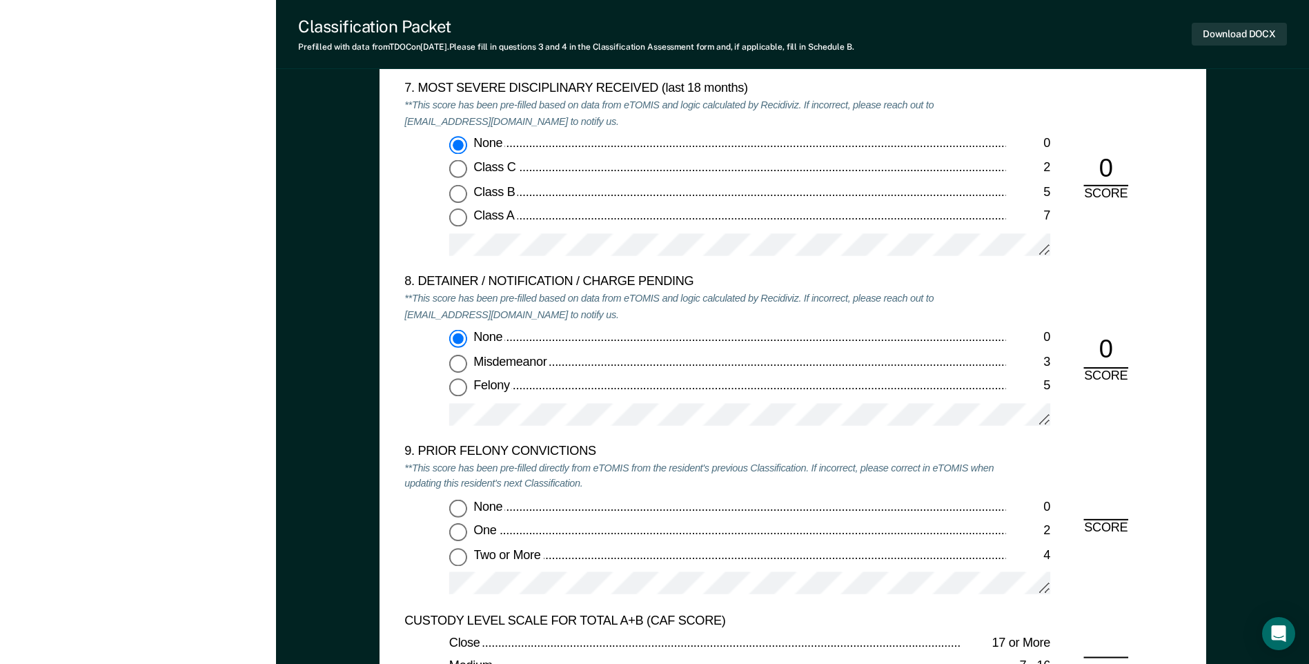
scroll to position [2968, 0]
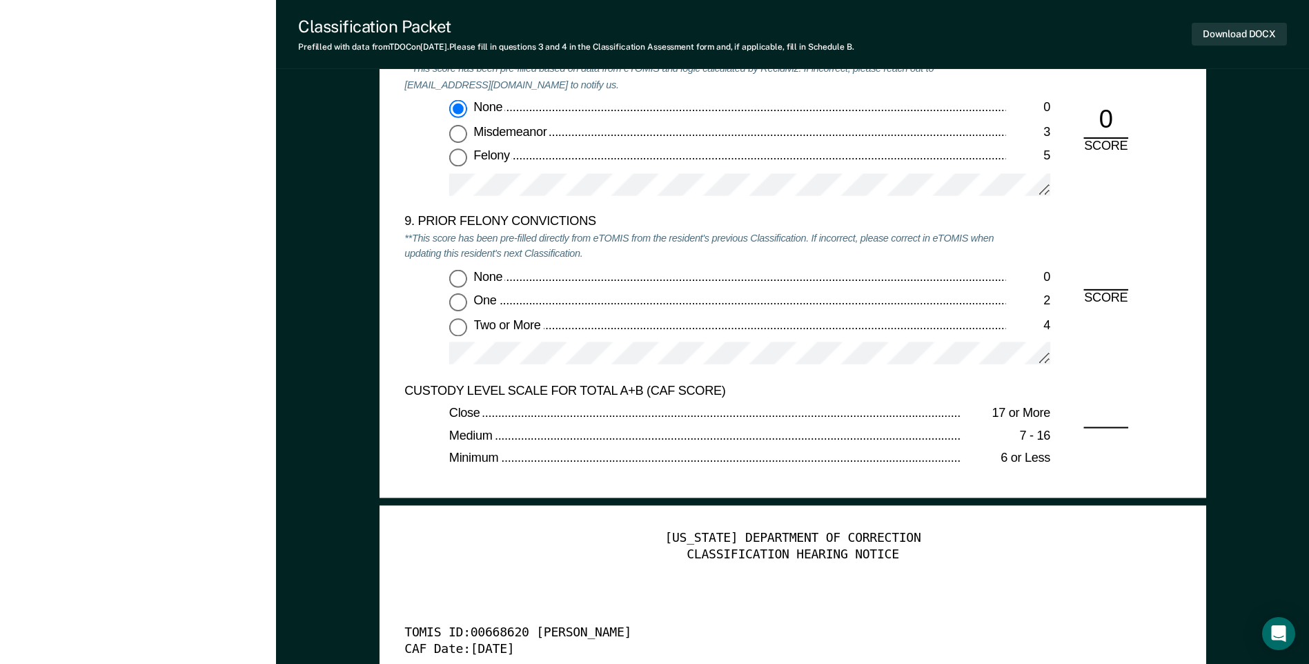
click at [460, 274] on input "None 0" at bounding box center [458, 278] width 18 height 18
type textarea "x"
radio input "true"
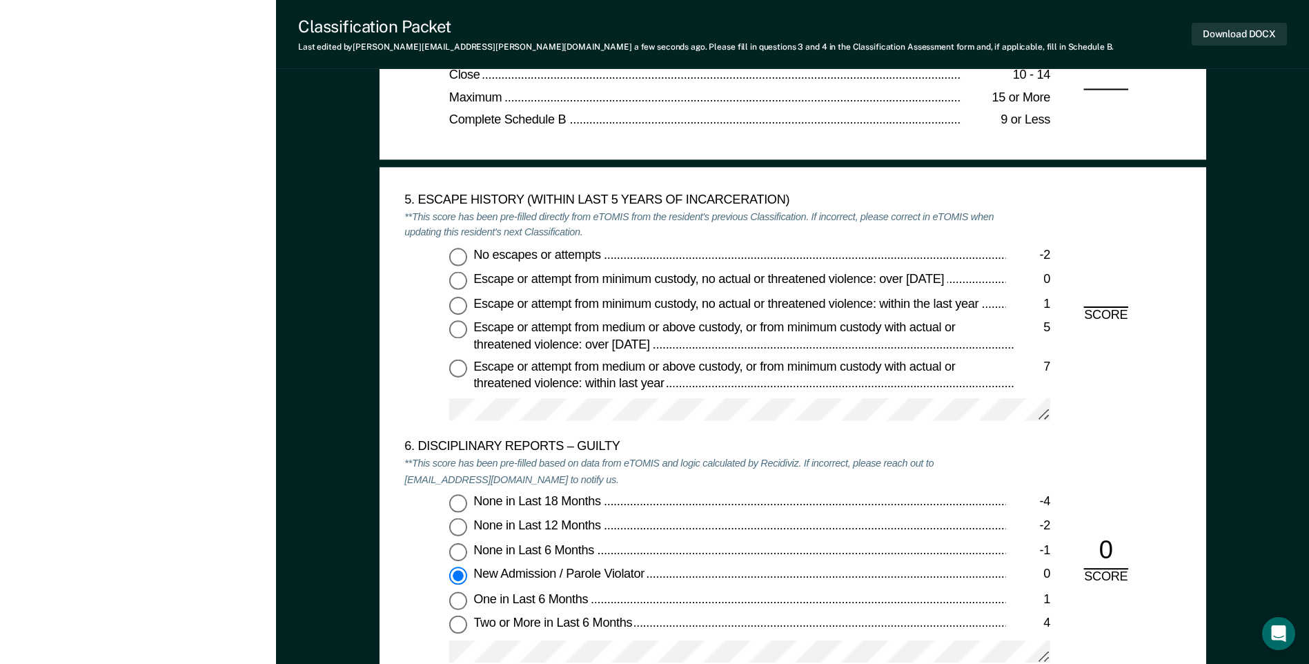
scroll to position [2070, 0]
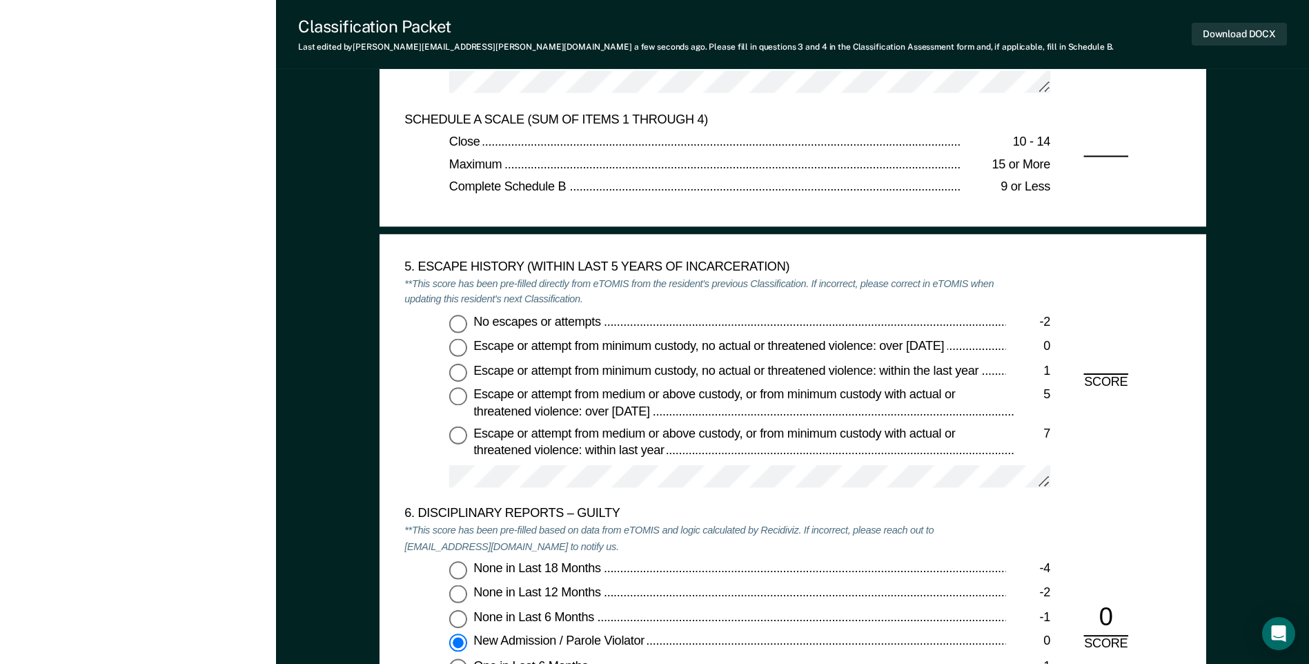
click at [457, 324] on input "No escapes or attempts -2" at bounding box center [458, 324] width 18 height 18
type textarea "x"
radio input "true"
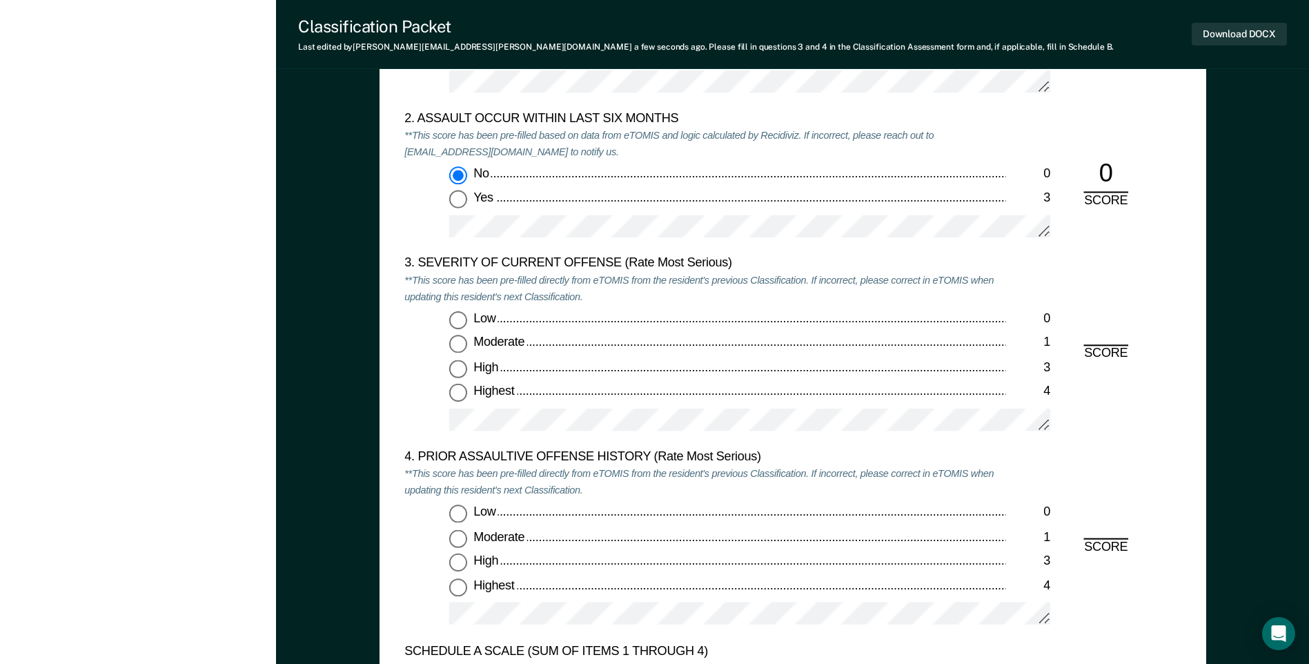
scroll to position [1518, 0]
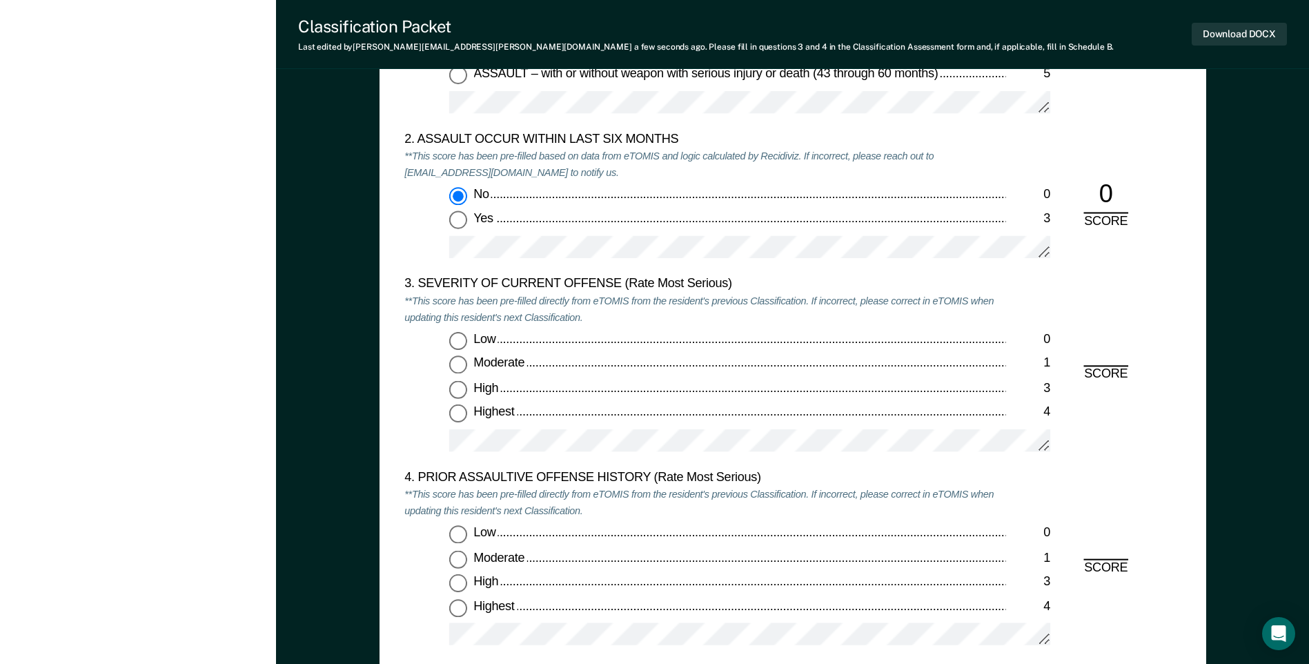
click at [459, 339] on input "Low 0" at bounding box center [458, 341] width 18 height 18
type textarea "x"
radio input "true"
click at [458, 528] on input "Low 0" at bounding box center [458, 535] width 18 height 18
type textarea "x"
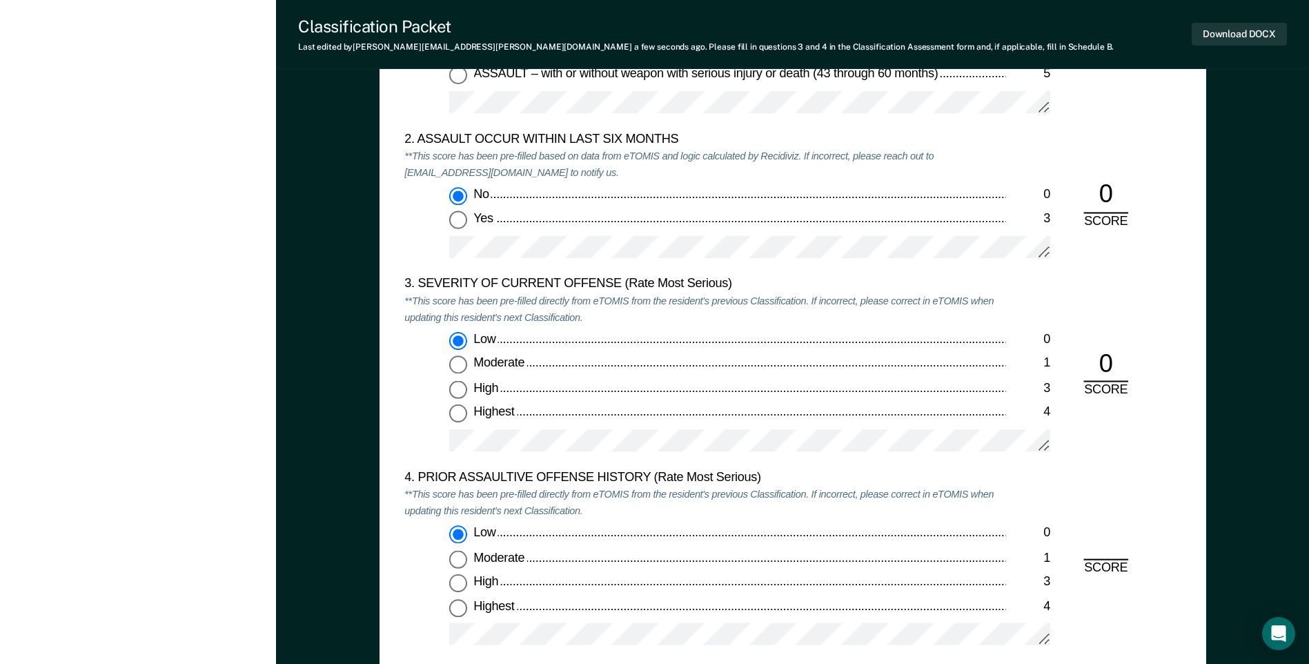
radio input "true"
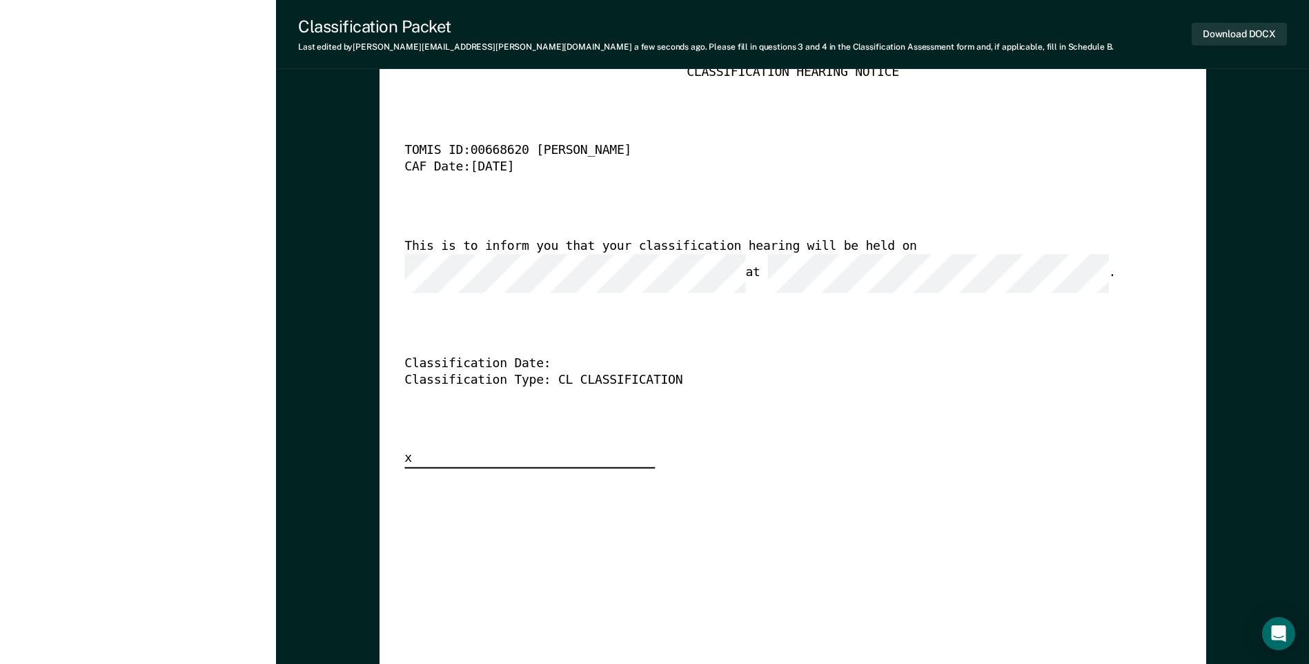
scroll to position [3451, 0]
click at [1212, 31] on button "Download DOCX" at bounding box center [1239, 34] width 95 height 23
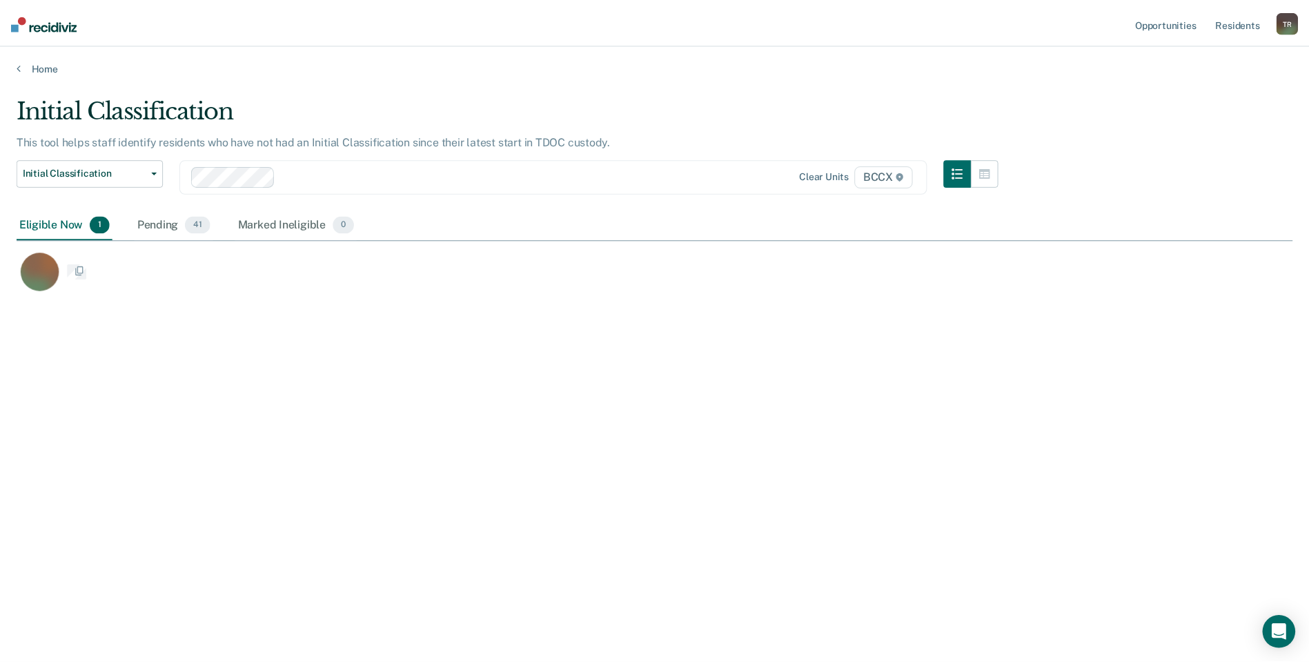
scroll to position [455, 1276]
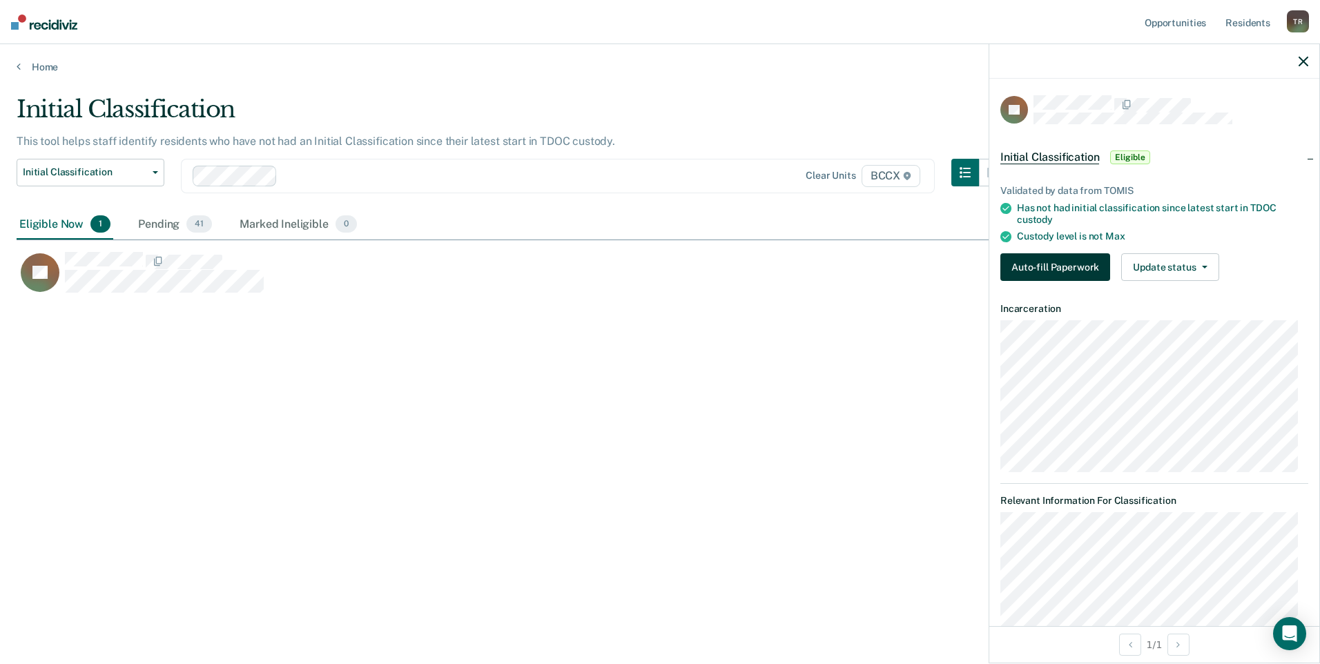
click at [1082, 271] on button "Auto-fill Paperwork" at bounding box center [1055, 267] width 110 height 28
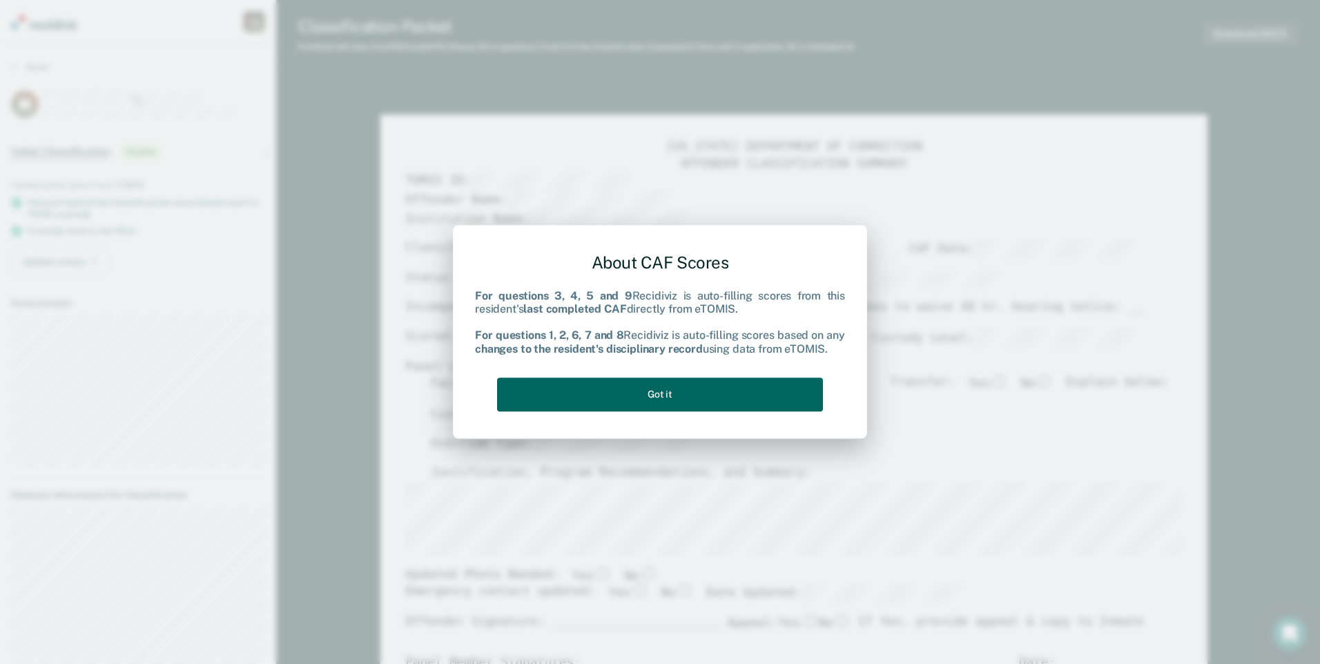
click at [763, 391] on button "Got it" at bounding box center [660, 394] width 326 height 34
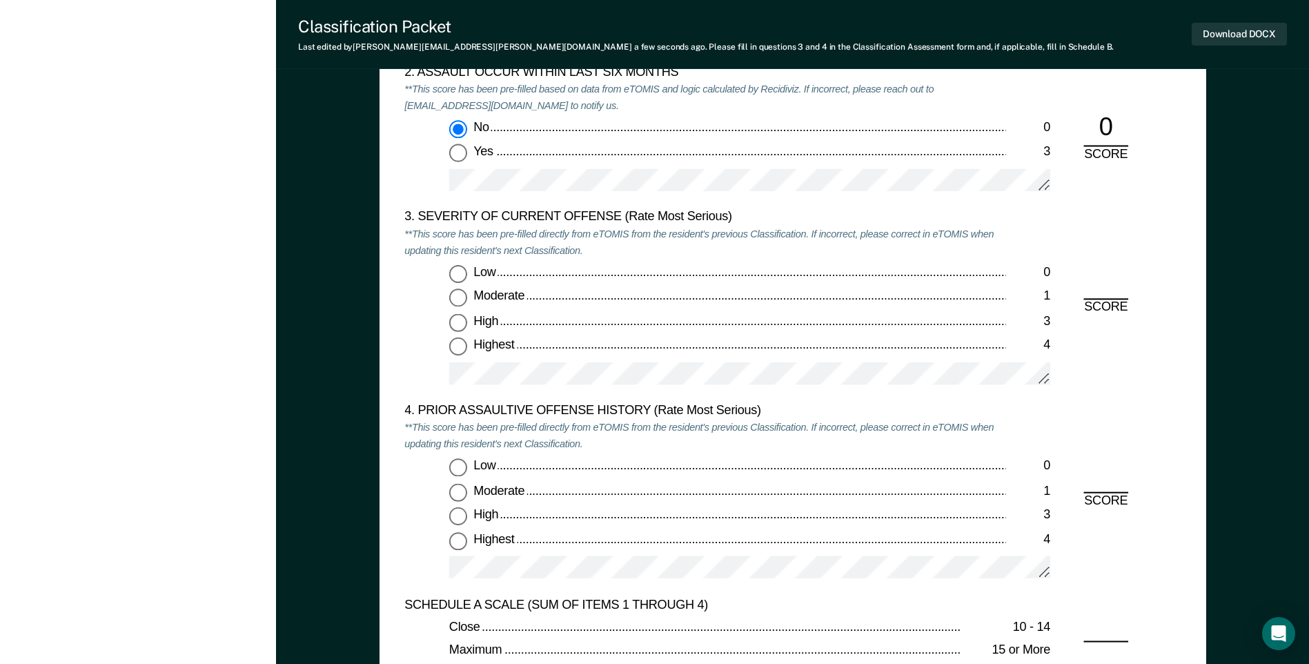
scroll to position [1587, 0]
click at [459, 273] on input "Low 0" at bounding box center [458, 272] width 18 height 18
type textarea "x"
radio input "true"
click at [461, 540] on input "Highest 4" at bounding box center [458, 538] width 18 height 18
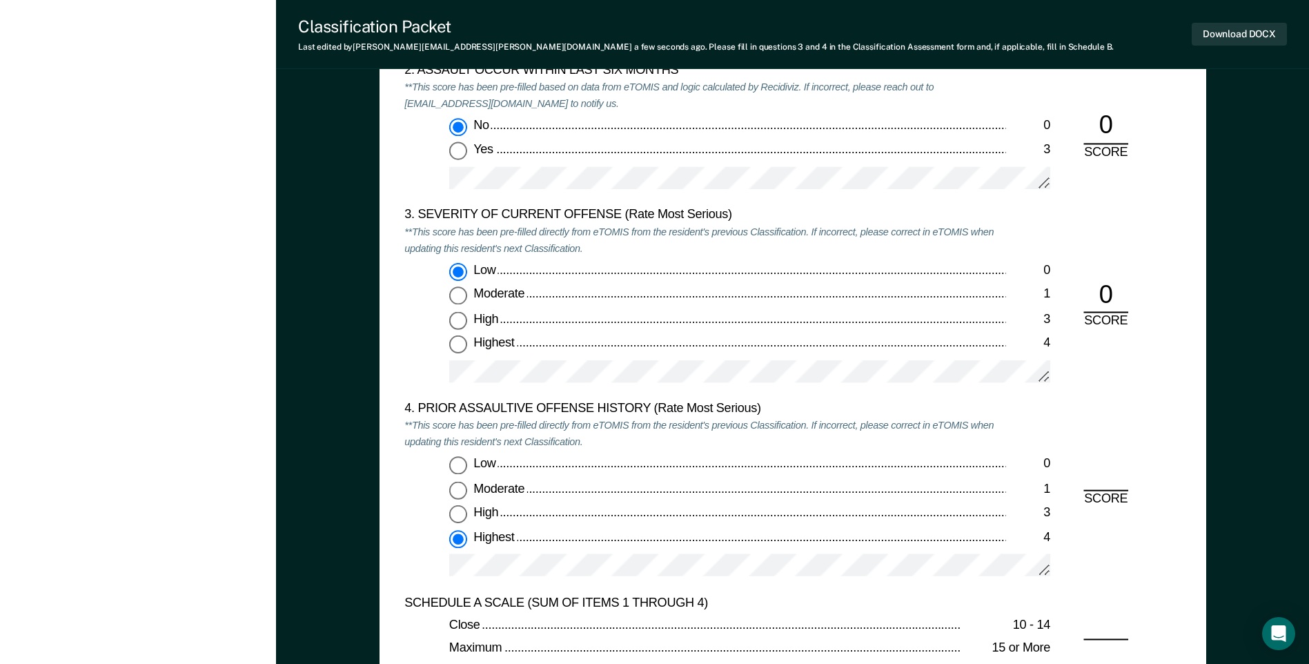
type textarea "x"
radio input "true"
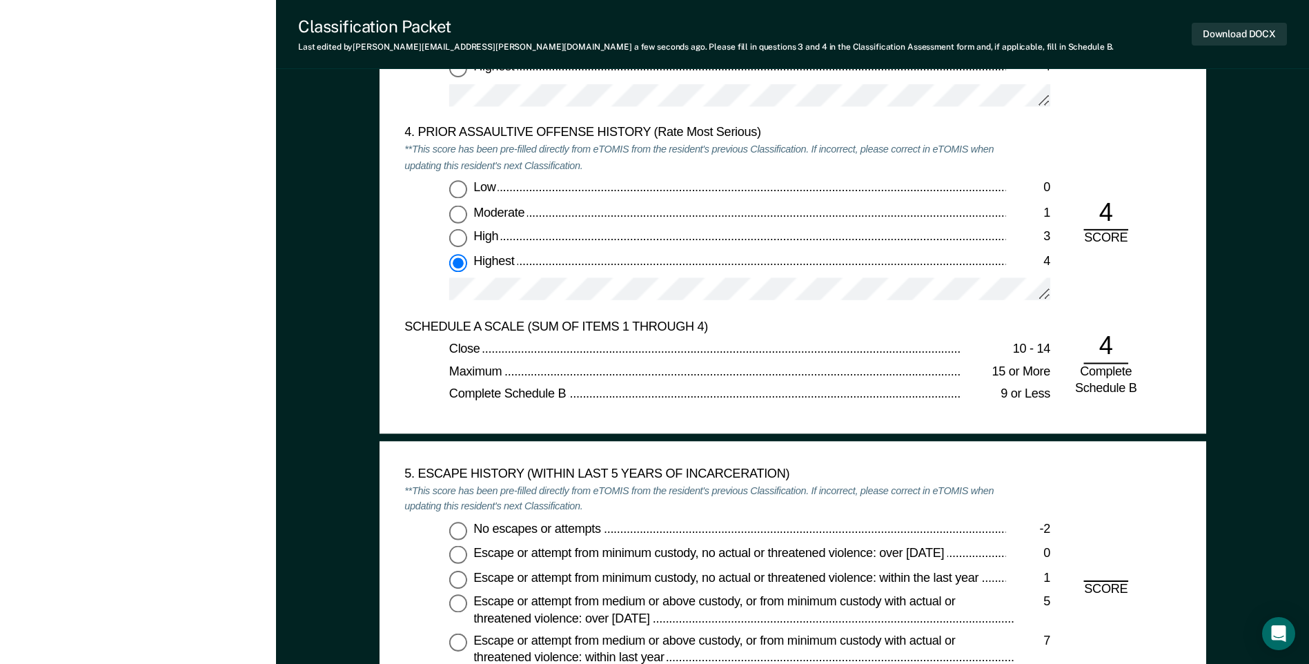
scroll to position [2070, 0]
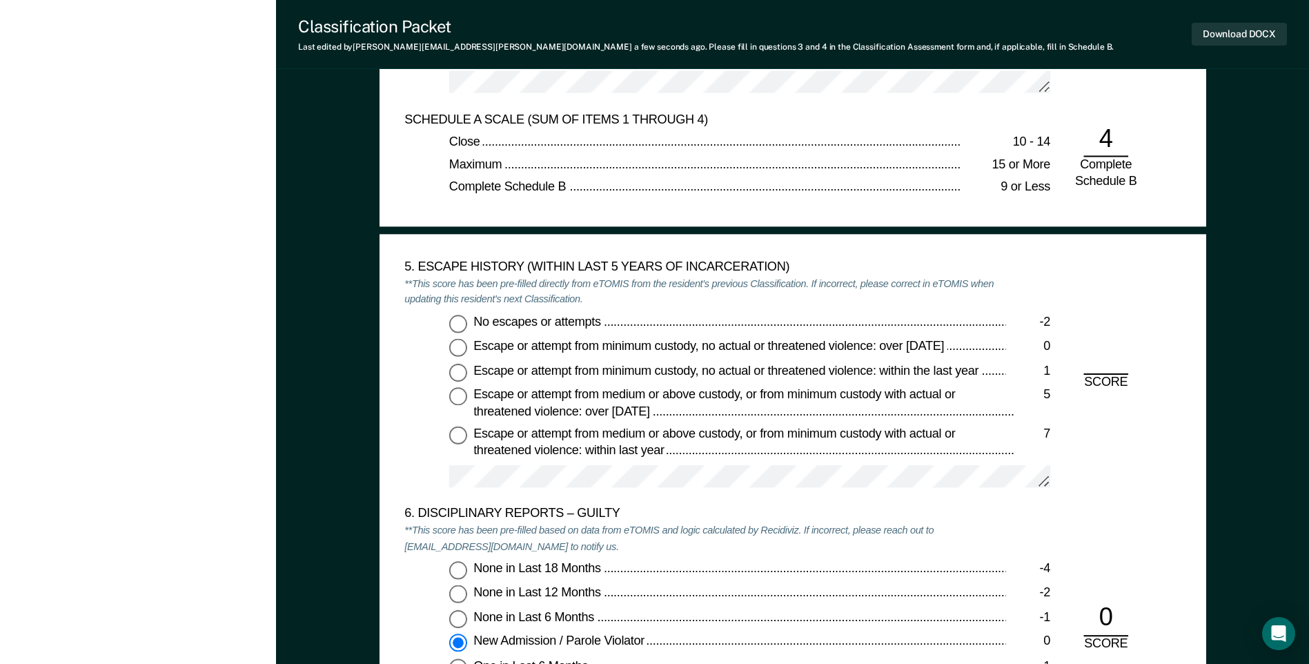
click at [455, 327] on input "No escapes or attempts -2" at bounding box center [458, 324] width 18 height 18
type textarea "x"
radio input "true"
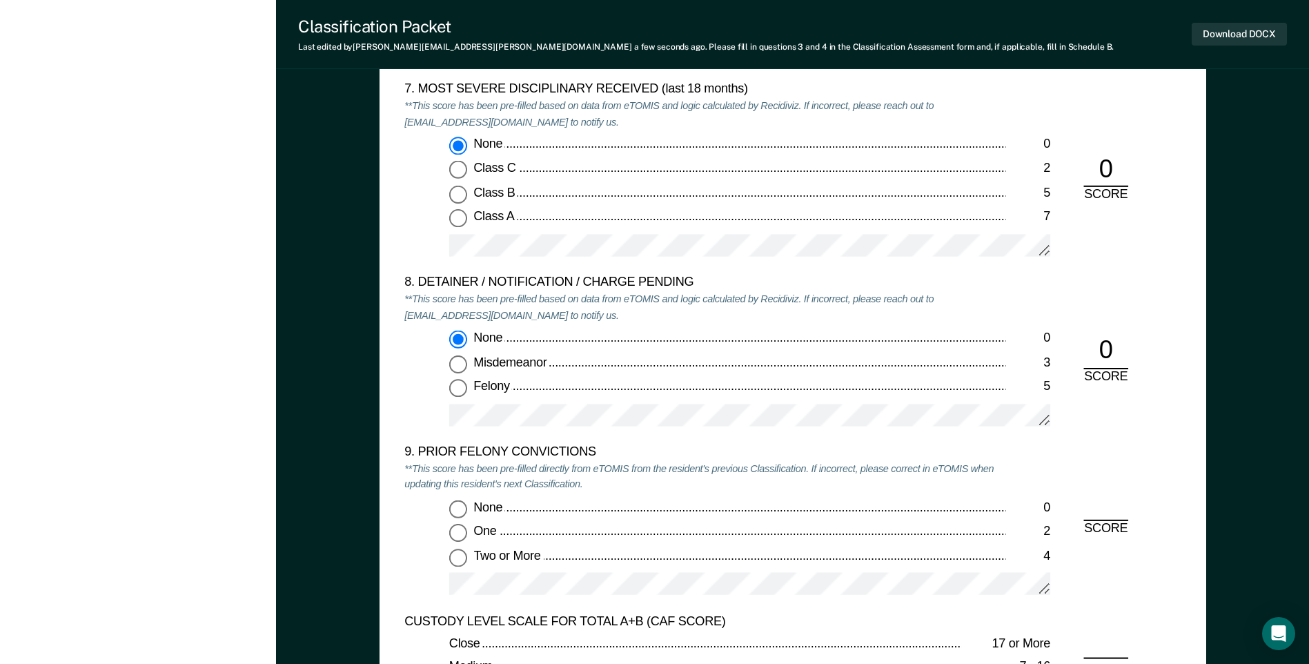
scroll to position [2761, 0]
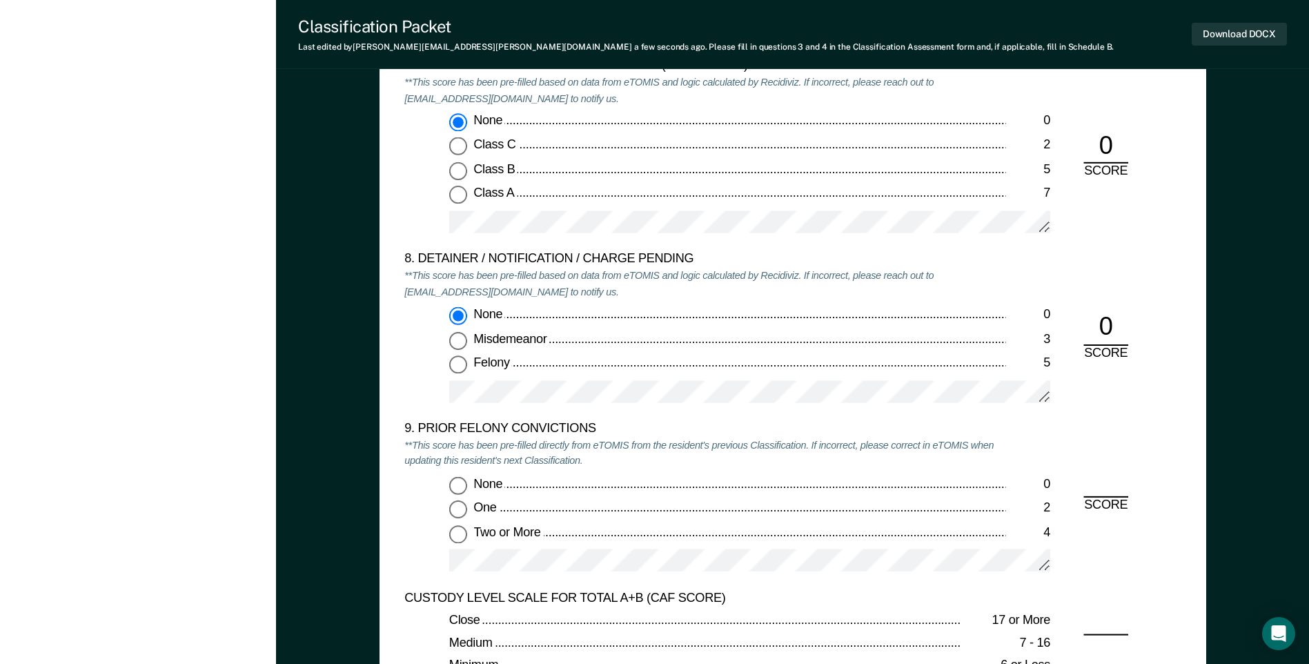
click at [454, 509] on input "One 2" at bounding box center [458, 509] width 18 height 18
type textarea "x"
radio input "true"
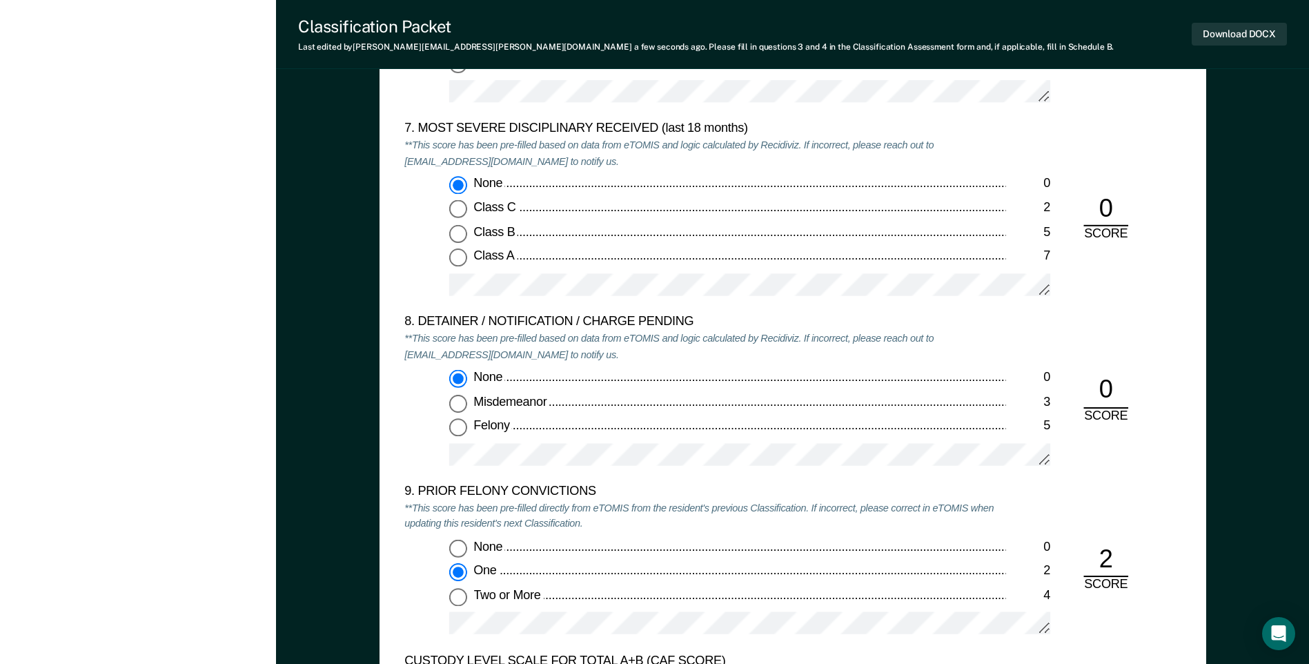
scroll to position [2691, 0]
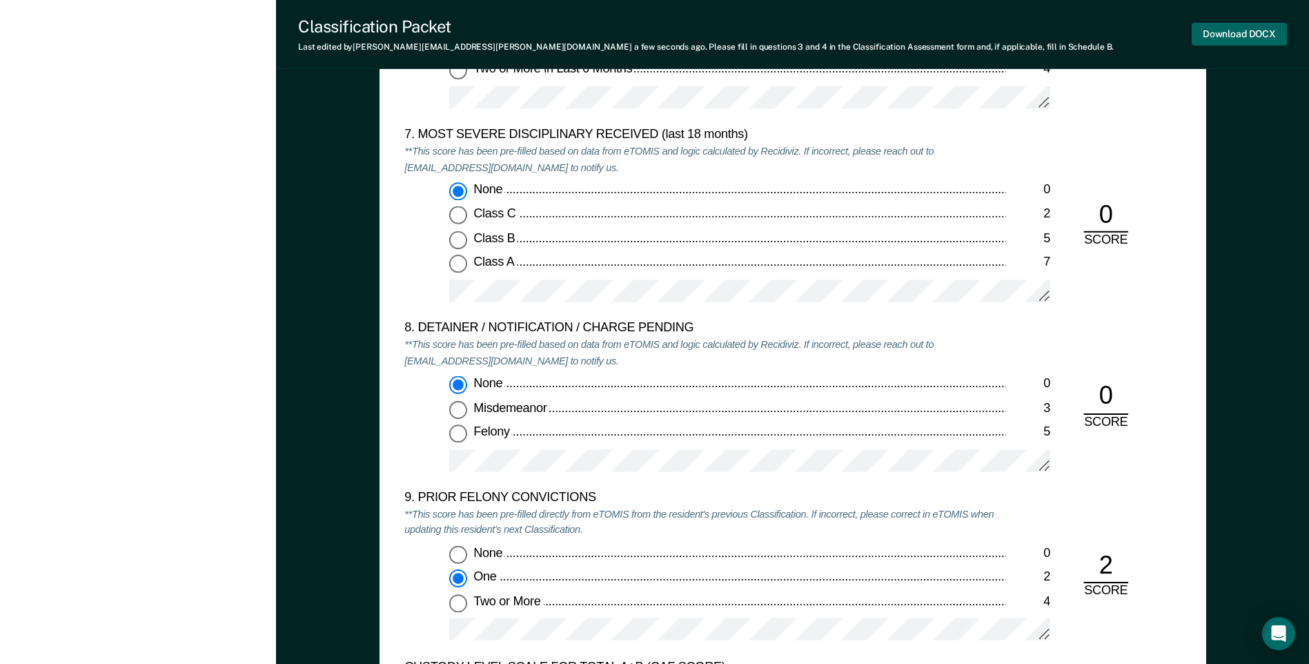
click at [1230, 35] on button "Download DOCX" at bounding box center [1239, 34] width 95 height 23
type textarea "x"
